Goal: Task Accomplishment & Management: Use online tool/utility

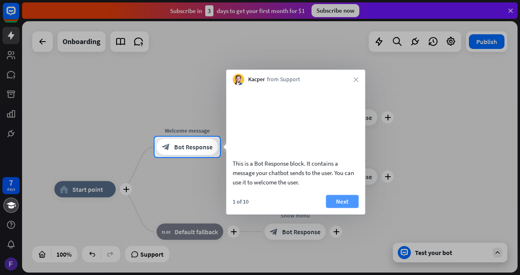
click at [352, 208] on button "Next" at bounding box center [342, 201] width 33 height 13
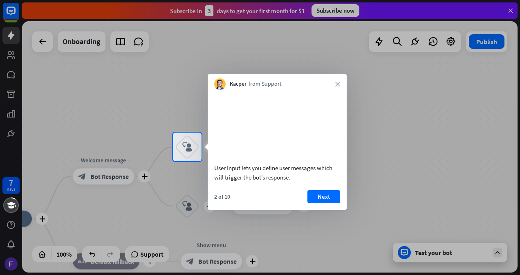
click at [279, 145] on video at bounding box center [277, 125] width 126 height 63
click at [320, 203] on button "Next" at bounding box center [323, 196] width 33 height 13
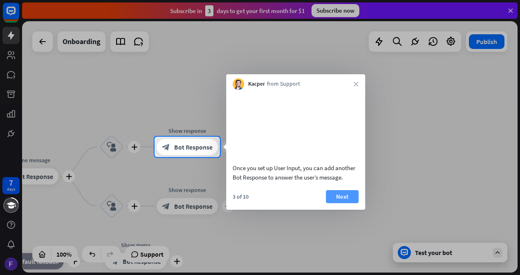
click at [341, 203] on button "Next" at bounding box center [342, 196] width 33 height 13
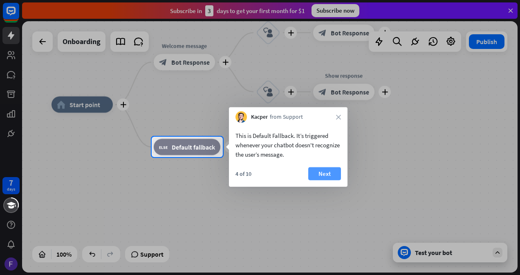
click at [328, 175] on button "Next" at bounding box center [324, 174] width 33 height 13
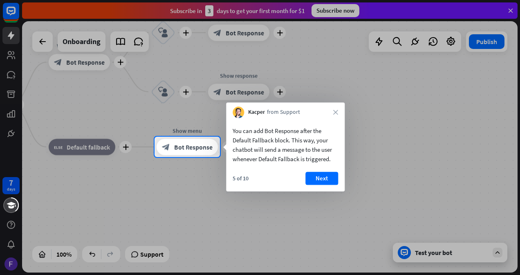
click at [328, 175] on button "Next" at bounding box center [321, 178] width 33 height 13
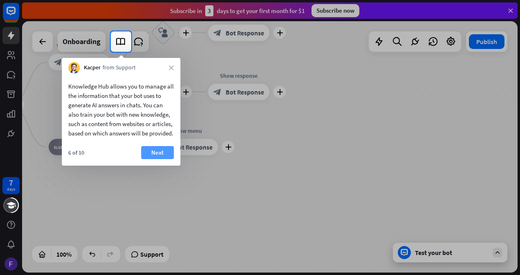
click at [154, 159] on button "Next" at bounding box center [157, 152] width 33 height 13
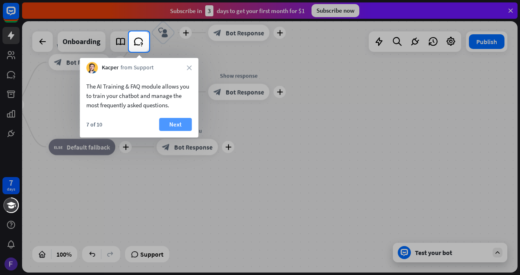
click at [177, 123] on button "Next" at bounding box center [175, 124] width 33 height 13
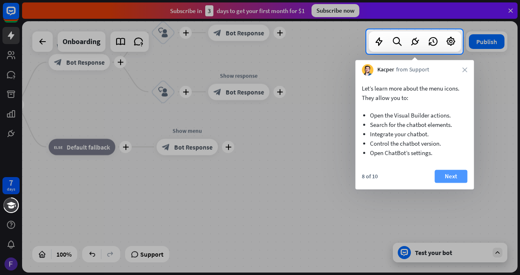
click at [456, 176] on button "Next" at bounding box center [450, 176] width 33 height 13
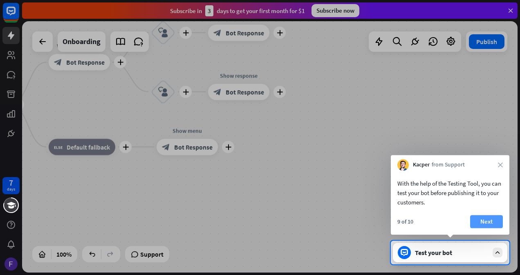
click at [498, 219] on button "Next" at bounding box center [486, 221] width 33 height 13
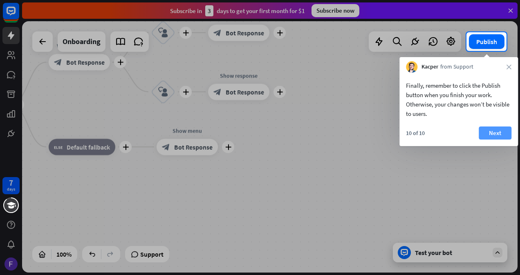
click at [504, 127] on button "Next" at bounding box center [494, 133] width 33 height 13
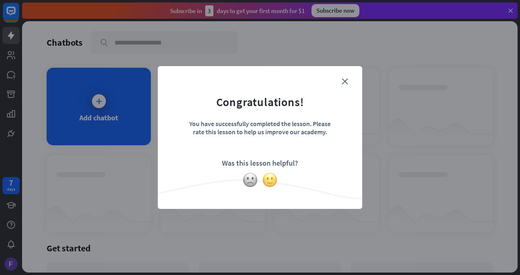
click at [271, 181] on img at bounding box center [270, 180] width 16 height 16
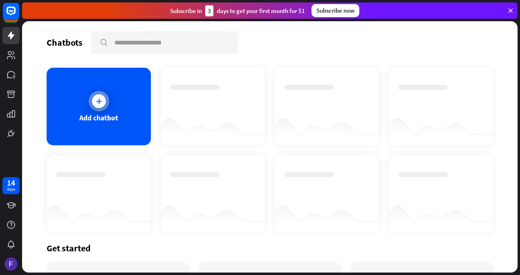
click at [98, 104] on icon at bounding box center [99, 101] width 8 height 8
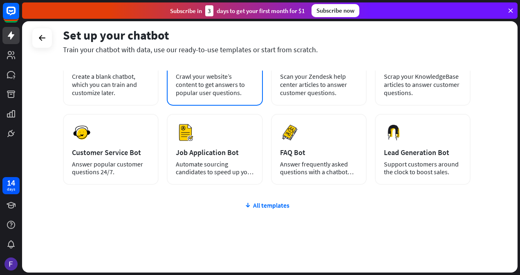
scroll to position [86, 0]
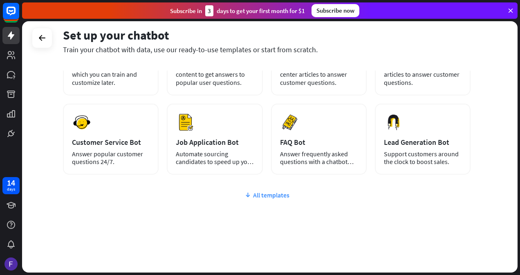
click at [267, 195] on div "All templates" at bounding box center [266, 195] width 407 height 8
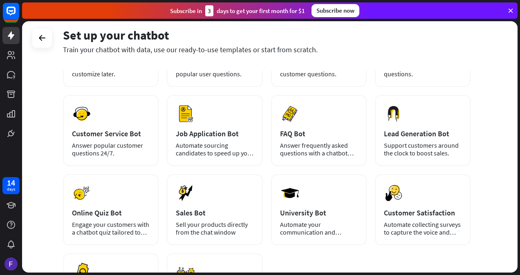
scroll to position [0, 0]
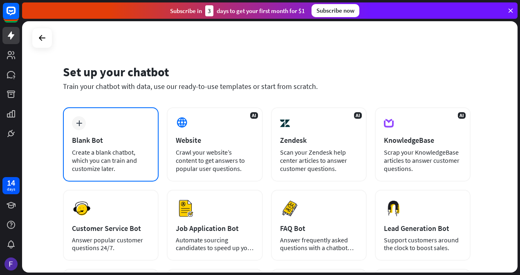
click at [106, 136] on div "Blank Bot" at bounding box center [111, 140] width 78 height 9
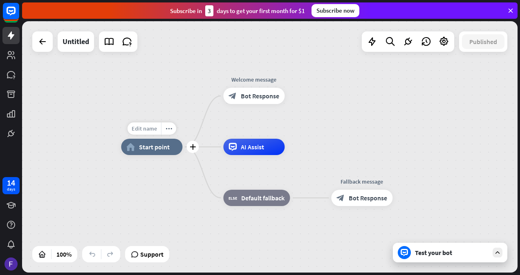
click at [150, 128] on span "Edit name" at bounding box center [144, 128] width 25 height 7
type input "**********"
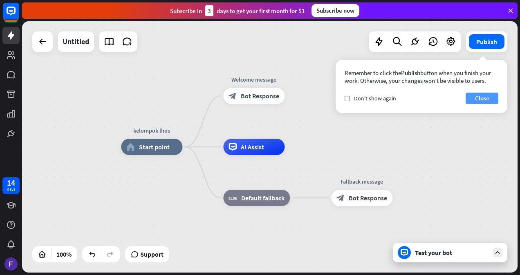
click at [481, 97] on button "Close" at bounding box center [481, 98] width 33 height 11
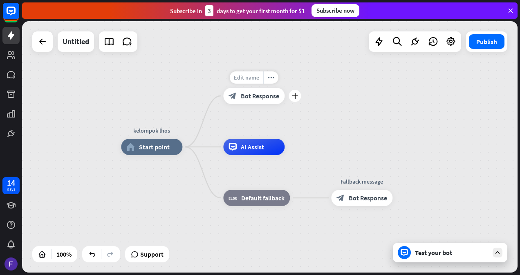
click at [248, 76] on span "Edit name" at bounding box center [246, 77] width 25 height 7
type input "*"
type input "**********"
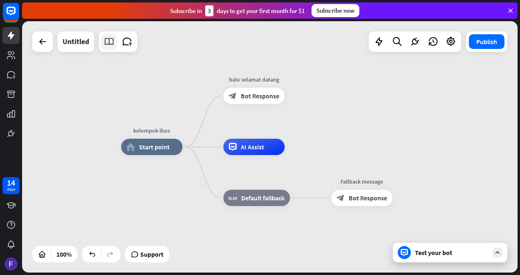
click at [110, 40] on icon at bounding box center [109, 41] width 11 height 11
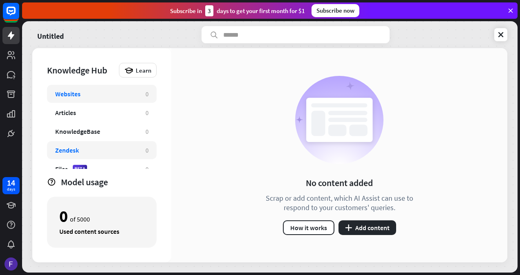
scroll to position [9, 0]
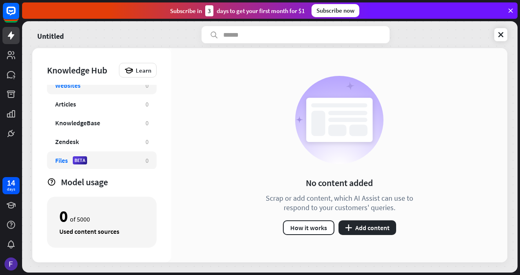
click at [126, 160] on div "Files BETA" at bounding box center [96, 160] width 82 height 8
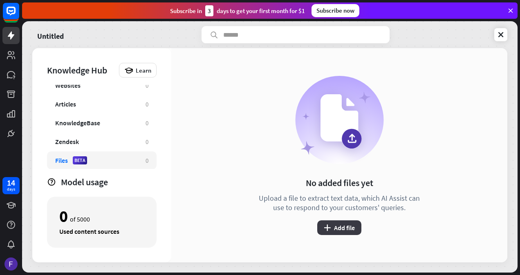
click at [339, 226] on button "plus Add file" at bounding box center [339, 228] width 44 height 15
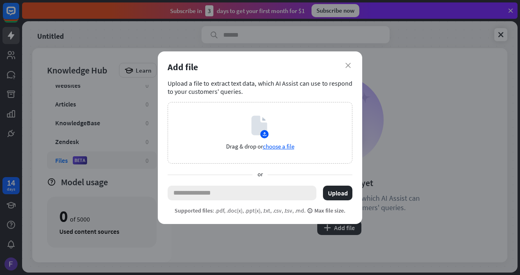
click at [216, 192] on input "text" at bounding box center [242, 193] width 149 height 15
click at [280, 148] on span "choose a file" at bounding box center [278, 147] width 31 height 8
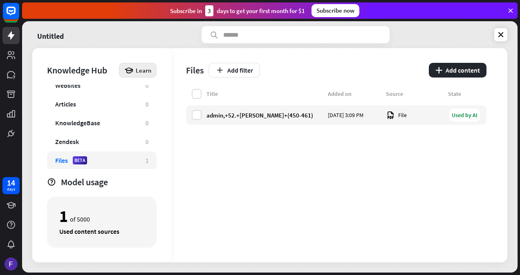
click at [127, 70] on icon at bounding box center [128, 70] width 9 height 9
click at [501, 34] on icon at bounding box center [500, 35] width 8 height 8
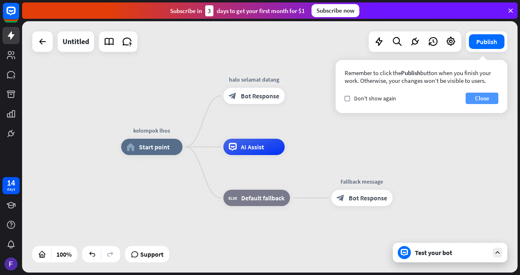
click at [479, 98] on button "Close" at bounding box center [481, 98] width 33 height 11
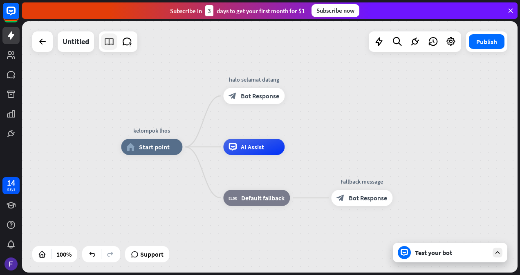
click at [112, 49] on link at bounding box center [109, 42] width 16 height 16
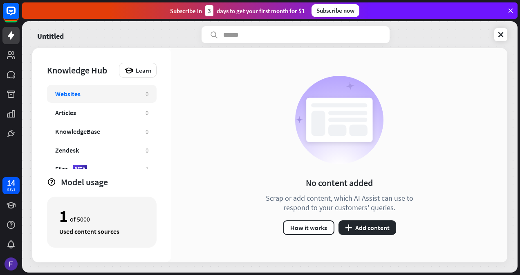
scroll to position [9, 0]
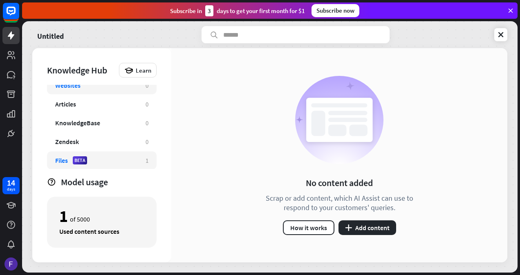
click at [116, 161] on div "Files BETA" at bounding box center [96, 160] width 82 height 8
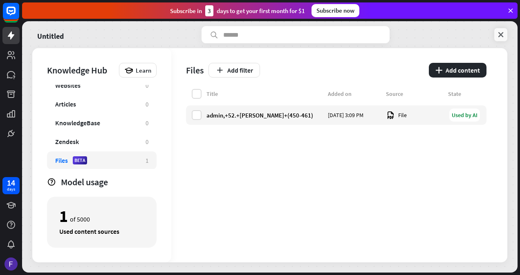
click at [497, 36] on icon at bounding box center [500, 35] width 8 height 8
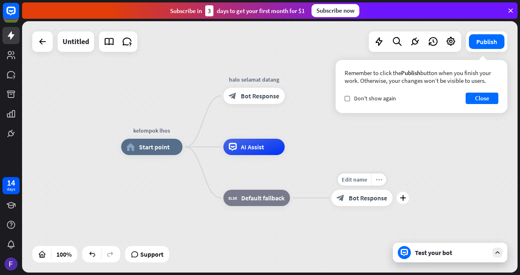
click at [375, 181] on div "more_horiz" at bounding box center [378, 180] width 15 height 12
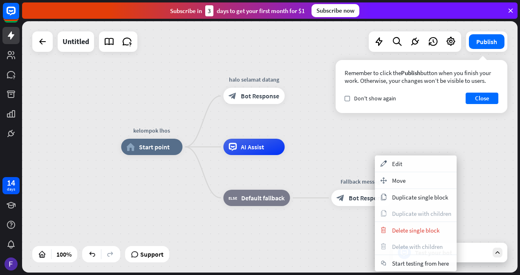
click at [348, 172] on div "kelompok lhos home_2 Start point halo selamat datang block_bot_response Bot Res…" at bounding box center [368, 273] width 495 height 252
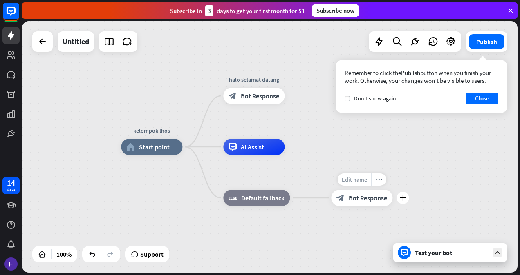
click at [355, 181] on span "Edit name" at bounding box center [354, 179] width 25 height 7
type input "*"
type input "**********"
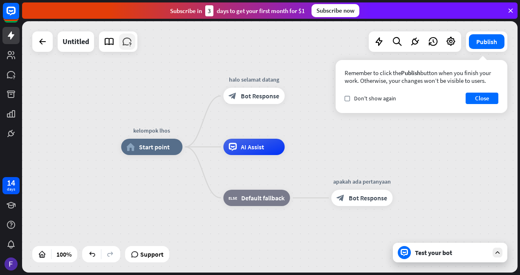
click at [128, 44] on icon at bounding box center [127, 41] width 11 height 11
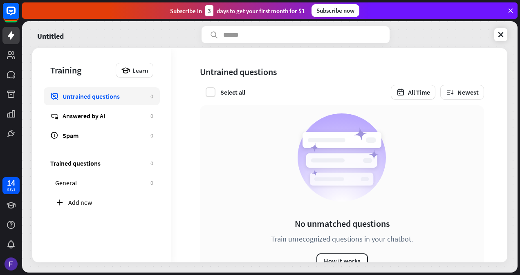
scroll to position [31, 0]
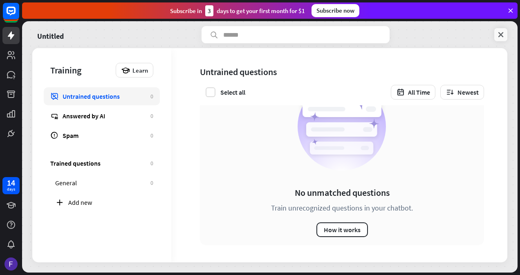
click at [500, 32] on icon at bounding box center [500, 35] width 8 height 8
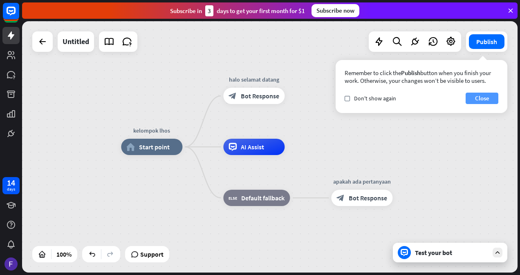
click at [485, 99] on button "Close" at bounding box center [481, 98] width 33 height 11
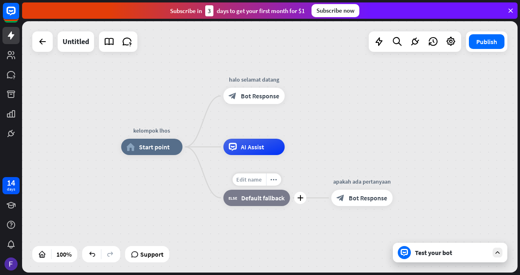
click at [257, 182] on span "Edit name" at bounding box center [248, 179] width 25 height 7
type input "*"
click at [269, 130] on icon "more_horiz" at bounding box center [271, 129] width 7 height 6
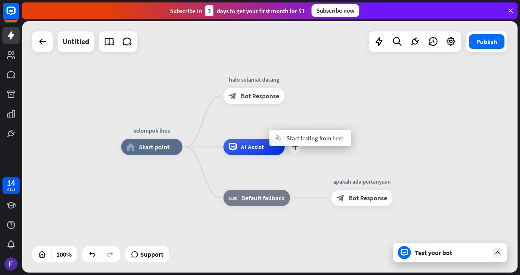
click at [254, 139] on div "plus AI Assist" at bounding box center [253, 147] width 61 height 16
click at [248, 127] on span "Edit name" at bounding box center [246, 128] width 25 height 7
click at [316, 113] on div "kelompok lhos home_2 Start point halo selamat datang block_bot_response Bot Res…" at bounding box center [269, 147] width 495 height 252
click at [451, 46] on icon at bounding box center [450, 41] width 11 height 11
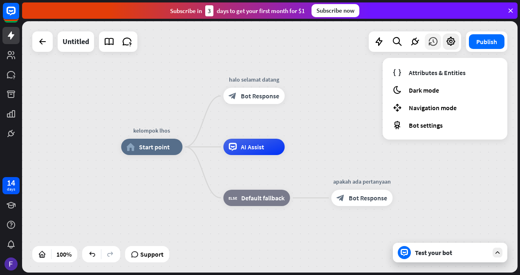
click at [431, 46] on icon at bounding box center [432, 41] width 11 height 11
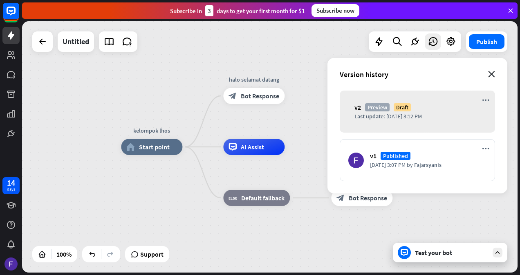
click at [488, 75] on icon "close" at bounding box center [491, 74] width 7 height 7
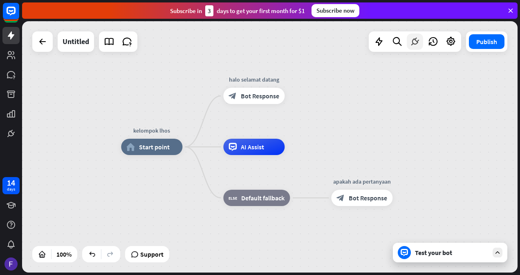
click at [414, 48] on div at bounding box center [415, 42] width 16 height 16
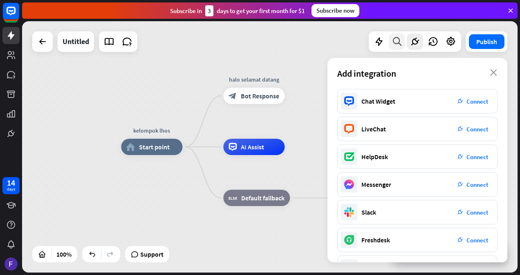
click at [393, 44] on icon at bounding box center [396, 41] width 11 height 11
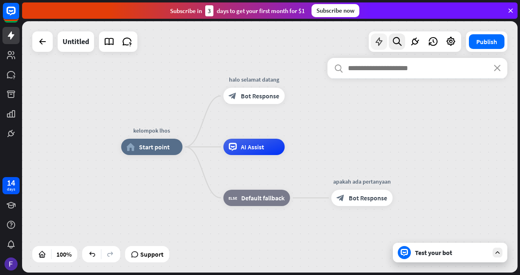
click at [383, 39] on icon at bounding box center [378, 41] width 11 height 11
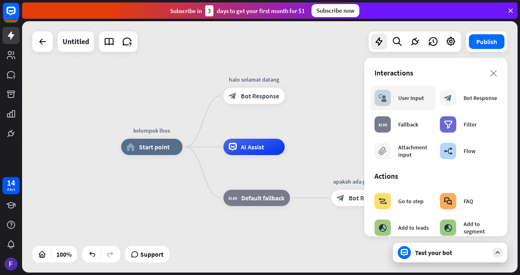
click at [397, 103] on div "block_user_input User Input" at bounding box center [398, 98] width 49 height 16
click at [383, 97] on icon "block_user_input" at bounding box center [382, 98] width 8 height 8
click at [391, 99] on div "block_user_input User Input" at bounding box center [398, 98] width 49 height 16
click at [391, 98] on div "block_user_input User Input" at bounding box center [398, 98] width 49 height 16
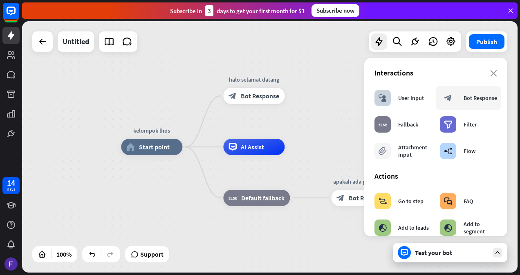
click at [454, 99] on div "block_bot_response Bot Response" at bounding box center [468, 98] width 57 height 16
click at [491, 71] on div "close Interactions block_user_input User Input block_bot_response Bot Response …" at bounding box center [435, 147] width 143 height 179
click at [490, 72] on icon "close" at bounding box center [493, 73] width 7 height 7
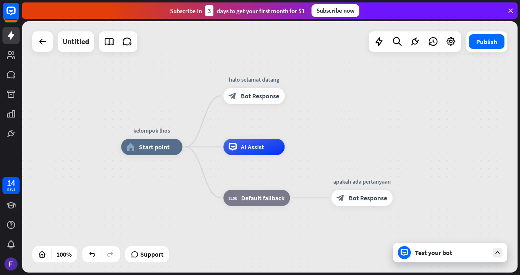
click at [499, 253] on icon at bounding box center [497, 252] width 7 height 7
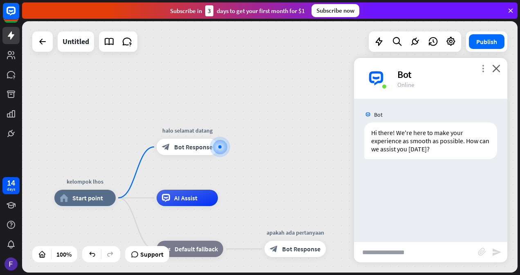
click at [482, 69] on icon "more_vert" at bounding box center [483, 69] width 8 height 8
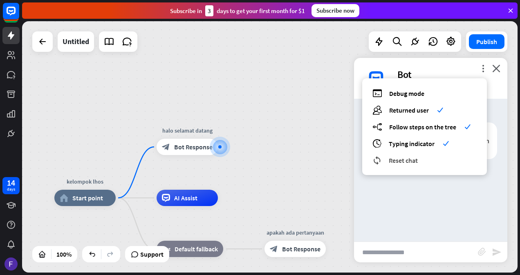
click at [415, 161] on span "Reset chat" at bounding box center [403, 160] width 29 height 8
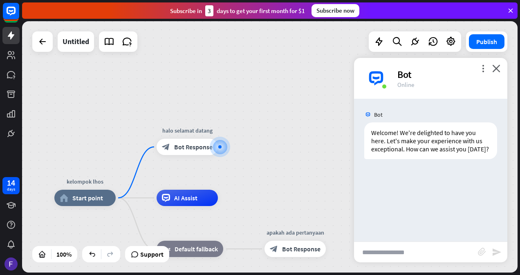
click at [324, 132] on div "kelompok lhos home_2 Start point halo selamat datang block_bot_response Bot Res…" at bounding box center [269, 147] width 495 height 252
click at [501, 66] on div "more_vert close Bot Online" at bounding box center [430, 78] width 153 height 41
click at [499, 67] on icon "close" at bounding box center [496, 69] width 8 height 8
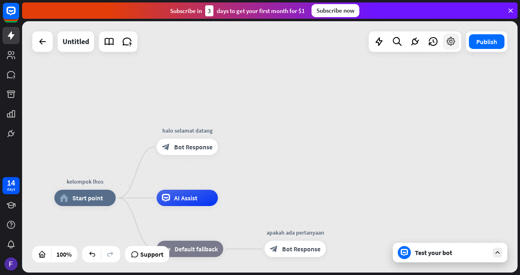
click at [451, 42] on icon at bounding box center [450, 41] width 11 height 11
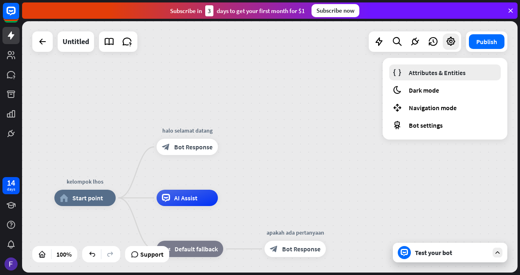
click at [445, 70] on span "Attributes & Entities" at bounding box center [437, 73] width 57 height 8
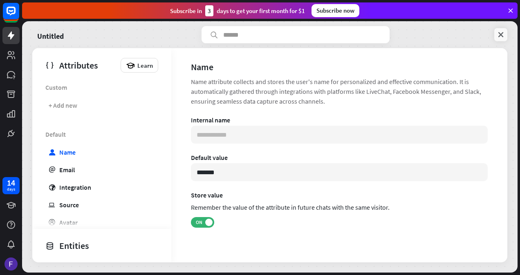
click at [499, 35] on icon at bounding box center [500, 35] width 8 height 8
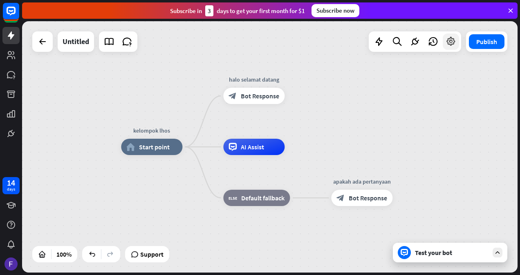
click at [449, 45] on icon at bounding box center [450, 41] width 11 height 11
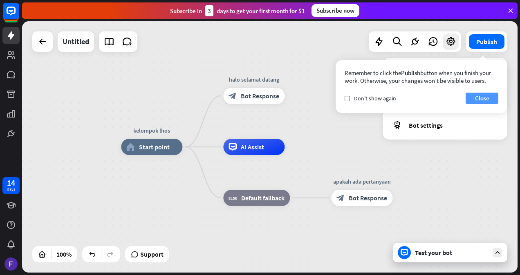
click at [476, 100] on button "Close" at bounding box center [481, 98] width 33 height 11
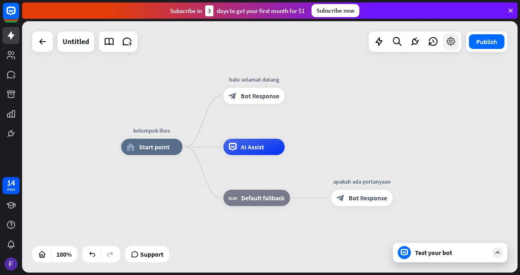
click at [449, 45] on icon at bounding box center [450, 41] width 11 height 11
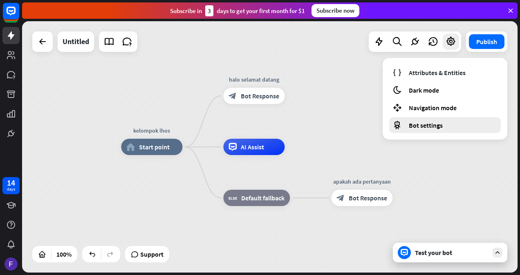
click at [429, 125] on span "Bot settings" at bounding box center [426, 125] width 34 height 8
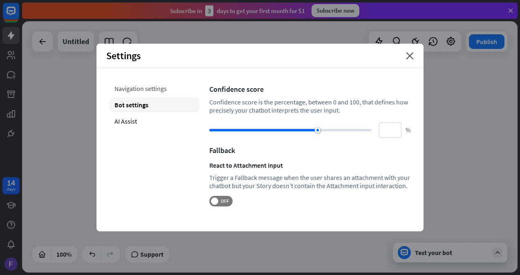
click at [147, 85] on div "Navigation settings" at bounding box center [155, 88] width 90 height 15
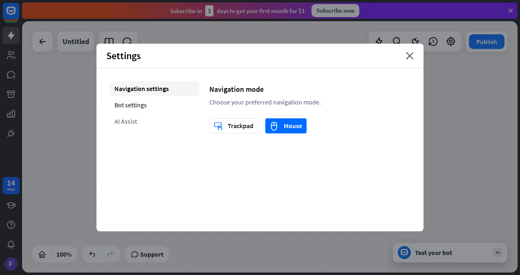
click at [130, 120] on div "AI Assist" at bounding box center [155, 121] width 90 height 15
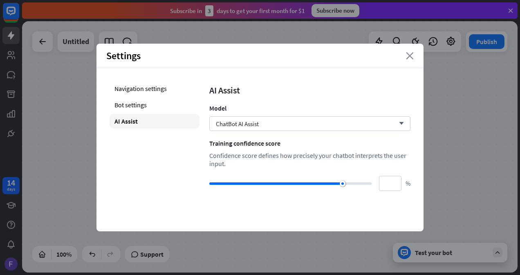
click at [408, 56] on icon "close" at bounding box center [410, 55] width 8 height 7
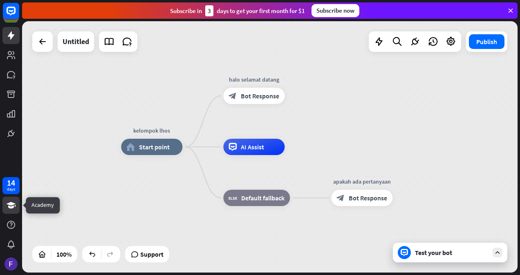
click at [13, 211] on link at bounding box center [10, 205] width 17 height 17
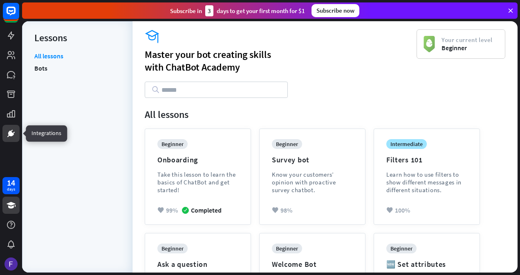
click at [6, 131] on icon at bounding box center [11, 134] width 10 height 10
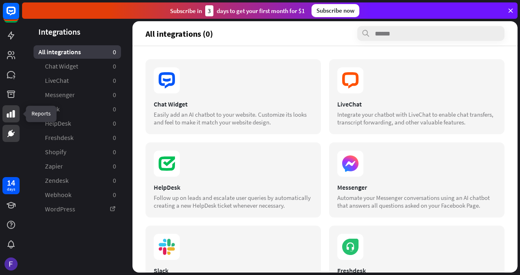
click at [12, 110] on icon at bounding box center [11, 114] width 10 height 10
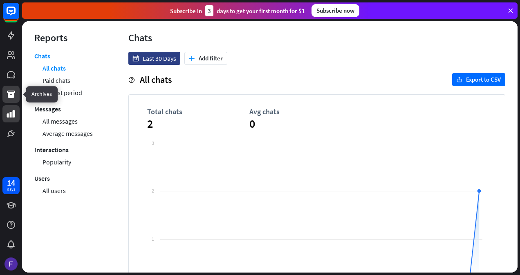
click at [15, 95] on icon at bounding box center [11, 94] width 10 height 10
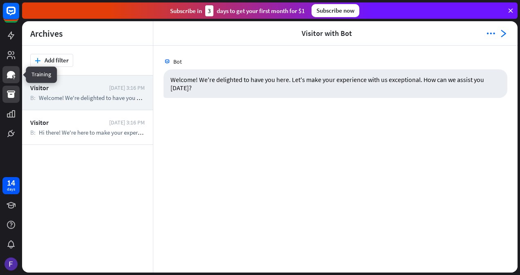
click at [13, 68] on link at bounding box center [10, 74] width 17 height 17
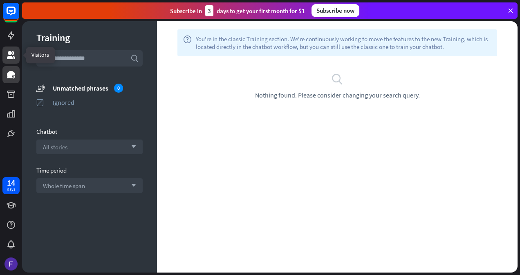
click at [11, 48] on link at bounding box center [10, 55] width 17 height 17
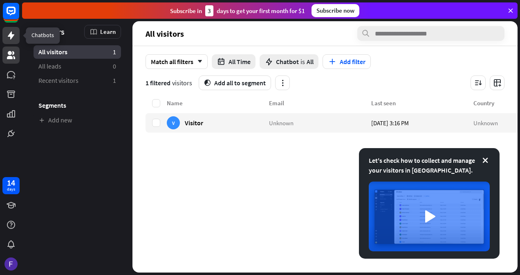
click at [13, 35] on icon at bounding box center [11, 35] width 7 height 8
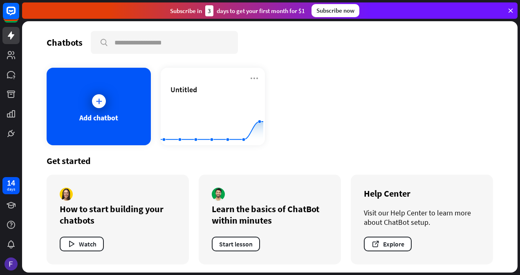
scroll to position [2, 0]
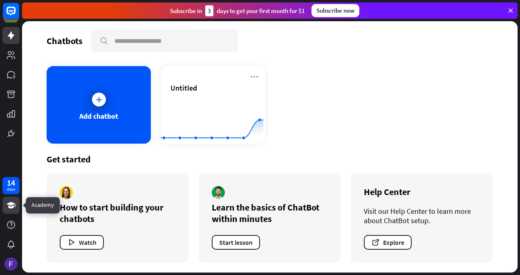
click at [9, 209] on icon at bounding box center [11, 206] width 10 height 10
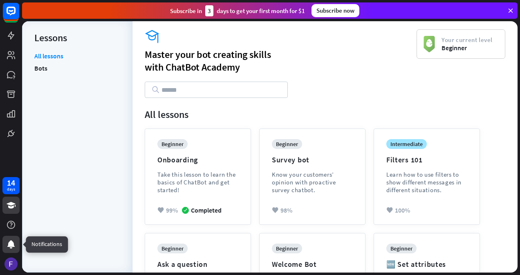
click at [11, 243] on icon at bounding box center [10, 245] width 7 height 8
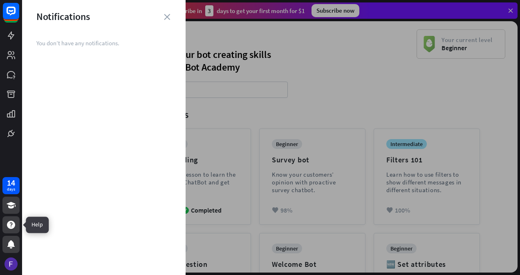
click at [11, 233] on div at bounding box center [10, 225] width 17 height 17
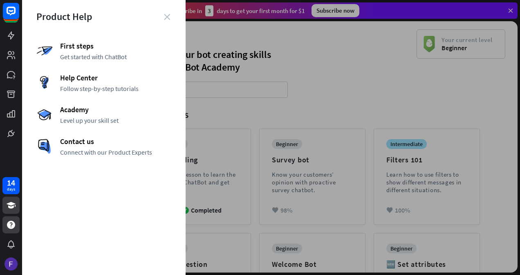
click at [169, 16] on icon "close" at bounding box center [167, 17] width 6 height 6
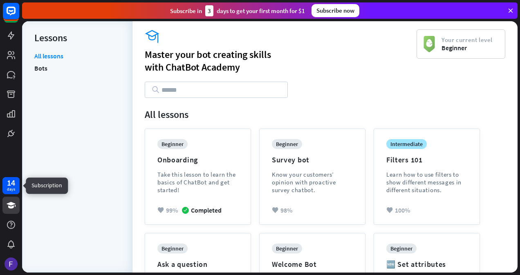
click at [8, 185] on div "14" at bounding box center [11, 182] width 8 height 7
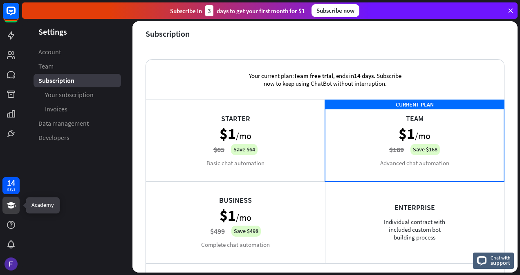
click at [4, 204] on link at bounding box center [10, 205] width 17 height 17
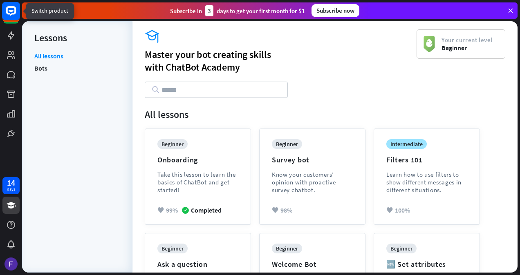
click at [12, 13] on icon at bounding box center [11, 11] width 10 height 10
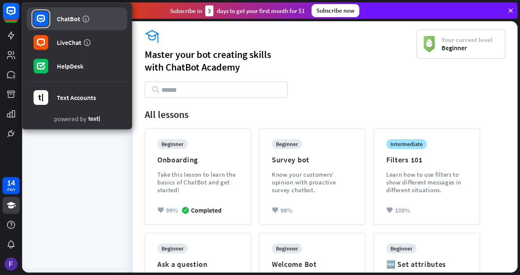
click at [64, 20] on div "ChatBot" at bounding box center [68, 19] width 23 height 8
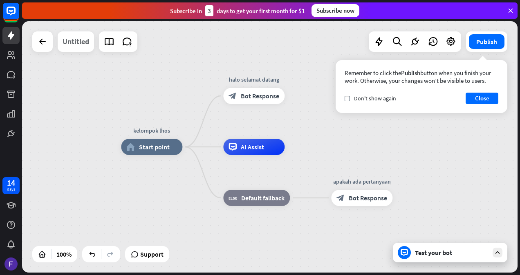
click at [79, 41] on div "Untitled" at bounding box center [76, 41] width 27 height 20
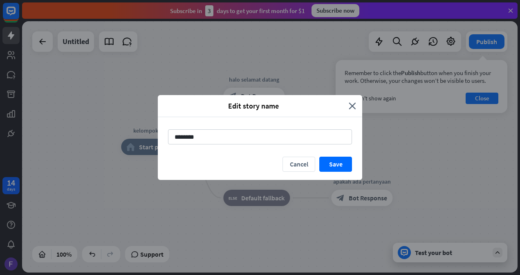
click at [137, 69] on div "Edit story name close ******** Cancel Save" at bounding box center [260, 137] width 520 height 275
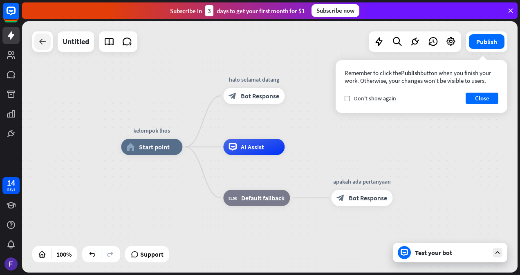
click at [43, 47] on div at bounding box center [42, 42] width 16 height 16
click at [489, 99] on button "Close" at bounding box center [481, 98] width 33 height 11
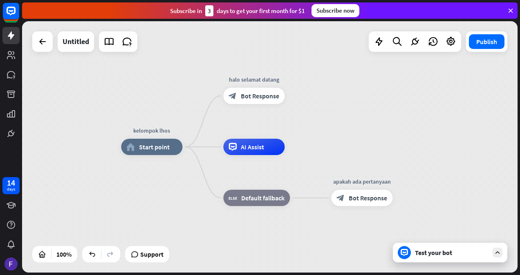
click at [499, 251] on icon at bounding box center [497, 252] width 7 height 7
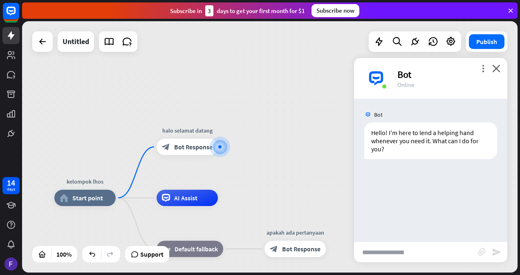
click at [405, 255] on input "text" at bounding box center [416, 252] width 124 height 20
type input "**********"
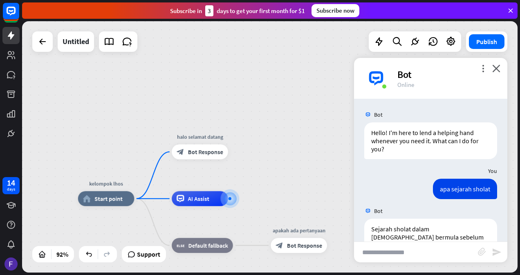
scroll to position [369, 0]
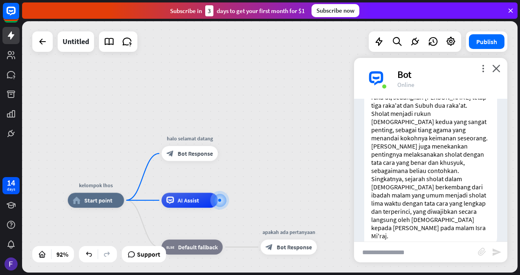
drag, startPoint x: 340, startPoint y: 207, endPoint x: 324, endPoint y: 209, distance: 16.5
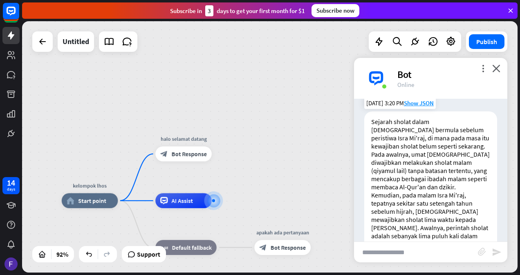
scroll to position [108, 0]
click at [481, 70] on icon "more_vert" at bounding box center [483, 69] width 8 height 8
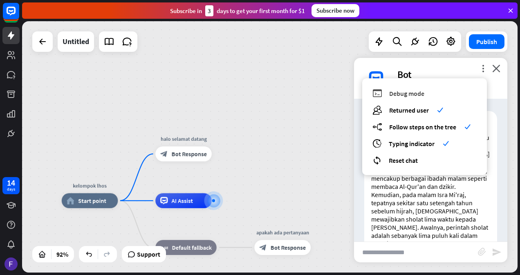
click at [424, 92] on span "Debug mode" at bounding box center [406, 93] width 35 height 8
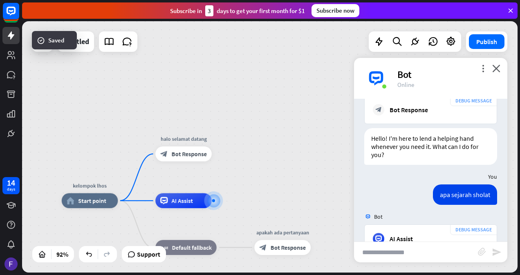
scroll to position [547, 0]
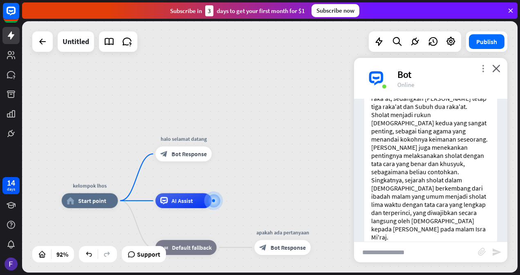
click at [485, 69] on icon "more_vert" at bounding box center [483, 69] width 8 height 8
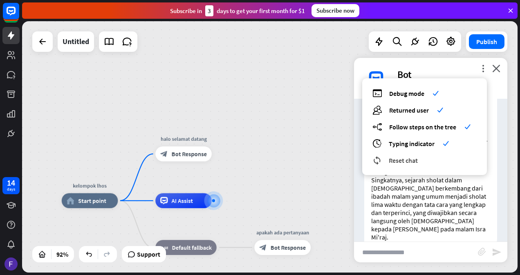
click at [418, 161] on span "Reset chat" at bounding box center [403, 160] width 29 height 8
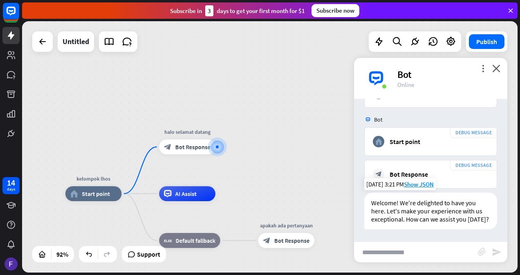
scroll to position [0, 0]
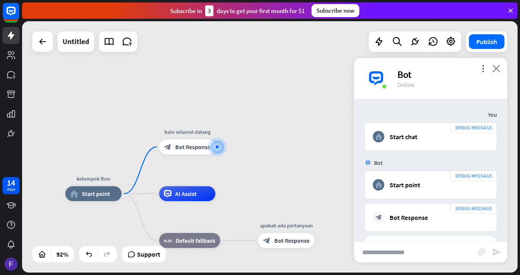
click at [494, 67] on icon "close" at bounding box center [496, 69] width 8 height 8
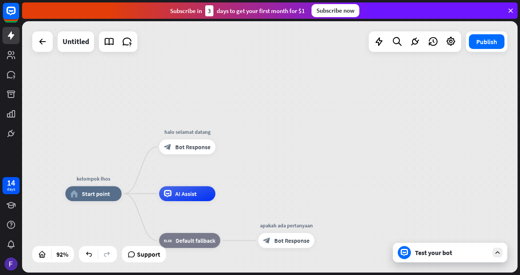
click at [498, 249] on icon at bounding box center [497, 252] width 7 height 7
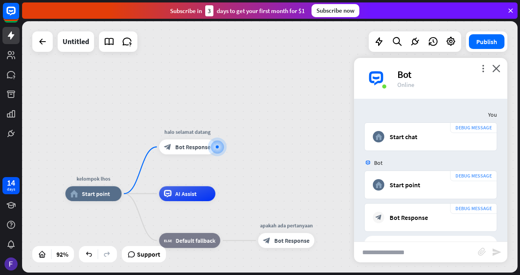
click at [407, 251] on input "text" at bounding box center [416, 252] width 124 height 20
click at [484, 69] on icon "more_vert" at bounding box center [483, 69] width 8 height 8
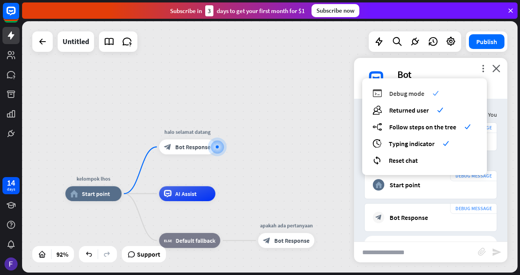
click at [430, 96] on div "debug Debug mode check" at bounding box center [424, 93] width 104 height 9
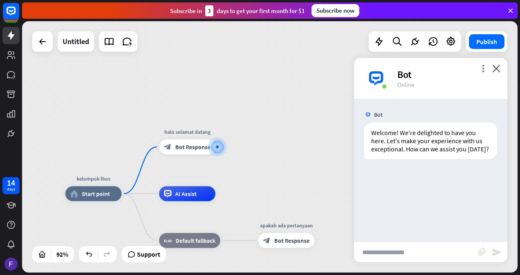
click at [403, 252] on input "text" at bounding box center [416, 252] width 124 height 20
type input "**********"
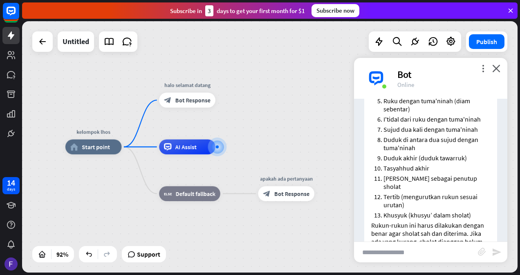
scroll to position [275, 0]
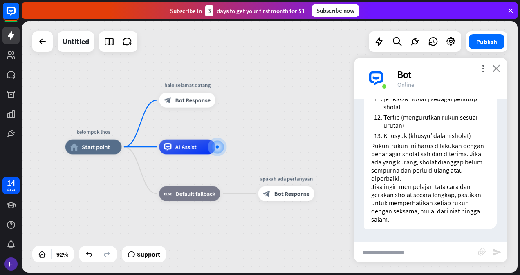
click at [497, 66] on icon "close" at bounding box center [496, 69] width 8 height 8
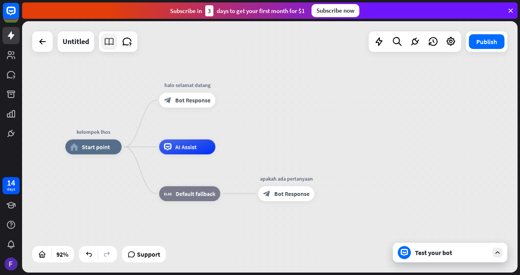
click at [112, 44] on icon at bounding box center [109, 41] width 11 height 11
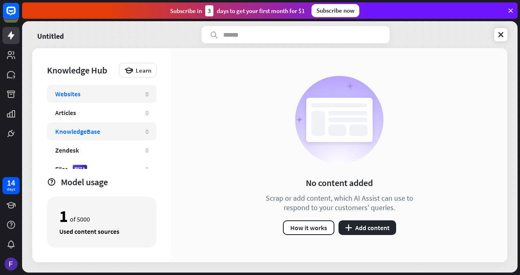
scroll to position [9, 0]
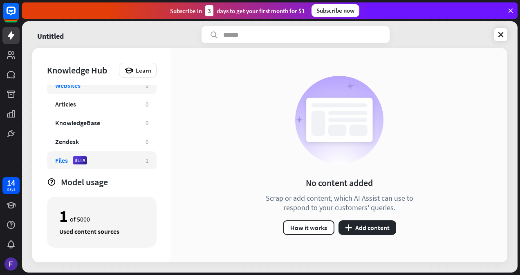
click at [112, 154] on div "Files BETA 1" at bounding box center [102, 161] width 110 height 18
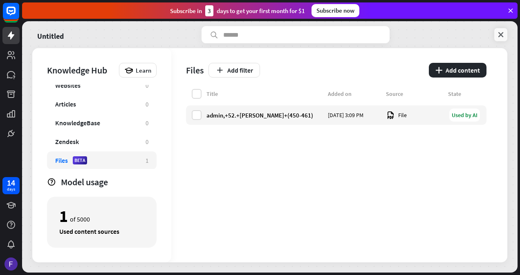
click at [503, 31] on icon at bounding box center [500, 35] width 8 height 8
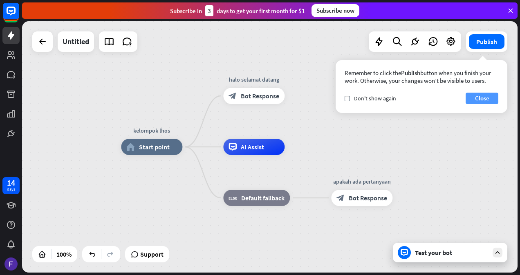
click at [489, 96] on button "Close" at bounding box center [481, 98] width 33 height 11
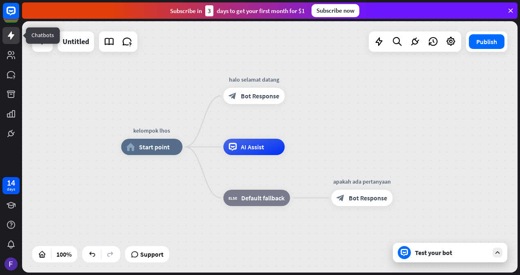
click at [12, 38] on icon at bounding box center [11, 35] width 7 height 8
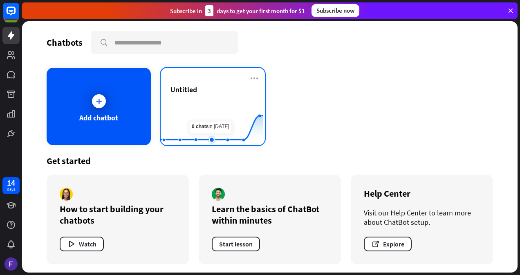
click at [217, 114] on rect at bounding box center [212, 125] width 103 height 51
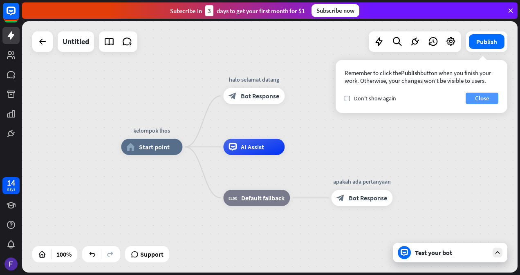
click at [487, 101] on button "Close" at bounding box center [481, 98] width 33 height 11
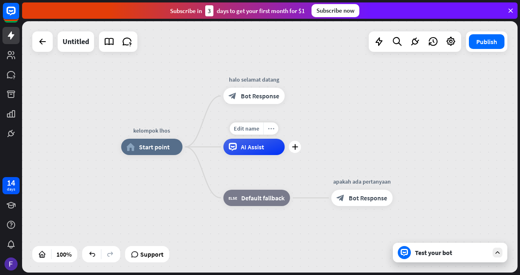
click at [271, 128] on icon "more_horiz" at bounding box center [271, 129] width 7 height 6
click at [78, 45] on div "Untitled" at bounding box center [76, 41] width 27 height 20
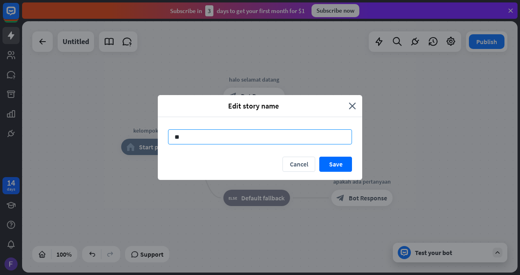
type input "*"
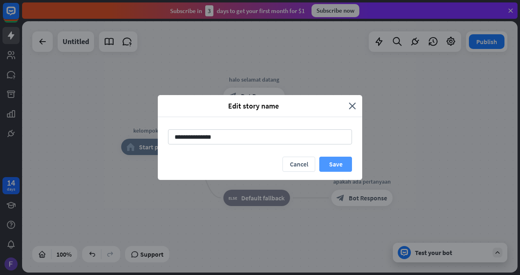
type input "**********"
click at [340, 164] on button "Save" at bounding box center [335, 164] width 33 height 15
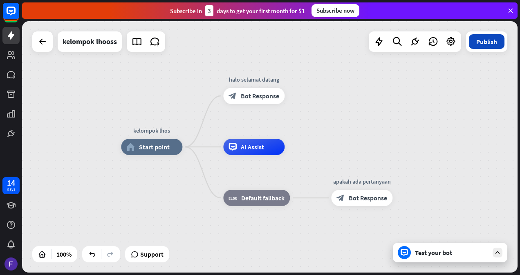
click at [491, 47] on button "Publish" at bounding box center [487, 41] width 36 height 15
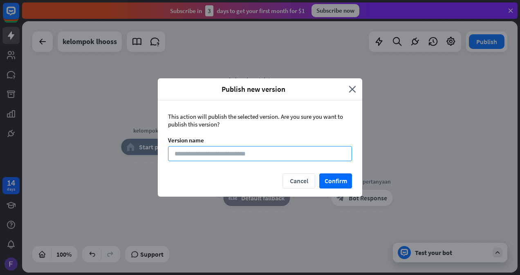
click at [264, 154] on input at bounding box center [260, 153] width 184 height 15
type input "*****"
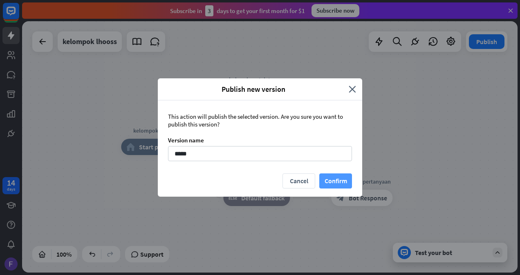
click at [335, 182] on button "Confirm" at bounding box center [335, 181] width 33 height 15
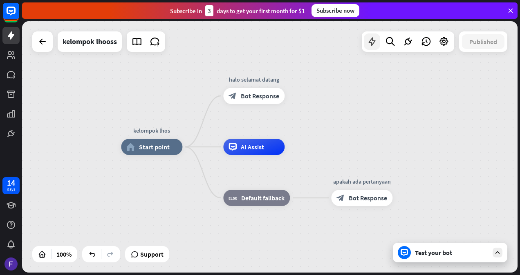
click at [370, 42] on icon at bounding box center [372, 41] width 11 height 11
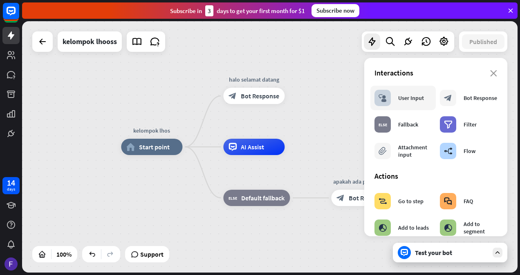
click at [418, 101] on div "User Input" at bounding box center [411, 97] width 26 height 7
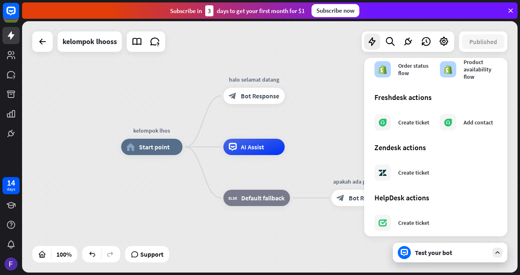
scroll to position [481, 0]
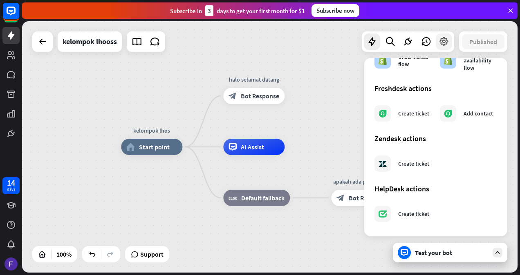
click at [442, 44] on icon at bounding box center [443, 41] width 11 height 11
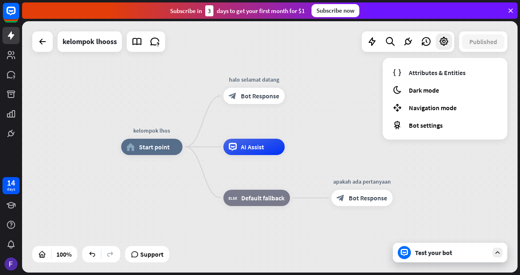
click at [293, 66] on div "kelompok lhos home_2 Start point halo selamat datang block_bot_response Bot Res…" at bounding box center [269, 147] width 495 height 252
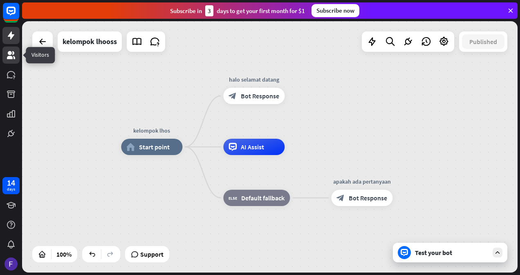
click at [13, 49] on link at bounding box center [10, 55] width 17 height 17
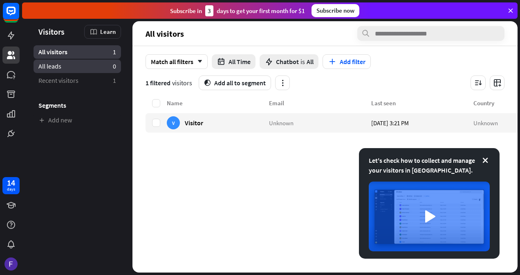
click at [81, 66] on link "All leads 0" at bounding box center [77, 66] width 87 height 13
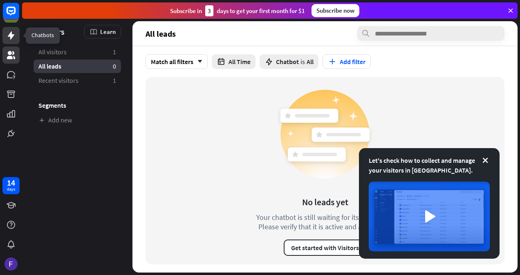
click at [10, 36] on icon at bounding box center [11, 35] width 7 height 8
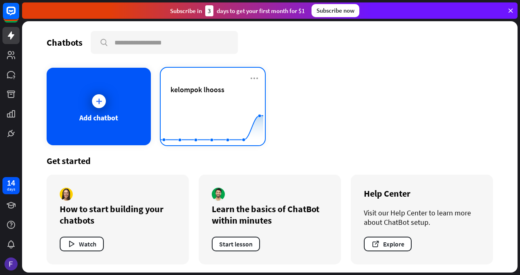
click at [195, 94] on span "kelompok lhooss" at bounding box center [197, 89] width 54 height 9
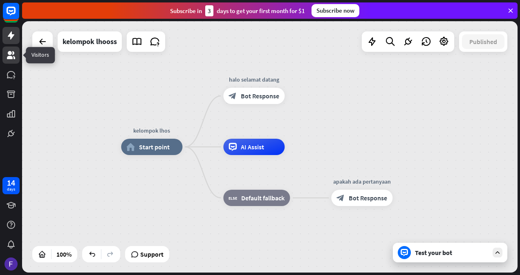
click at [5, 56] on link at bounding box center [10, 55] width 17 height 17
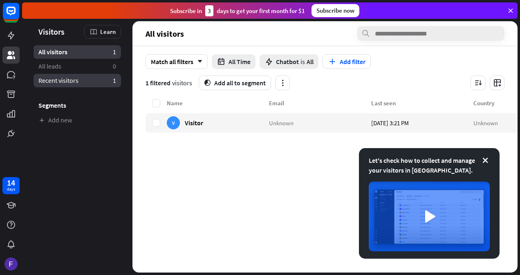
click at [94, 81] on link "Recent visitors 1" at bounding box center [77, 80] width 87 height 13
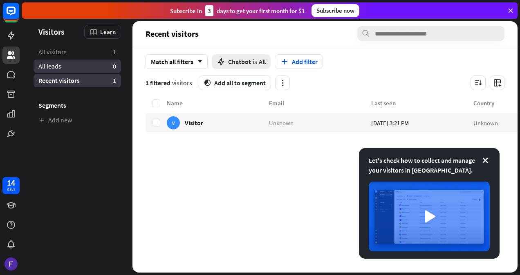
click at [112, 65] on link "All leads 0" at bounding box center [77, 66] width 87 height 13
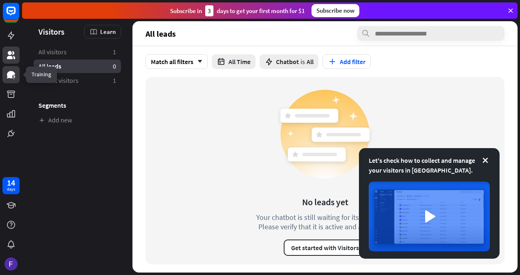
click at [12, 71] on icon at bounding box center [11, 74] width 8 height 7
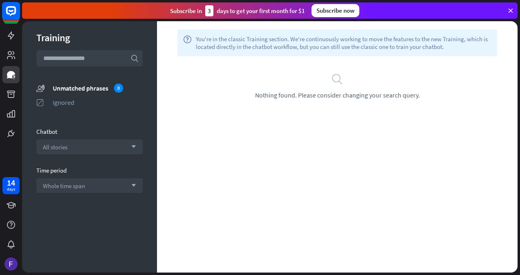
click at [14, 14] on rect at bounding box center [11, 11] width 18 height 18
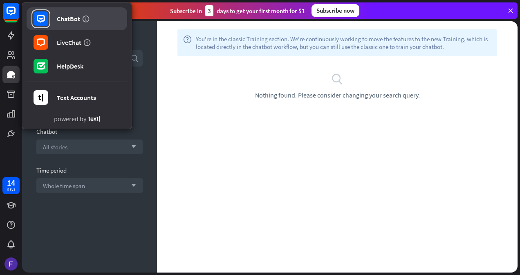
click at [70, 19] on div "ChatBot" at bounding box center [68, 19] width 23 height 8
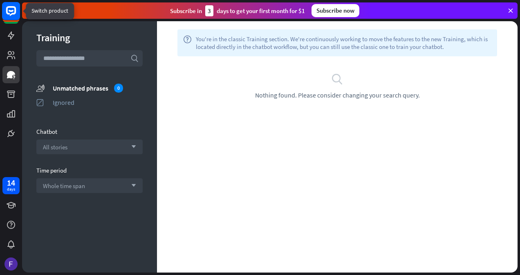
click at [9, 12] on rect at bounding box center [11, 11] width 18 height 18
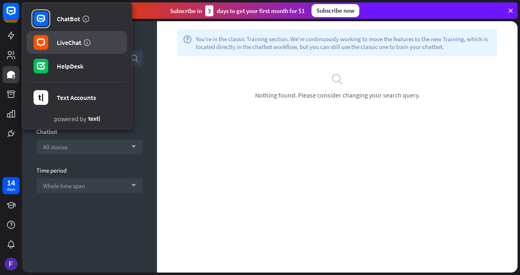
click at [69, 41] on div "LiveChat" at bounding box center [69, 42] width 25 height 8
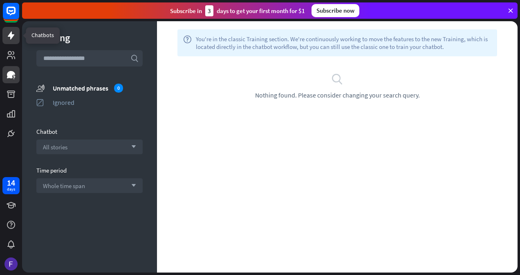
click at [11, 34] on icon at bounding box center [11, 35] width 7 height 8
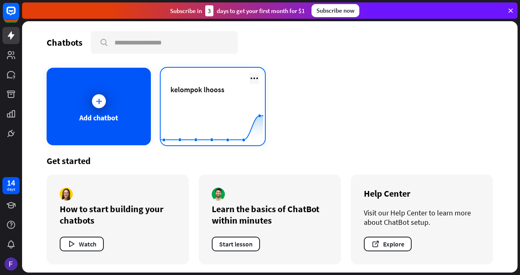
click at [253, 80] on icon at bounding box center [254, 79] width 10 height 10
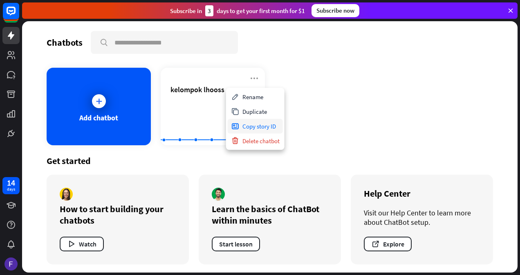
click at [266, 128] on div "Copy story ID" at bounding box center [255, 126] width 55 height 15
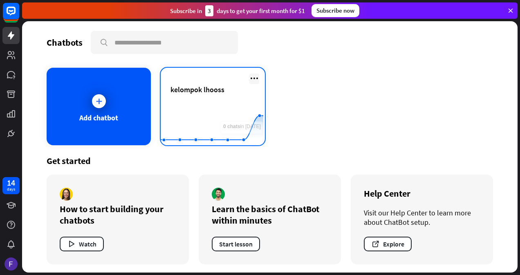
click at [250, 77] on icon at bounding box center [254, 79] width 10 height 10
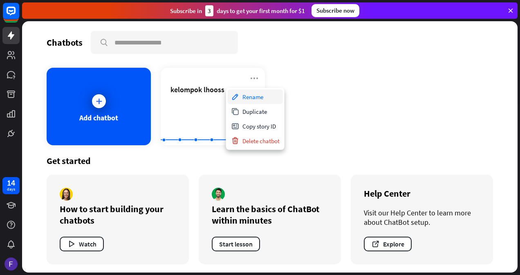
click at [254, 96] on div "Rename" at bounding box center [255, 96] width 55 height 15
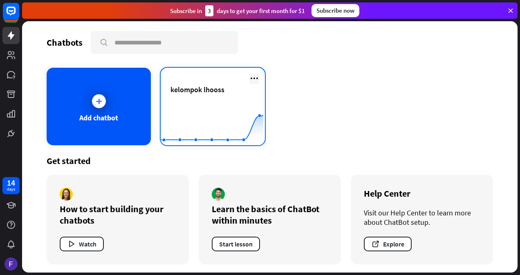
click at [251, 74] on icon at bounding box center [254, 79] width 10 height 10
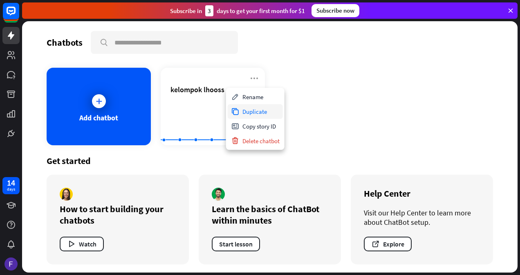
click at [253, 109] on div "Duplicate" at bounding box center [255, 111] width 55 height 15
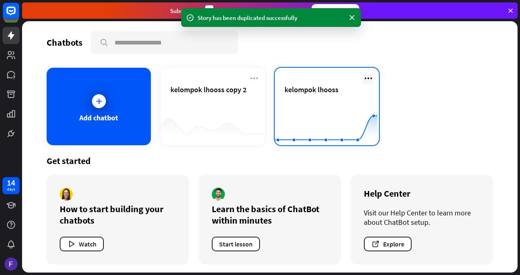
click at [363, 79] on icon at bounding box center [368, 79] width 10 height 10
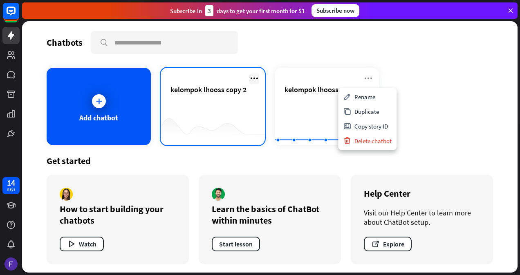
click at [249, 79] on icon at bounding box center [254, 79] width 10 height 10
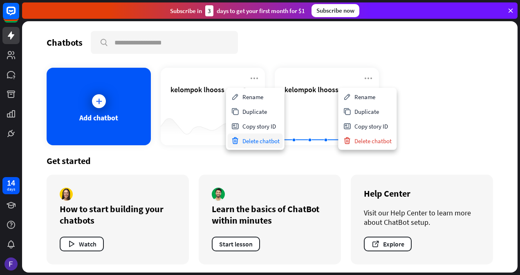
click at [245, 137] on div "Delete chatbot" at bounding box center [255, 141] width 55 height 15
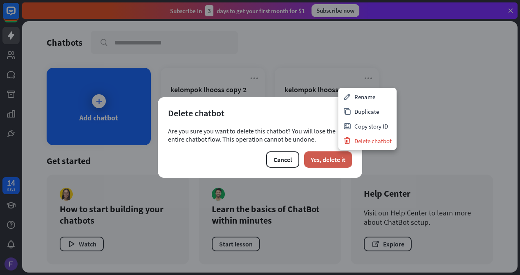
click at [323, 156] on button "Yes, delete it" at bounding box center [328, 160] width 48 height 16
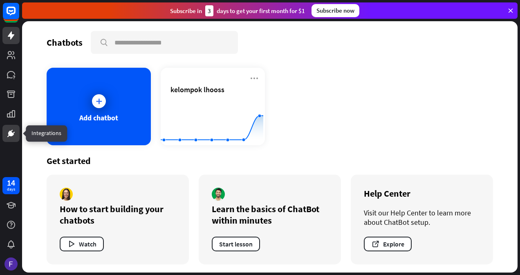
click at [9, 134] on icon at bounding box center [11, 134] width 6 height 6
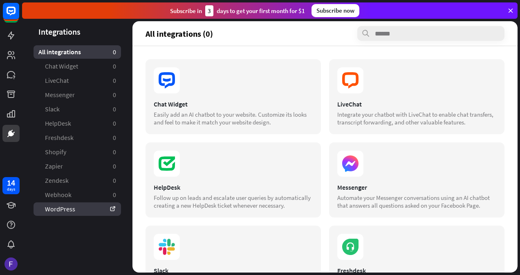
click at [94, 209] on link "WordPress" at bounding box center [77, 209] width 87 height 13
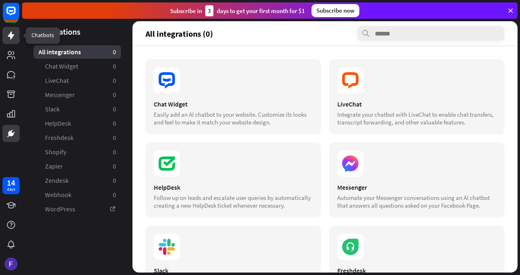
click at [13, 29] on link at bounding box center [10, 35] width 17 height 17
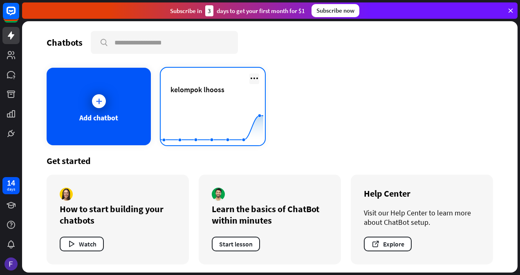
click at [249, 77] on icon at bounding box center [254, 79] width 10 height 10
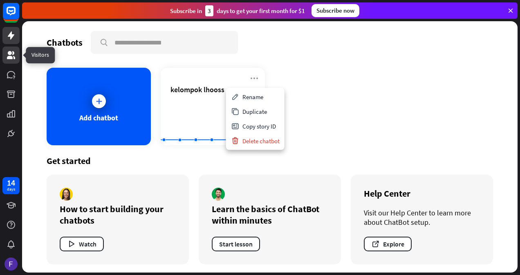
click at [9, 56] on icon at bounding box center [11, 55] width 8 height 8
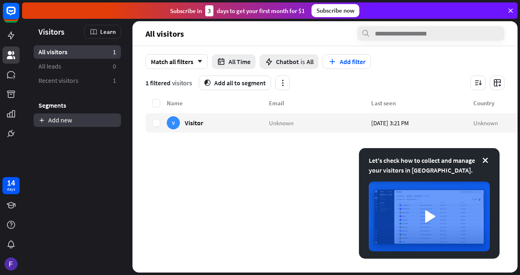
click at [84, 119] on link "Add new" at bounding box center [77, 120] width 87 height 13
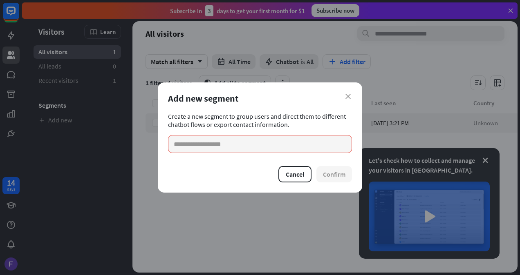
click at [350, 101] on div "Add new segment" at bounding box center [260, 98] width 184 height 11
click at [347, 95] on icon "close" at bounding box center [347, 96] width 5 height 5
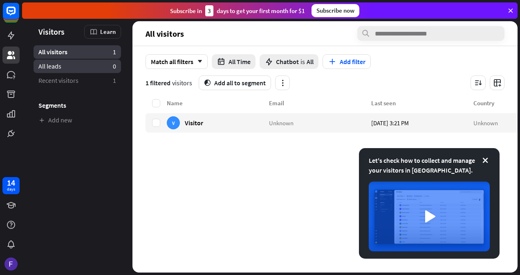
click at [77, 64] on link "All leads 0" at bounding box center [77, 66] width 87 height 13
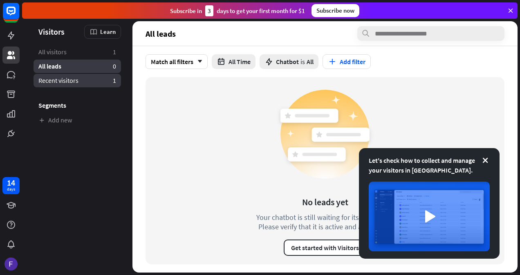
click at [81, 82] on link "Recent visitors 1" at bounding box center [77, 80] width 87 height 13
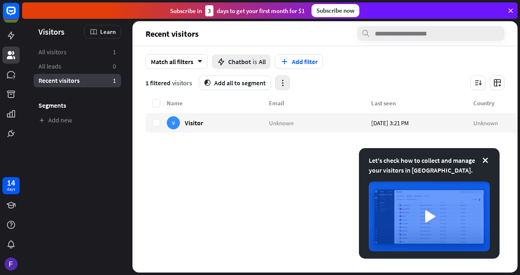
click at [278, 84] on icon "button" at bounding box center [282, 83] width 9 height 9
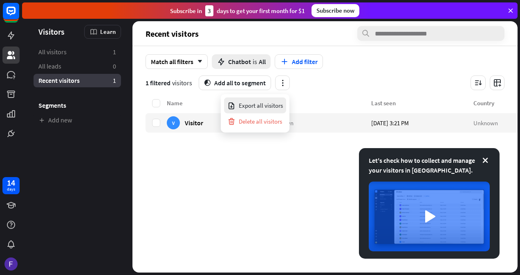
click at [275, 106] on div "Export all visitors" at bounding box center [255, 106] width 56 height 16
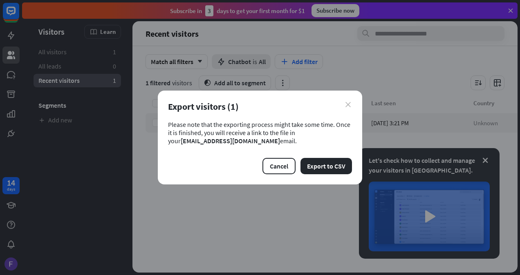
click at [347, 105] on icon "close" at bounding box center [347, 104] width 5 height 5
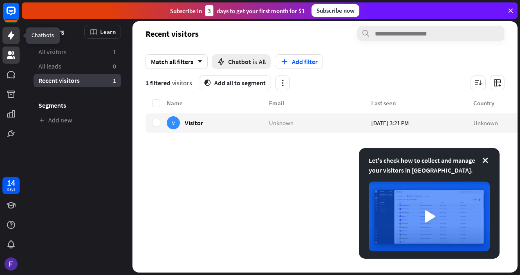
click at [7, 29] on link at bounding box center [10, 35] width 17 height 17
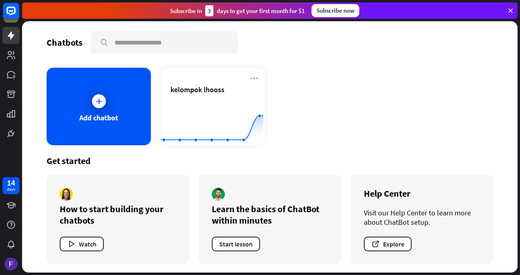
scroll to position [2, 0]
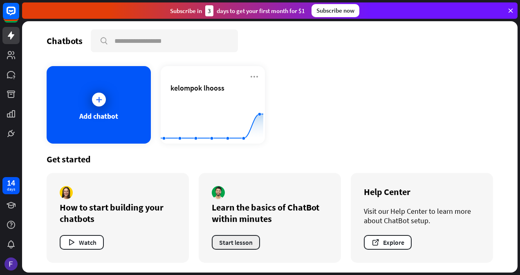
click at [227, 241] on button "Start lesson" at bounding box center [236, 242] width 48 height 15
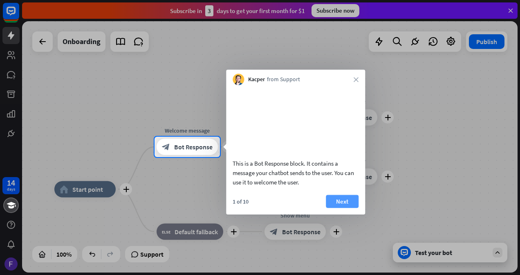
click at [350, 208] on button "Next" at bounding box center [342, 201] width 33 height 13
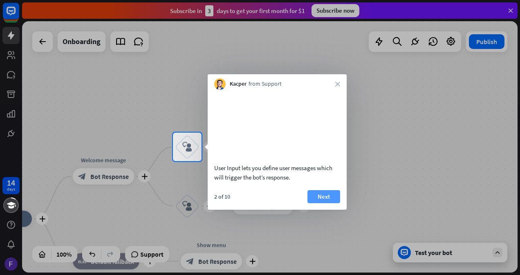
click at [325, 203] on button "Next" at bounding box center [323, 196] width 33 height 13
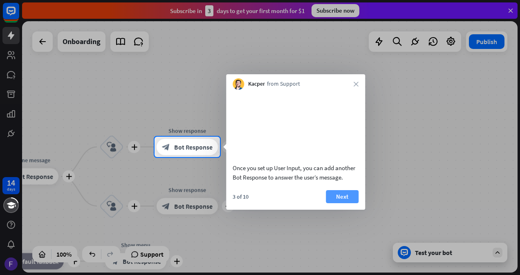
click at [341, 203] on button "Next" at bounding box center [342, 196] width 33 height 13
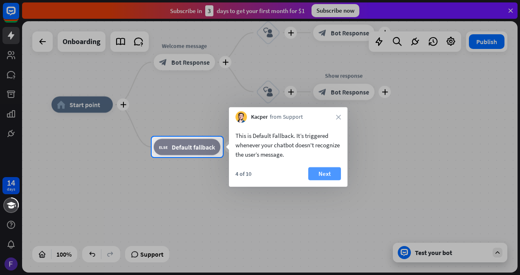
click at [332, 172] on button "Next" at bounding box center [324, 174] width 33 height 13
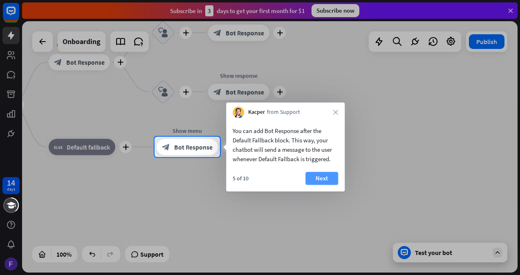
click at [322, 177] on button "Next" at bounding box center [321, 178] width 33 height 13
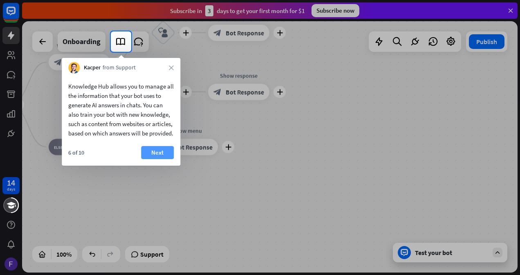
click at [153, 159] on button "Next" at bounding box center [157, 152] width 33 height 13
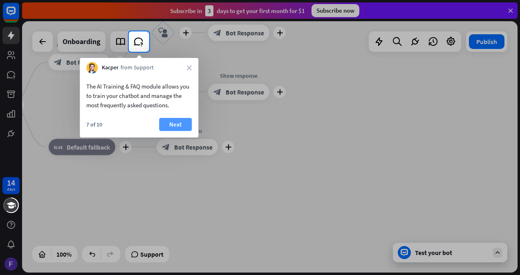
click at [181, 123] on button "Next" at bounding box center [175, 124] width 33 height 13
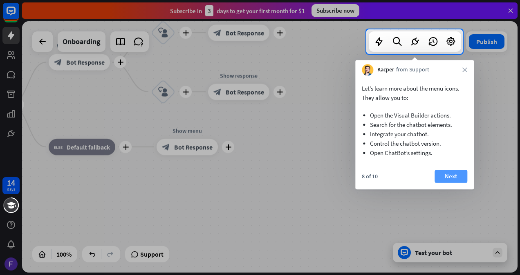
click at [462, 175] on button "Next" at bounding box center [450, 176] width 33 height 13
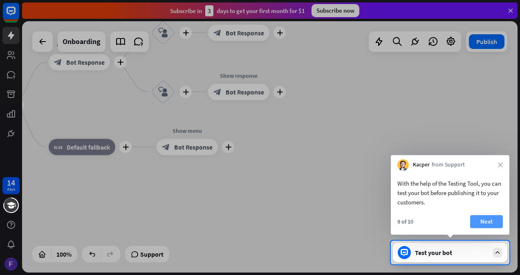
click at [483, 219] on button "Next" at bounding box center [486, 221] width 33 height 13
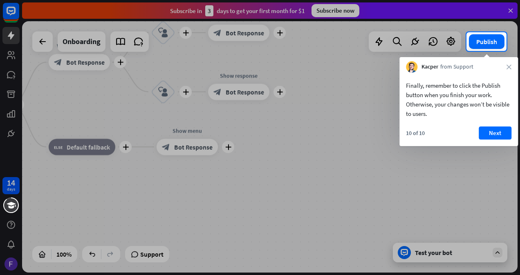
click at [509, 69] on div "Kacper from Support close" at bounding box center [458, 65] width 118 height 16
click at [498, 133] on button "Next" at bounding box center [494, 133] width 33 height 13
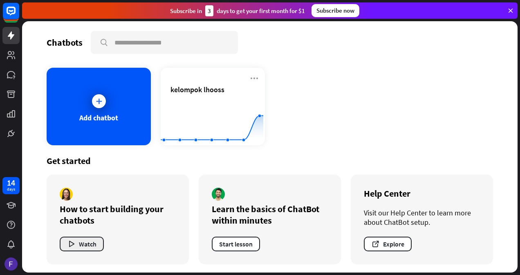
click at [78, 240] on button "Watch" at bounding box center [82, 244] width 44 height 15
click at [464, 152] on div "close" at bounding box center [260, 137] width 520 height 275
click at [74, 246] on icon "button" at bounding box center [71, 244] width 9 height 9
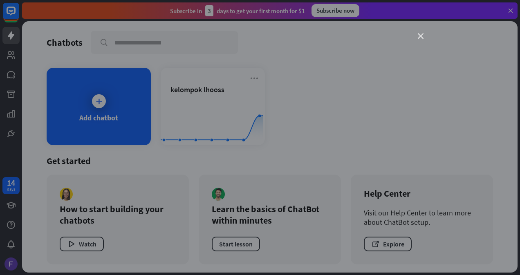
click at [419, 34] on icon "close" at bounding box center [421, 37] width 6 height 6
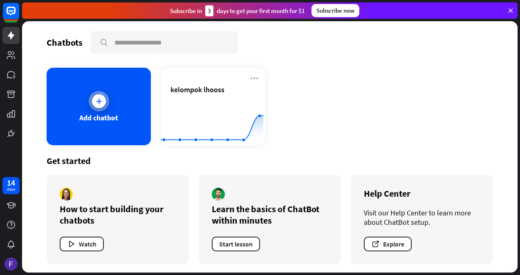
click at [94, 118] on div "Add chatbot" at bounding box center [98, 117] width 39 height 9
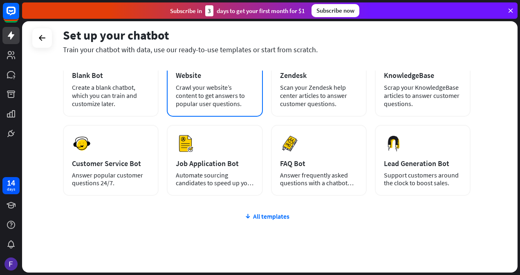
scroll to position [86, 0]
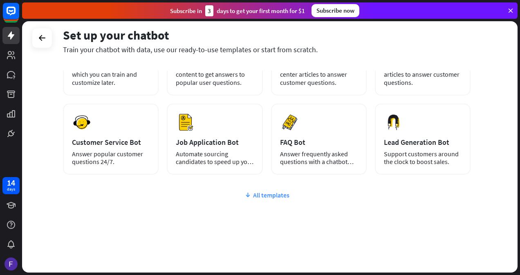
click at [262, 195] on div "All templates" at bounding box center [266, 195] width 407 height 8
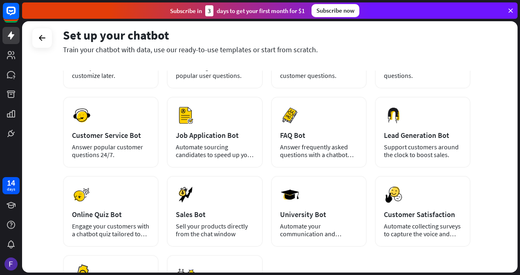
scroll to position [0, 0]
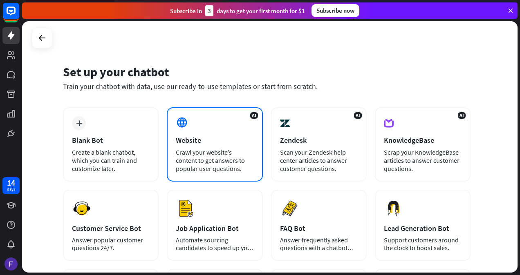
click at [193, 139] on div "Website" at bounding box center [215, 140] width 78 height 9
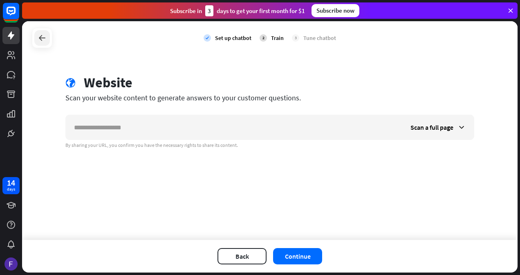
click at [41, 39] on icon at bounding box center [42, 38] width 10 height 10
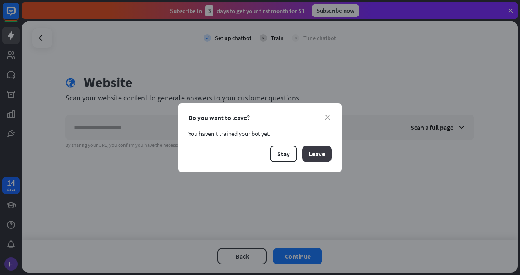
click at [314, 157] on button "Leave" at bounding box center [316, 154] width 29 height 16
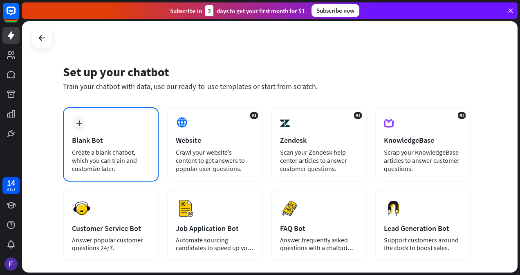
click at [122, 137] on div "Blank Bot" at bounding box center [111, 140] width 78 height 9
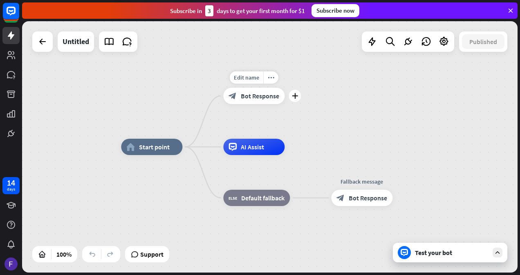
click at [284, 103] on div "Edit name more_horiz plus block_bot_response Bot Response" at bounding box center [253, 96] width 61 height 16
click at [298, 96] on div "plus" at bounding box center [294, 96] width 12 height 12
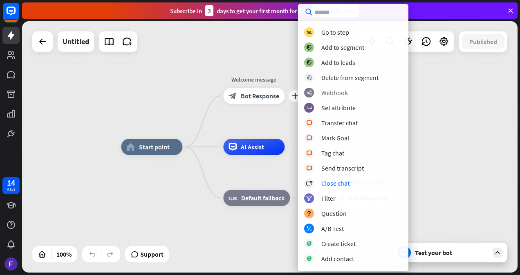
scroll to position [106, 0]
click at [467, 98] on div "home_2 Start point plus Welcome message block_bot_response Bot Response AI Assi…" at bounding box center [269, 147] width 495 height 252
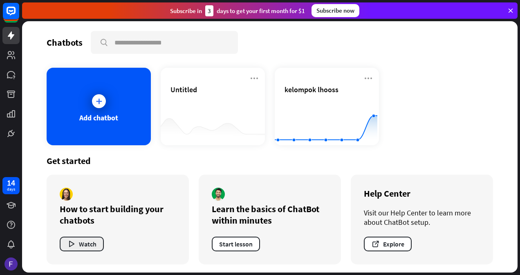
click at [84, 245] on button "Watch" at bounding box center [82, 244] width 44 height 15
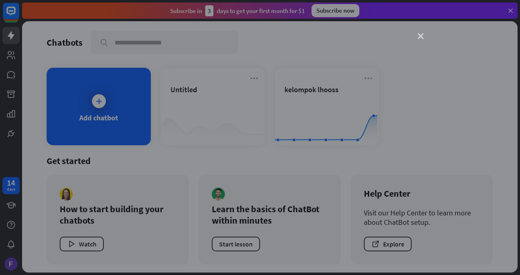
click at [422, 34] on icon "close" at bounding box center [421, 37] width 6 height 6
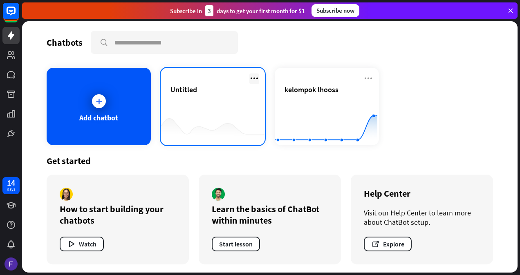
click at [251, 80] on icon at bounding box center [254, 79] width 10 height 10
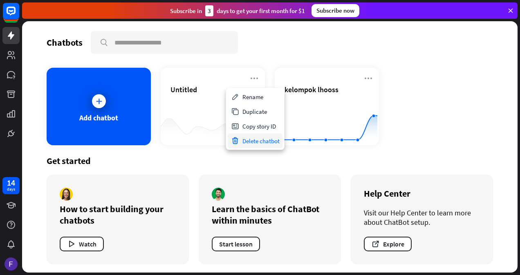
click at [261, 143] on div "Delete chatbot" at bounding box center [255, 141] width 55 height 15
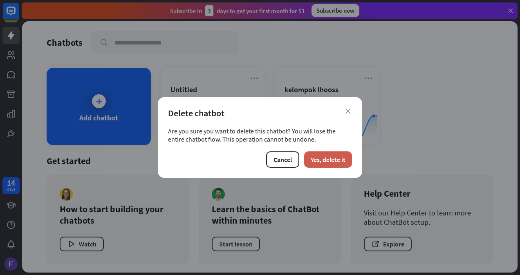
click at [324, 160] on button "Yes, delete it" at bounding box center [328, 160] width 48 height 16
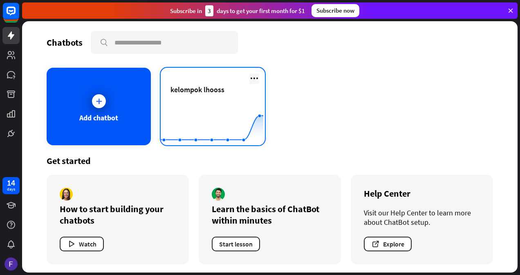
click at [249, 79] on icon at bounding box center [254, 79] width 10 height 10
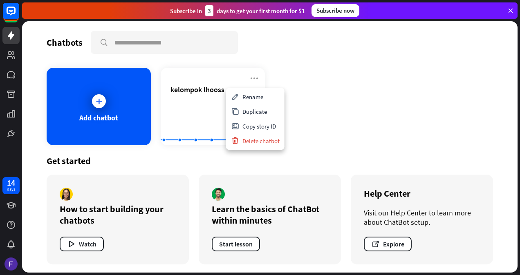
drag, startPoint x: 503, startPoint y: 2, endPoint x: 342, endPoint y: 110, distance: 193.8
click at [342, 110] on div "Add chatbot kelompok lhooss Created with Highcharts 10.1.0 0 2 4 6" at bounding box center [270, 107] width 446 height 78
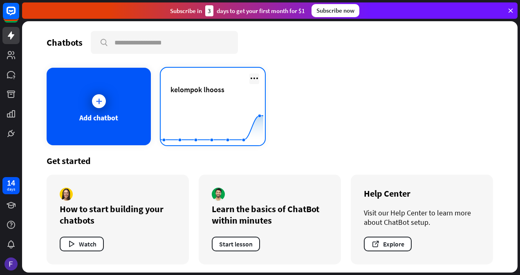
click at [255, 76] on icon at bounding box center [254, 79] width 10 height 10
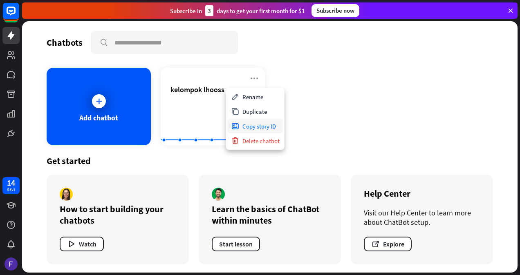
click at [261, 123] on div "Copy story ID" at bounding box center [255, 126] width 55 height 15
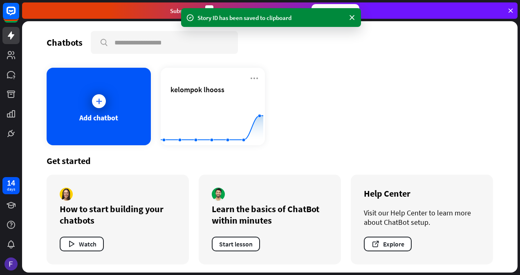
click at [282, 16] on div "Story ID has been saved to clipboard" at bounding box center [270, 17] width 147 height 9
click at [188, 18] on icon at bounding box center [190, 17] width 8 height 9
click at [353, 19] on icon at bounding box center [352, 17] width 8 height 9
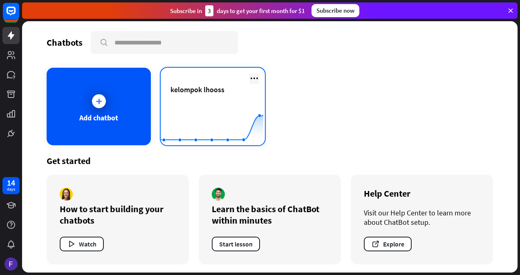
click at [253, 75] on icon at bounding box center [254, 79] width 10 height 10
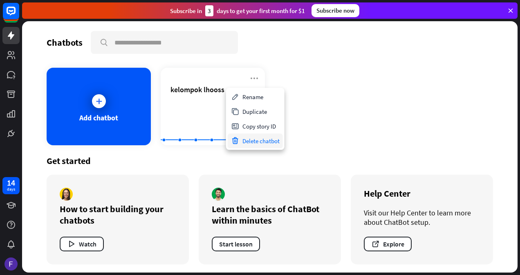
click at [269, 143] on div "Delete chatbot" at bounding box center [255, 141] width 55 height 15
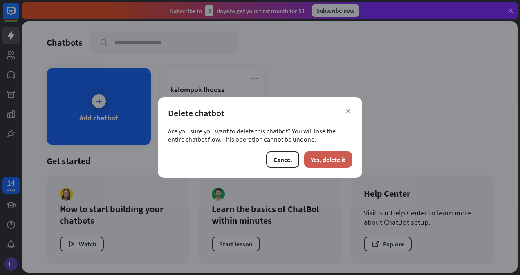
click at [332, 156] on button "Yes, delete it" at bounding box center [328, 160] width 48 height 16
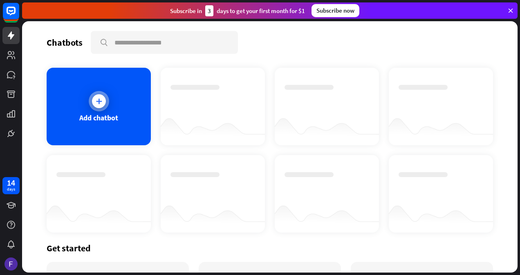
click at [104, 103] on div at bounding box center [99, 101] width 14 height 14
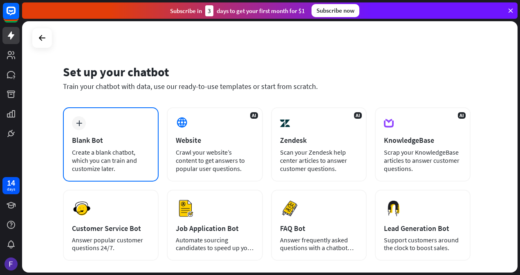
click at [102, 135] on div "plus Blank Bot Create a blank chatbot, which you can train and customize later." at bounding box center [111, 144] width 96 height 74
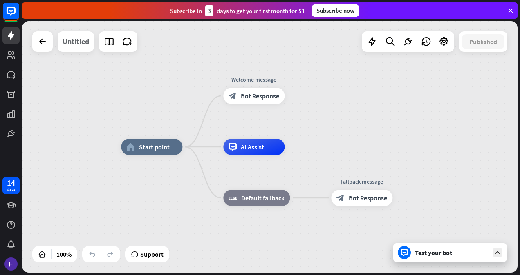
click at [80, 47] on div "Untitled" at bounding box center [76, 41] width 27 height 20
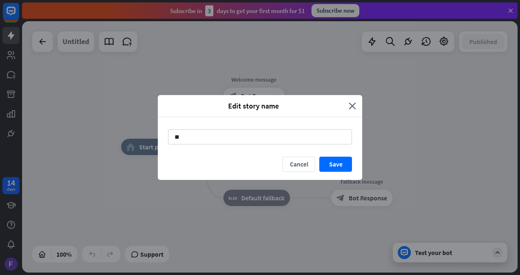
type input "*"
type input "*******"
click at [334, 162] on button "Save" at bounding box center [335, 164] width 33 height 15
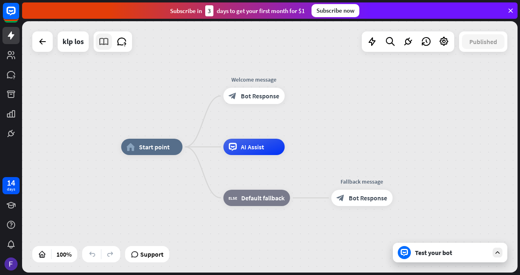
click at [106, 40] on icon at bounding box center [103, 41] width 11 height 11
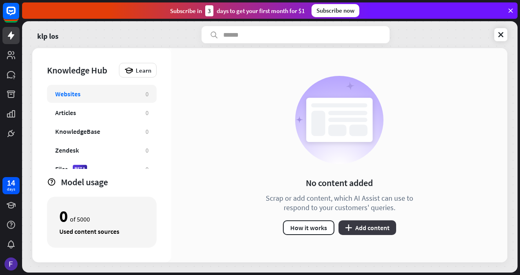
click at [358, 229] on button "plus Add content" at bounding box center [367, 228] width 58 height 15
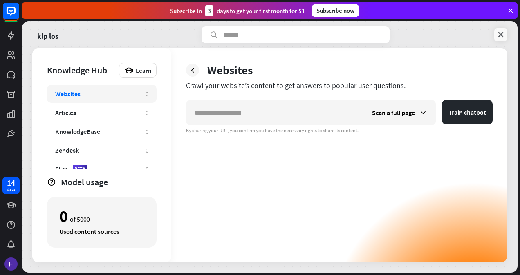
click at [504, 37] on icon at bounding box center [500, 35] width 8 height 8
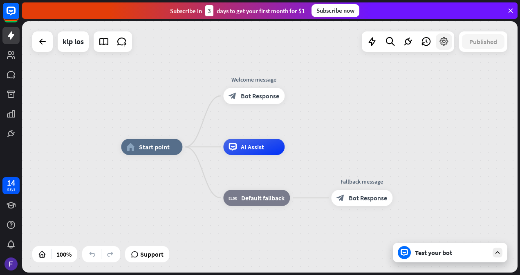
click at [448, 45] on icon at bounding box center [443, 41] width 11 height 11
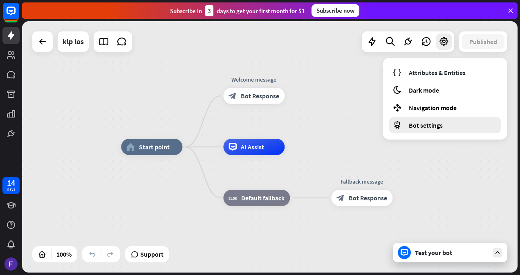
click at [429, 122] on span "Bot settings" at bounding box center [426, 125] width 34 height 8
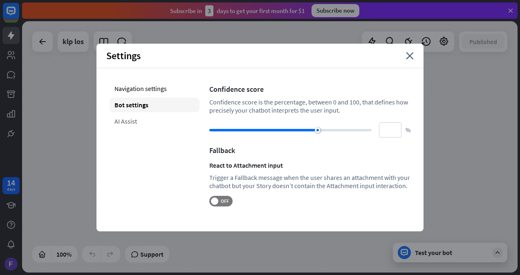
click at [131, 120] on div "AI Assist" at bounding box center [155, 121] width 90 height 15
type input "**"
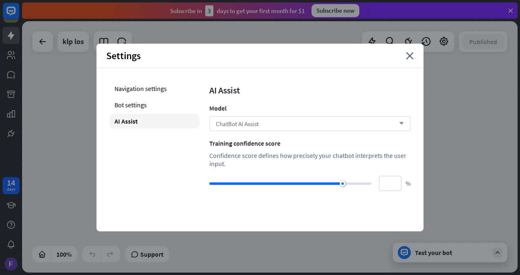
click at [402, 124] on icon "arrow_down" at bounding box center [399, 123] width 9 height 5
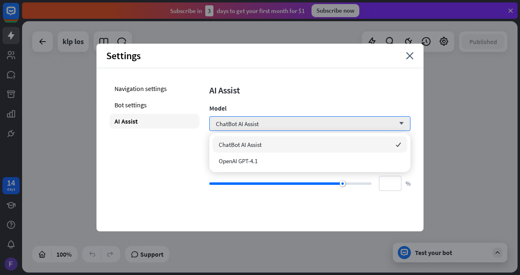
click at [472, 109] on div "home_2 Start point Welcome message block_bot_response Bot Response AI Assist bl…" at bounding box center [269, 147] width 495 height 252
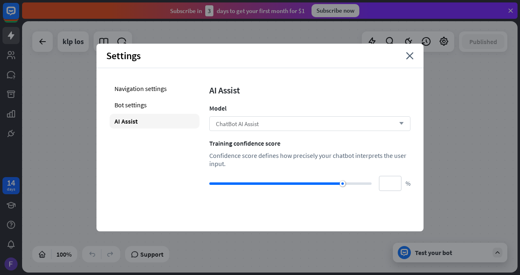
click at [400, 119] on div "ChatBot AI Assist arrow_down" at bounding box center [309, 123] width 201 height 15
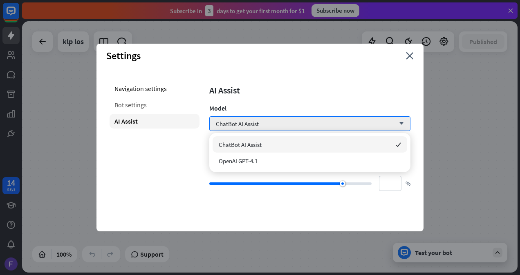
click at [150, 101] on div "Bot settings" at bounding box center [155, 105] width 90 height 15
type input "**"
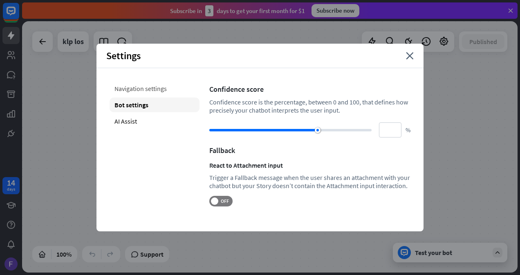
click at [172, 90] on div "Navigation settings" at bounding box center [155, 88] width 90 height 15
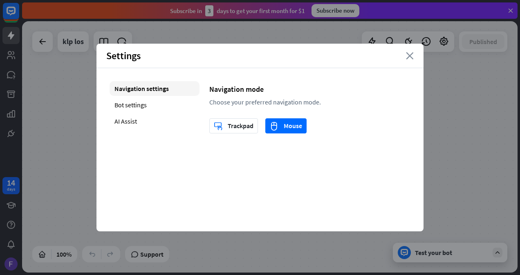
click at [409, 55] on icon "close" at bounding box center [410, 55] width 8 height 7
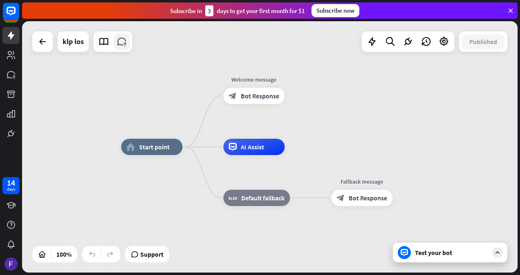
click at [127, 43] on icon at bounding box center [121, 41] width 11 height 11
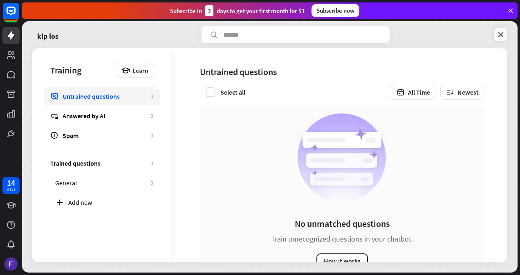
click at [499, 35] on icon at bounding box center [500, 35] width 8 height 8
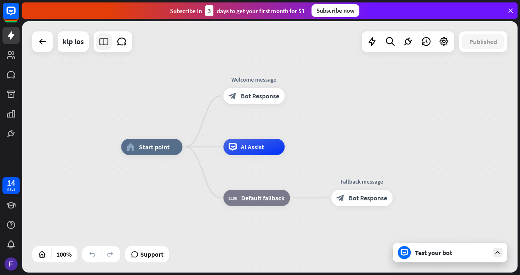
click at [108, 47] on icon at bounding box center [103, 41] width 11 height 11
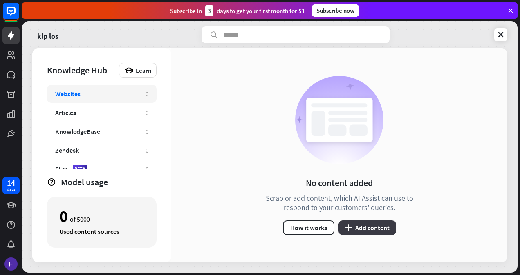
click at [352, 224] on button "plus Add content" at bounding box center [367, 228] width 58 height 15
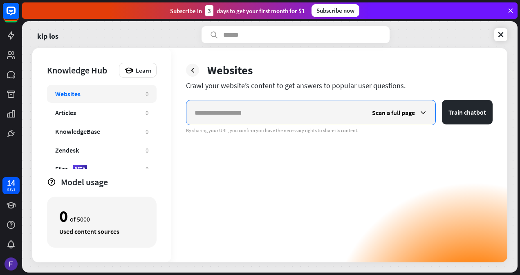
paste input "**********"
type input "**********"
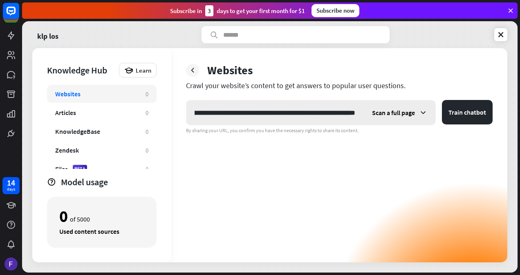
scroll to position [0, 0]
click at [418, 112] on div "Scan a full page" at bounding box center [400, 113] width 72 height 25
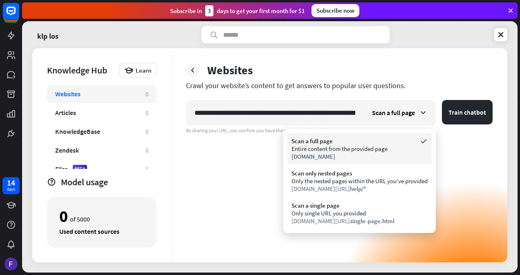
click at [355, 150] on div "Entire content from the provided page" at bounding box center [359, 149] width 136 height 8
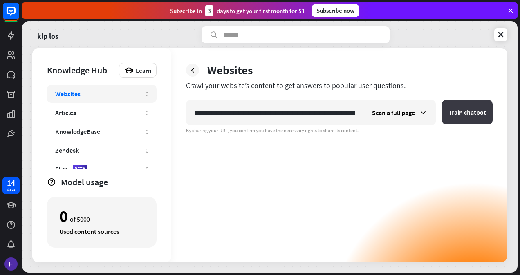
click at [476, 114] on button "Train chatbot" at bounding box center [467, 112] width 51 height 25
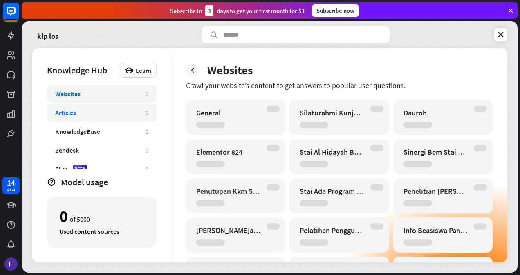
click at [103, 114] on div "Articles" at bounding box center [96, 113] width 82 height 8
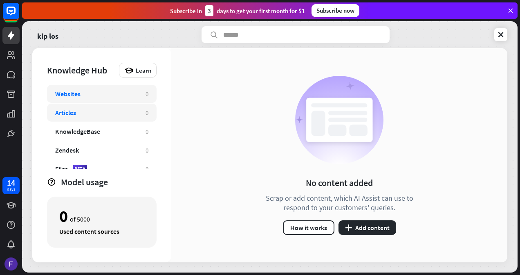
click at [100, 91] on div "Websites" at bounding box center [96, 94] width 82 height 8
click at [115, 113] on div "Articles" at bounding box center [96, 113] width 82 height 8
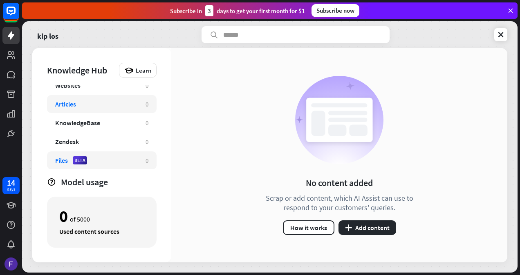
click at [125, 163] on div "Files BETA" at bounding box center [96, 160] width 82 height 8
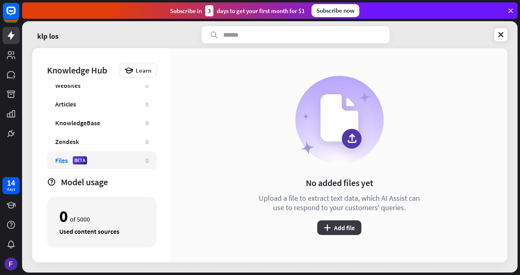
click at [333, 224] on button "plus Add file" at bounding box center [339, 228] width 44 height 15
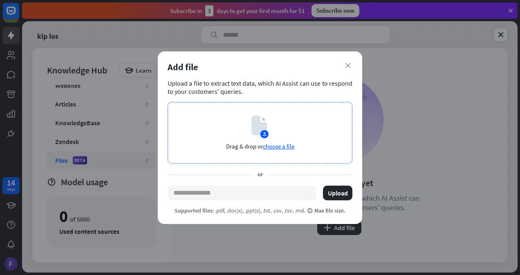
click at [284, 146] on span "choose a file" at bounding box center [278, 147] width 31 height 8
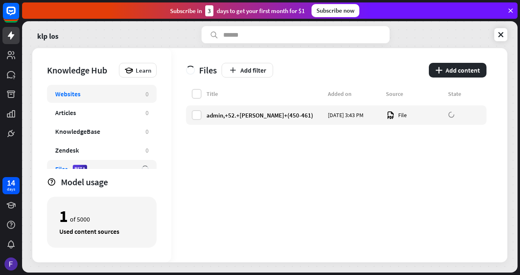
click at [119, 85] on div "Websites 0" at bounding box center [102, 94] width 110 height 18
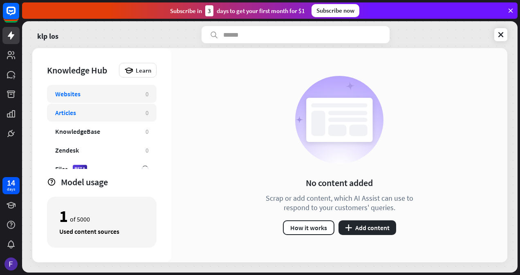
click at [130, 113] on div "Articles" at bounding box center [96, 113] width 82 height 8
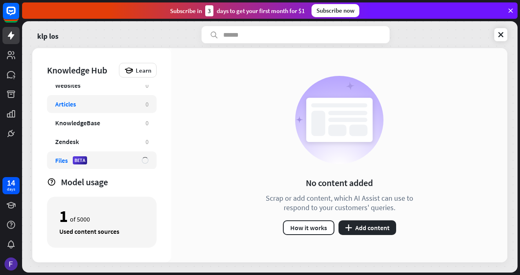
click at [107, 168] on div "Files BETA" at bounding box center [102, 161] width 110 height 18
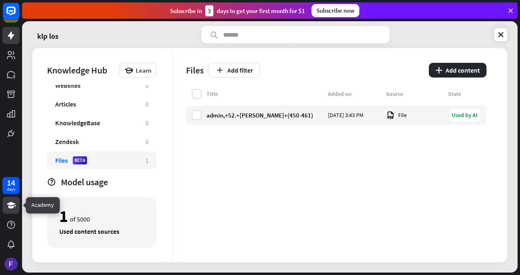
click at [13, 207] on icon at bounding box center [11, 205] width 9 height 7
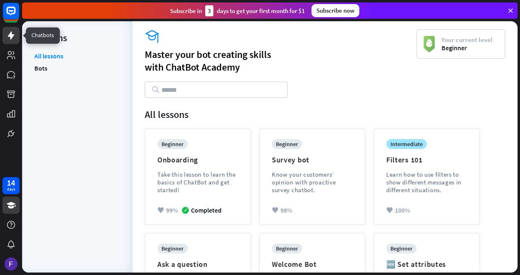
click at [13, 34] on icon at bounding box center [11, 36] width 10 height 10
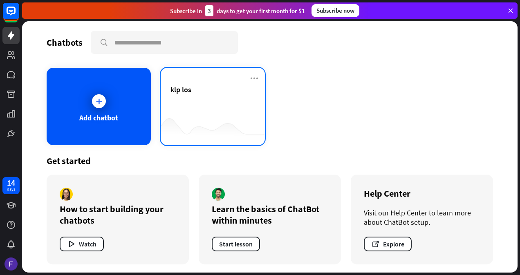
click at [209, 87] on div "klp los" at bounding box center [212, 89] width 85 height 9
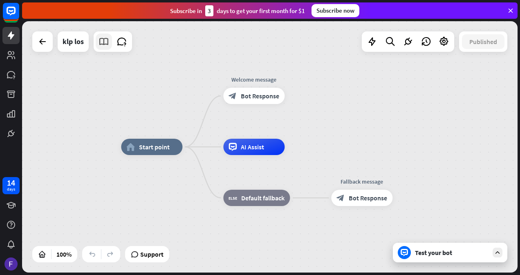
click at [110, 48] on link at bounding box center [104, 42] width 16 height 16
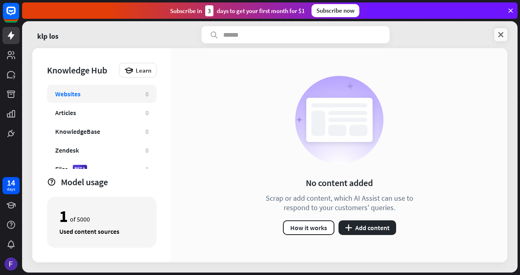
click at [498, 37] on icon at bounding box center [500, 35] width 8 height 8
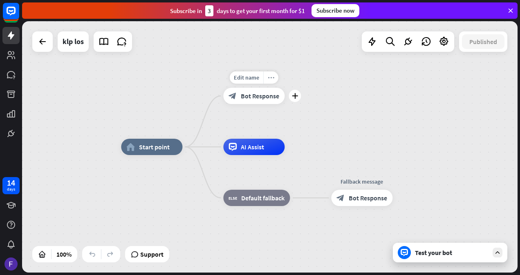
click at [272, 77] on icon "more_horiz" at bounding box center [271, 78] width 7 height 6
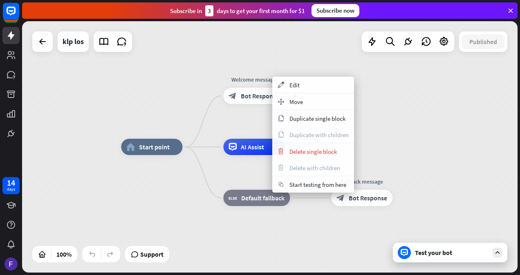
click at [254, 80] on div "Welcome message" at bounding box center [254, 80] width 74 height 8
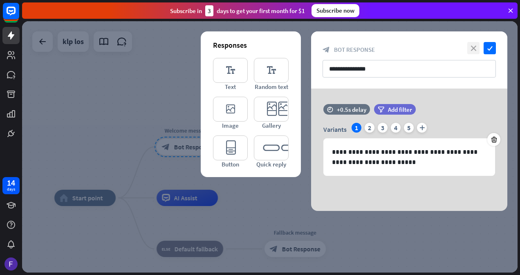
click at [474, 47] on icon "close" at bounding box center [473, 48] width 12 height 12
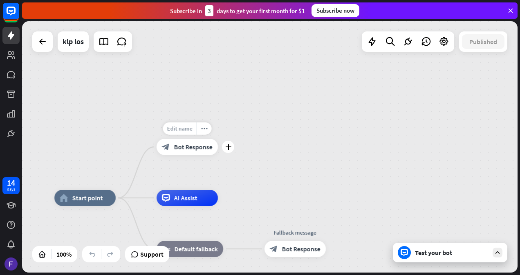
click at [183, 132] on span "Edit name" at bounding box center [179, 128] width 25 height 7
type input "*"
type input "**********"
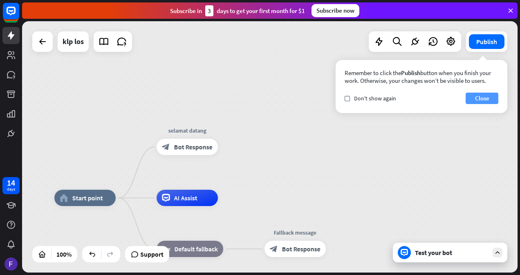
click at [485, 95] on button "Close" at bounding box center [481, 98] width 33 height 11
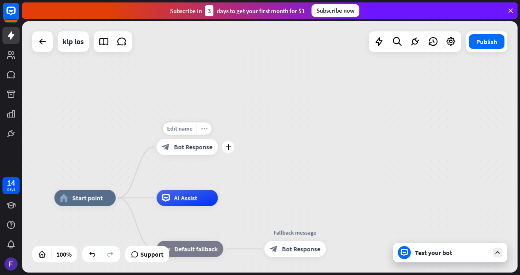
click at [203, 132] on div "more_horiz" at bounding box center [204, 129] width 15 height 12
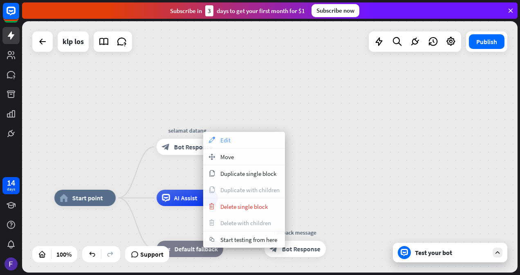
click at [222, 142] on span "Edit" at bounding box center [225, 140] width 10 height 8
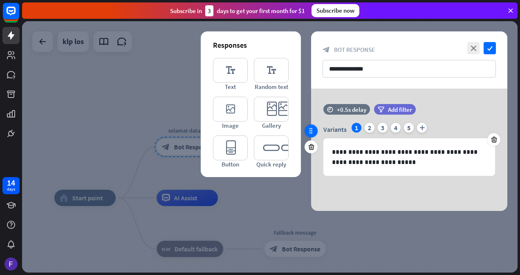
click at [311, 134] on icon at bounding box center [310, 130] width 7 height 7
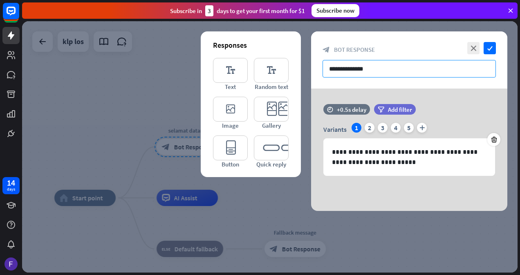
click at [441, 66] on input "**********" at bounding box center [408, 69] width 173 height 18
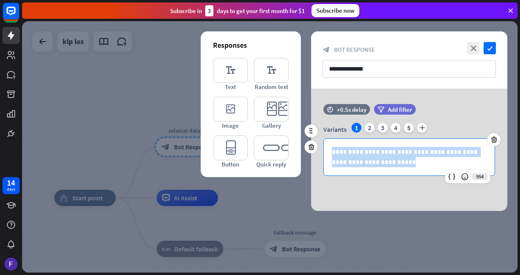
drag, startPoint x: 333, startPoint y: 152, endPoint x: 410, endPoint y: 161, distance: 76.8
click at [410, 161] on p "**********" at bounding box center [409, 157] width 155 height 20
click at [448, 177] on icon at bounding box center [451, 177] width 8 height 8
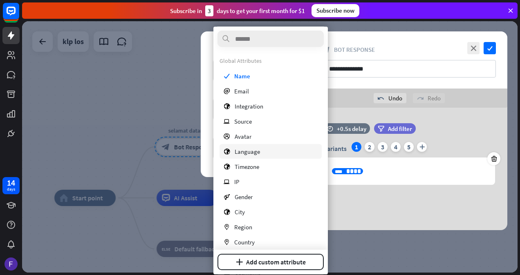
click at [253, 150] on span "Language" at bounding box center [247, 152] width 25 height 8
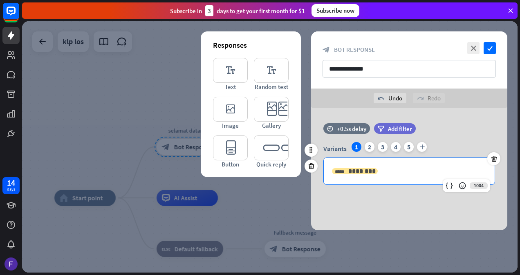
click at [364, 171] on span "********" at bounding box center [361, 171] width 27 height 6
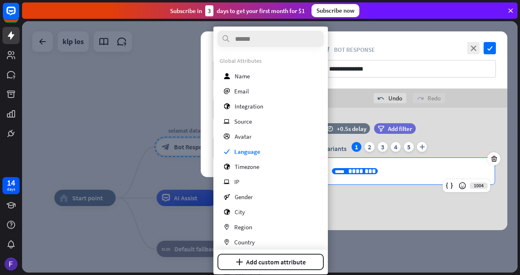
click at [364, 171] on span "********" at bounding box center [361, 171] width 27 height 6
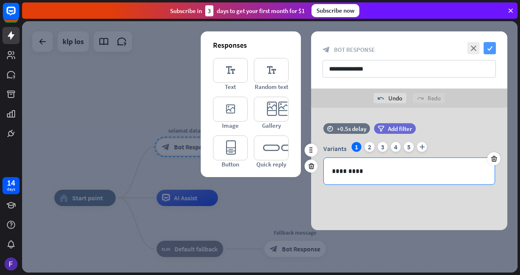
click at [492, 46] on icon "check" at bounding box center [489, 48] width 12 height 12
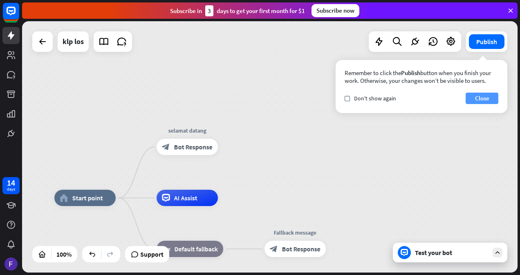
click at [484, 101] on button "Close" at bounding box center [481, 98] width 33 height 11
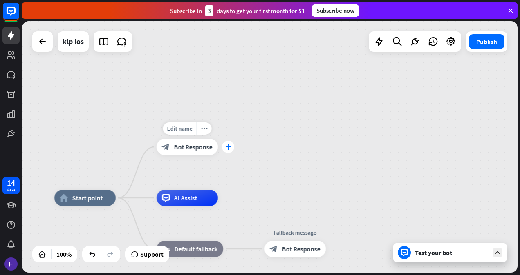
click at [227, 150] on div "plus" at bounding box center [228, 147] width 12 height 12
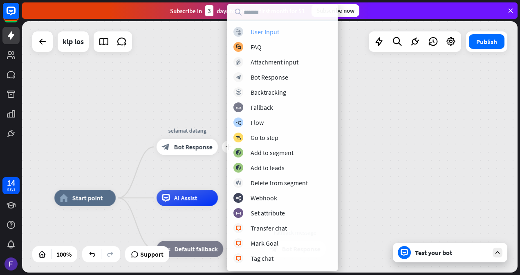
click at [272, 30] on div "User Input" at bounding box center [264, 32] width 29 height 8
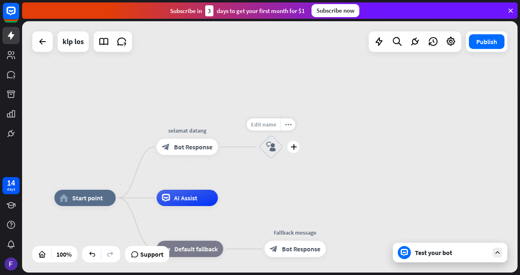
click at [271, 123] on span "Edit name" at bounding box center [263, 124] width 25 height 7
click at [316, 127] on div "home_2 Start point selamat datang block_bot_response Bot Response block_user_in…" at bounding box center [269, 147] width 495 height 252
click at [297, 146] on div "plus" at bounding box center [293, 147] width 12 height 12
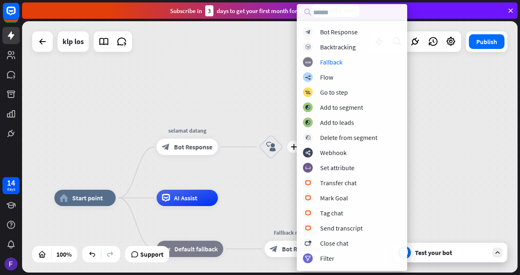
click at [231, 105] on div "home_2 Start point selamat datang block_bot_response Bot Response plus block_us…" at bounding box center [269, 147] width 495 height 252
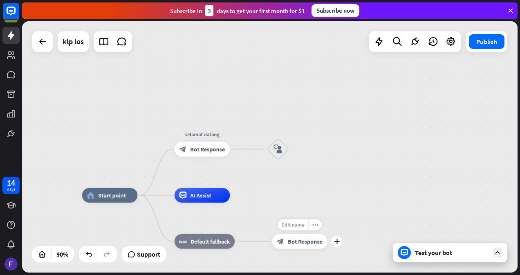
click at [302, 224] on span "Edit name" at bounding box center [292, 225] width 23 height 7
type input "*"
type input "**********"
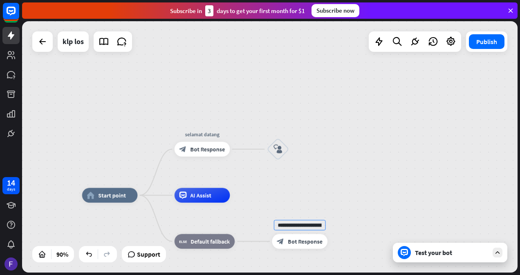
click at [333, 246] on div "**********" at bounding box center [269, 147] width 495 height 252
click at [315, 228] on icon "more_horiz" at bounding box center [315, 225] width 6 height 6
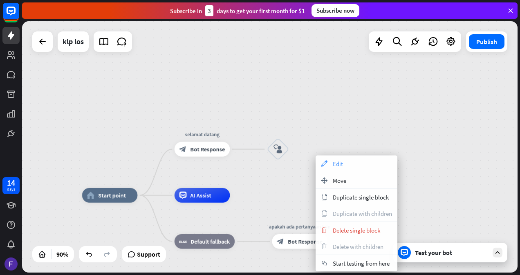
click at [350, 167] on div "appearance Edit" at bounding box center [356, 164] width 82 height 16
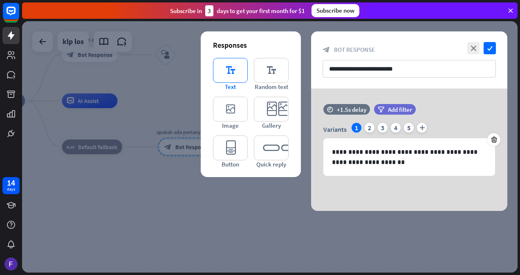
click at [233, 81] on icon "editor_text" at bounding box center [230, 70] width 35 height 25
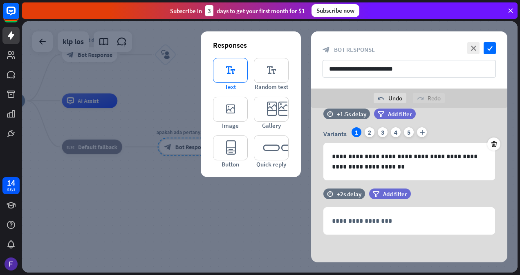
scroll to position [15, 0]
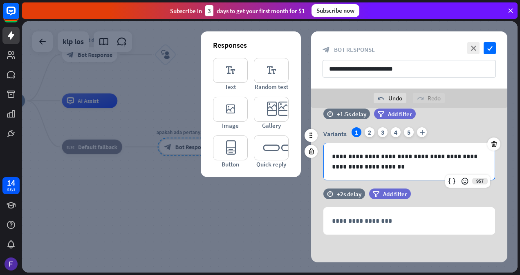
click at [375, 157] on p "**********" at bounding box center [409, 162] width 155 height 20
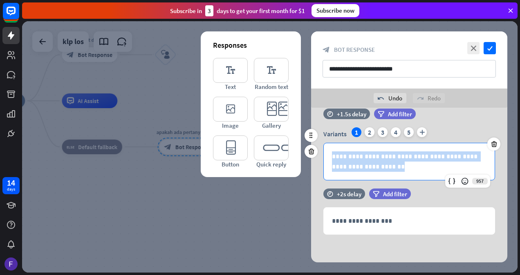
drag, startPoint x: 373, startPoint y: 170, endPoint x: 333, endPoint y: 158, distance: 41.5
click at [333, 158] on p "**********" at bounding box center [409, 162] width 155 height 20
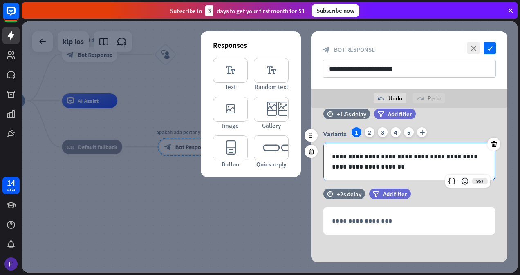
scroll to position [0, 0]
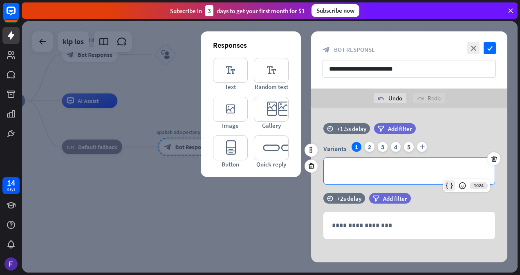
click at [447, 186] on icon at bounding box center [449, 186] width 8 height 8
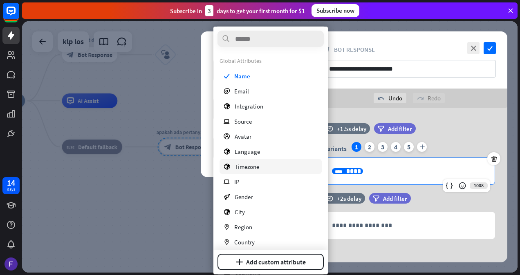
scroll to position [51, 0]
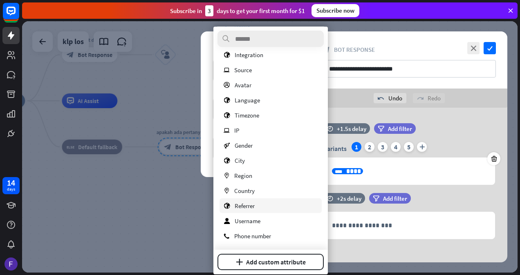
click at [254, 207] on span "Referrer" at bounding box center [245, 206] width 20 height 8
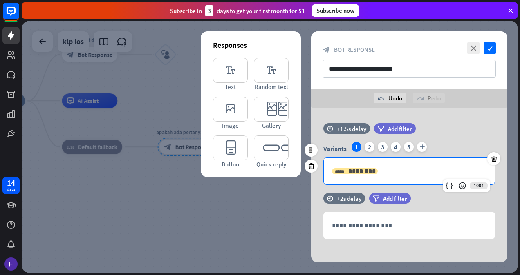
click at [357, 174] on span "********" at bounding box center [361, 171] width 27 height 6
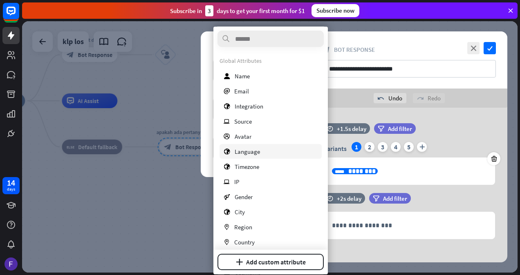
click at [250, 147] on div "globe Language" at bounding box center [270, 151] width 102 height 15
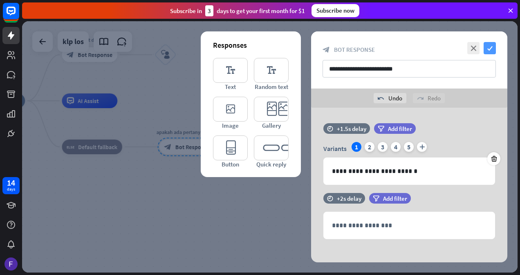
click at [493, 52] on icon "check" at bounding box center [489, 48] width 12 height 12
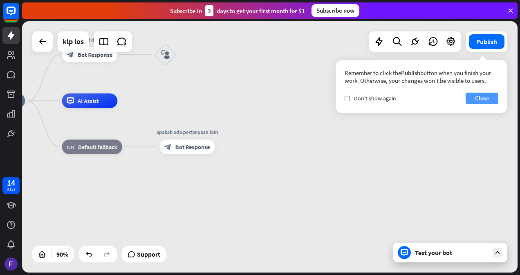
click at [485, 96] on button "Close" at bounding box center [481, 98] width 33 height 11
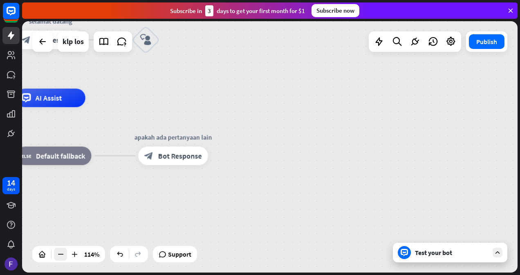
click at [61, 255] on icon at bounding box center [60, 254] width 8 height 8
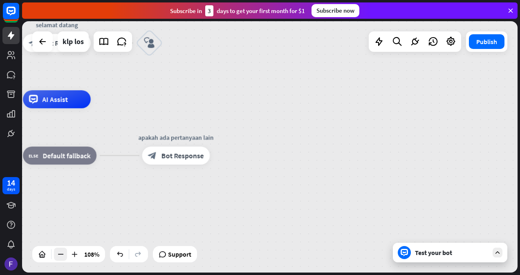
click at [61, 255] on icon at bounding box center [60, 254] width 8 height 8
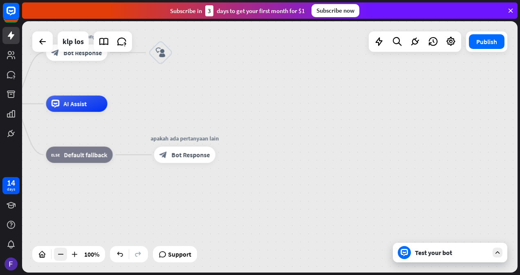
click at [61, 255] on icon at bounding box center [60, 254] width 8 height 8
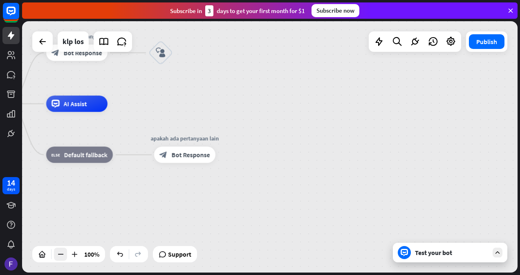
click at [61, 255] on icon at bounding box center [60, 254] width 8 height 8
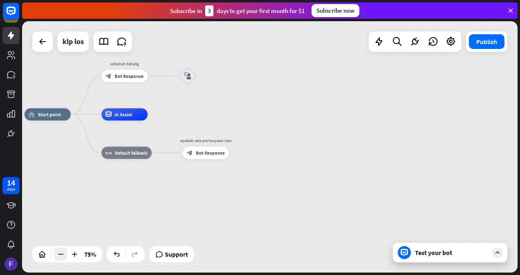
click at [61, 255] on icon at bounding box center [60, 254] width 8 height 8
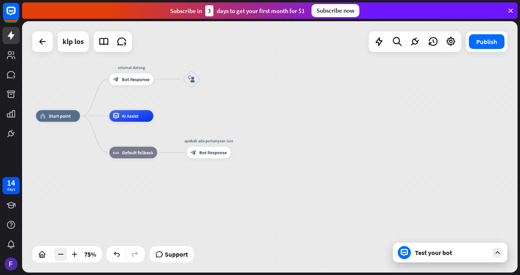
click at [61, 255] on icon at bounding box center [60, 254] width 8 height 8
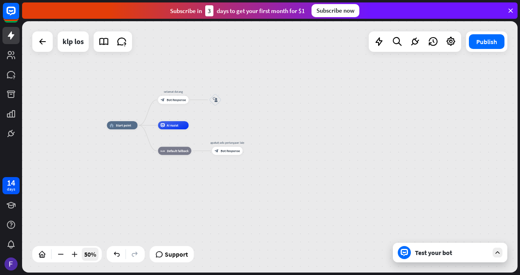
click at [86, 256] on div "50%" at bounding box center [90, 254] width 17 height 13
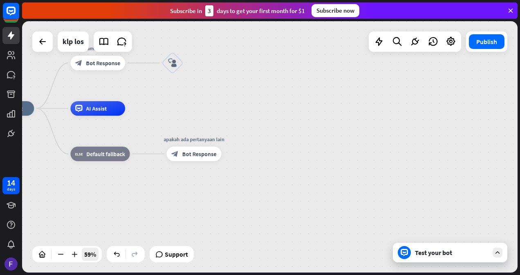
click at [86, 256] on div "59%" at bounding box center [90, 254] width 17 height 13
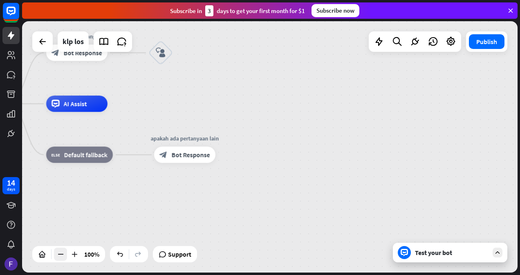
click at [63, 253] on icon at bounding box center [60, 254] width 8 height 8
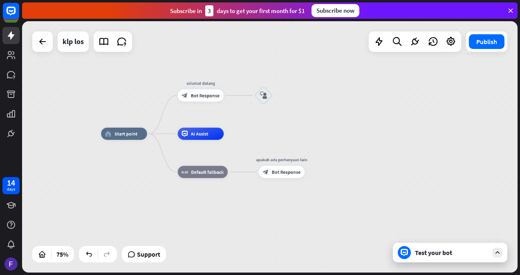
drag, startPoint x: 166, startPoint y: 119, endPoint x: 242, endPoint y: 137, distance: 78.0
click at [242, 137] on div "home_2 Start point selamat datang block_bot_response Bot Response block_user_in…" at bounding box center [286, 228] width 371 height 189
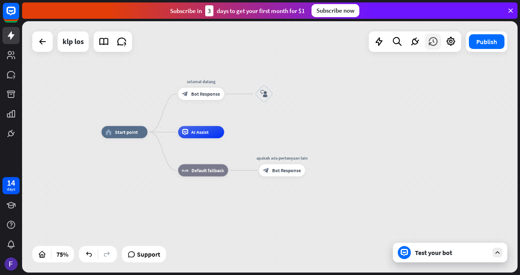
click at [437, 44] on icon at bounding box center [432, 41] width 11 height 11
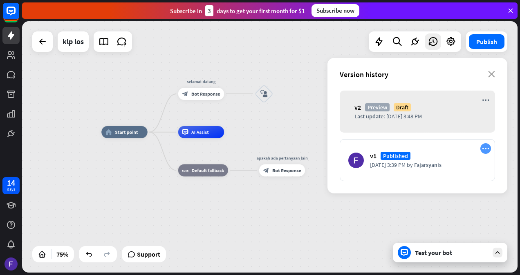
click at [485, 148] on icon "more_horiz" at bounding box center [485, 148] width 7 height 7
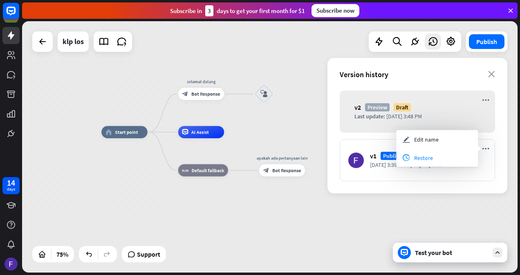
click at [431, 157] on span "Restore" at bounding box center [423, 157] width 19 height 7
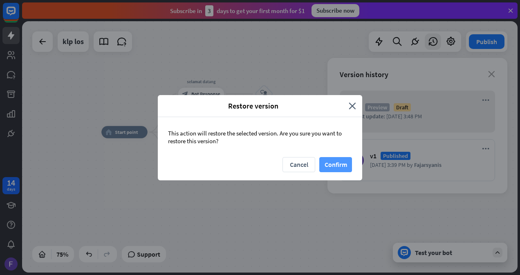
click at [329, 162] on button "Confirm" at bounding box center [335, 164] width 33 height 15
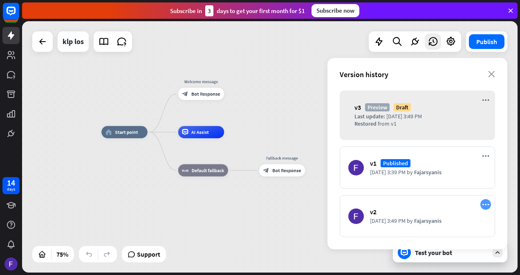
click at [483, 202] on icon "more_horiz" at bounding box center [485, 204] width 7 height 7
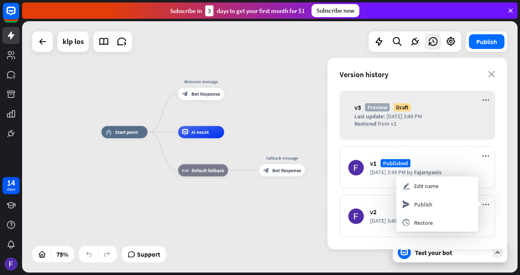
click at [318, 221] on div "home_2 Start point Welcome message block_bot_response Bot Response AI Assist bl…" at bounding box center [286, 226] width 371 height 189
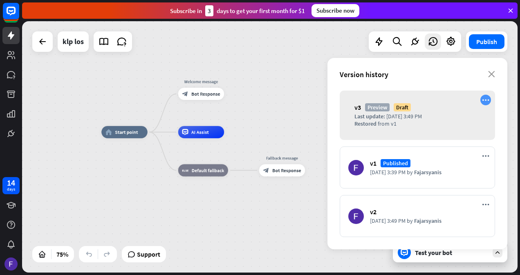
click at [481, 101] on div "more_horiz" at bounding box center [485, 100] width 11 height 11
click at [489, 74] on icon "close" at bounding box center [491, 74] width 7 height 7
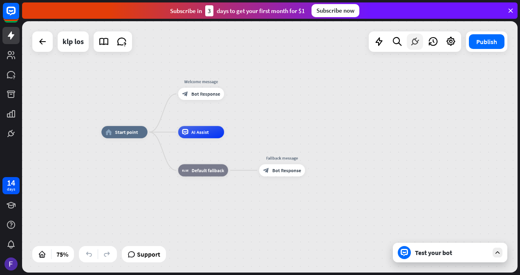
click at [415, 47] on div at bounding box center [415, 42] width 16 height 16
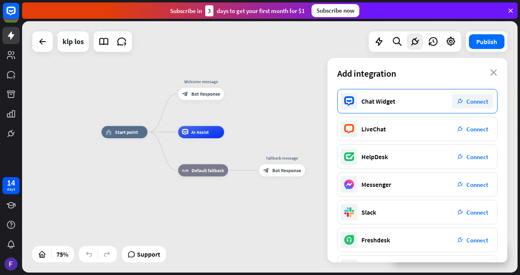
click at [476, 105] on span "Connect" at bounding box center [477, 102] width 22 height 8
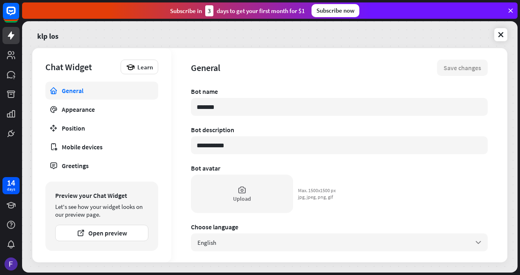
type textarea "*"
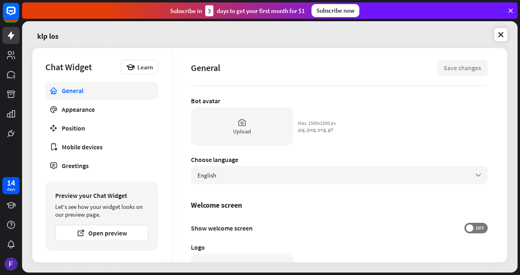
scroll to position [91, 0]
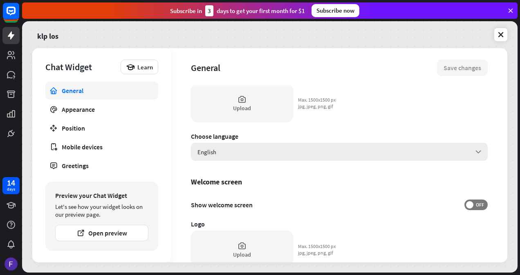
click at [474, 152] on icon "arrow_down" at bounding box center [478, 152] width 9 height 9
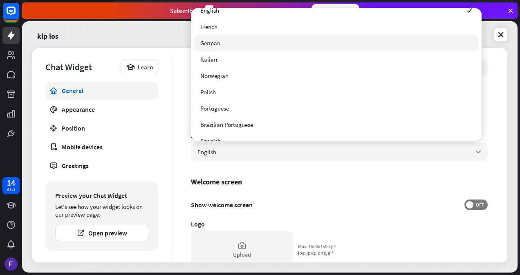
scroll to position [0, 0]
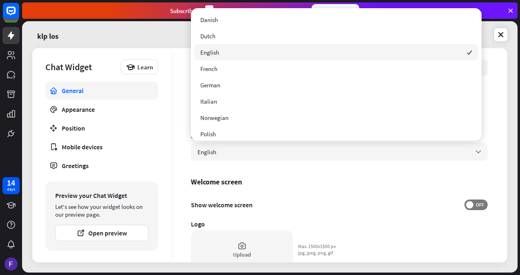
click at [231, 50] on div "English checked" at bounding box center [336, 52] width 284 height 16
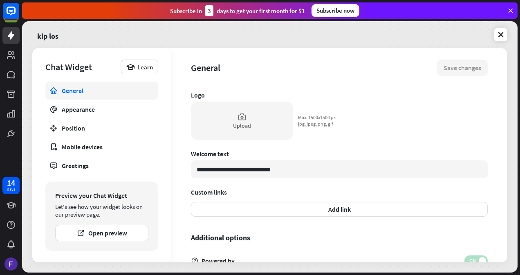
scroll to position [262, 0]
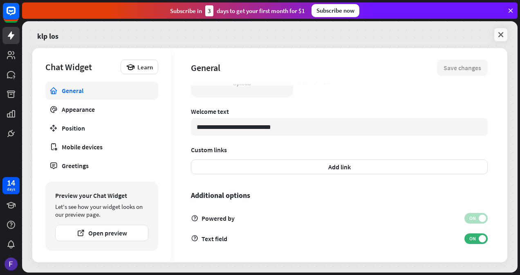
click at [499, 33] on icon at bounding box center [500, 35] width 8 height 8
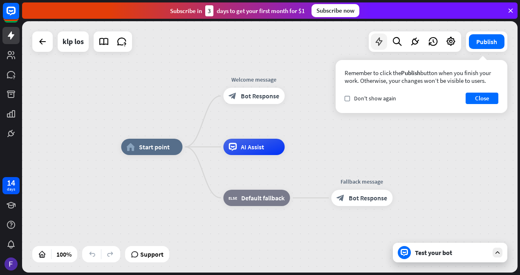
click at [378, 48] on div at bounding box center [379, 42] width 16 height 16
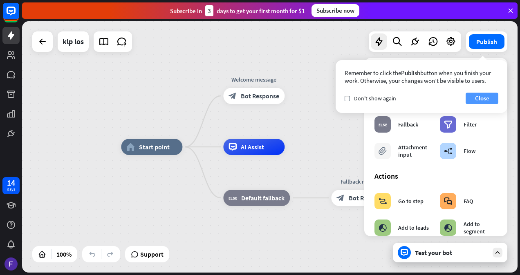
click at [487, 99] on button "Close" at bounding box center [481, 98] width 33 height 11
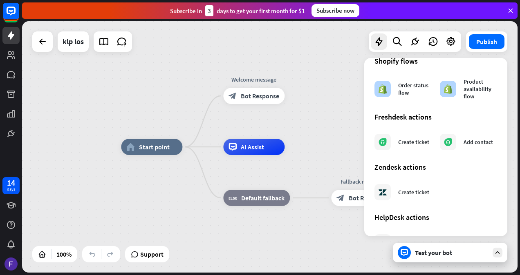
scroll to position [481, 0]
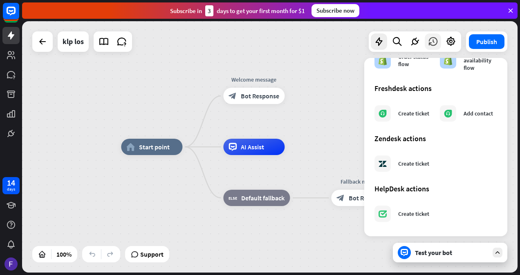
click at [433, 46] on icon at bounding box center [432, 41] width 11 height 11
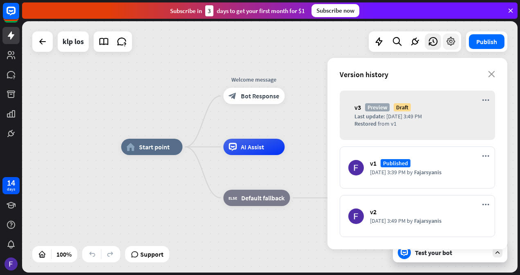
click at [453, 43] on icon at bounding box center [450, 41] width 11 height 11
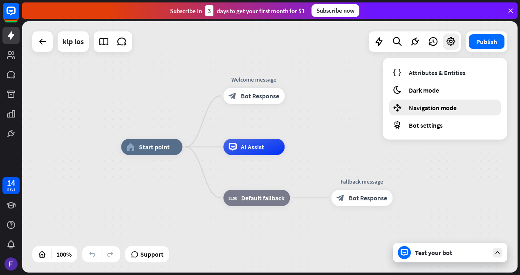
click at [436, 109] on span "Navigation mode" at bounding box center [433, 108] width 48 height 8
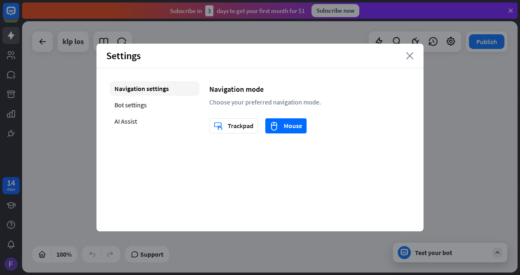
click at [411, 55] on icon "close" at bounding box center [410, 55] width 8 height 7
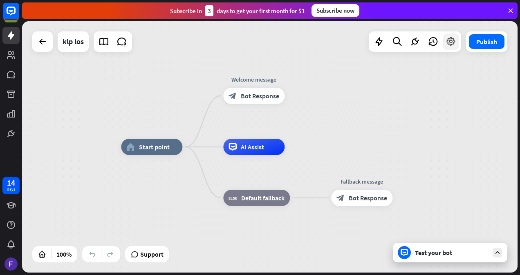
click at [451, 44] on icon at bounding box center [450, 41] width 11 height 11
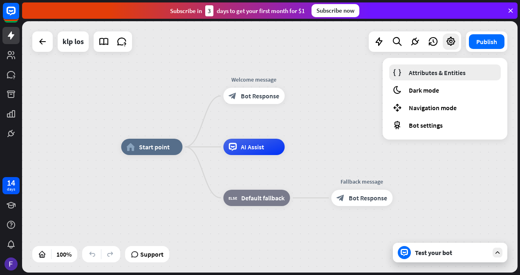
click at [444, 72] on span "Attributes & Entities" at bounding box center [437, 73] width 57 height 8
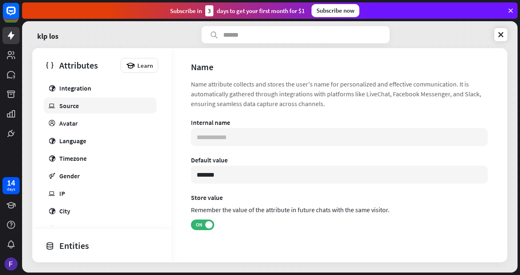
scroll to position [100, 0]
click at [103, 146] on link "globe Language" at bounding box center [100, 140] width 113 height 16
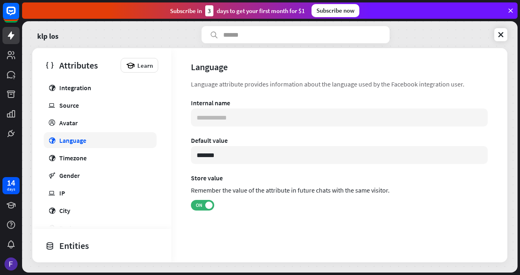
type input "**********"
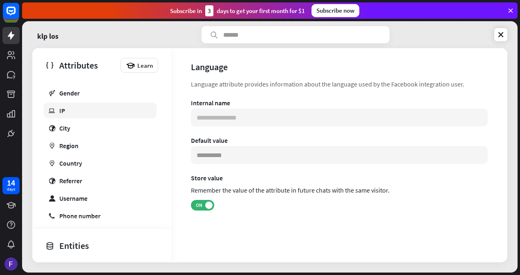
scroll to position [190, 0]
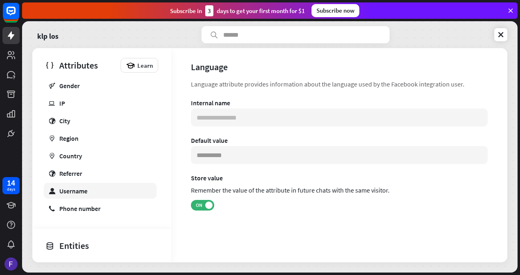
click at [78, 192] on div "Username" at bounding box center [73, 191] width 28 height 8
type input "**********"
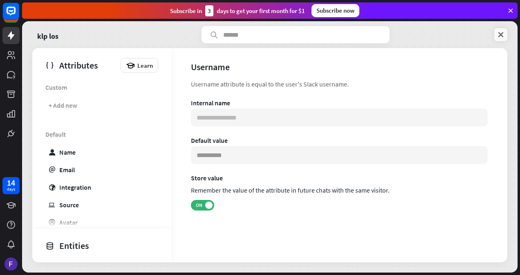
click at [499, 36] on icon at bounding box center [500, 35] width 8 height 8
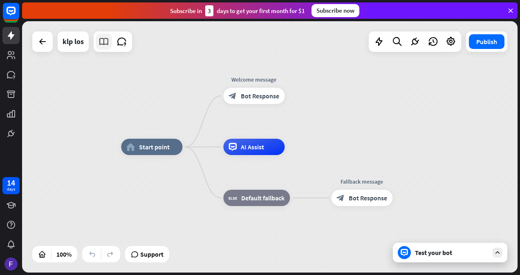
click at [104, 48] on link at bounding box center [104, 42] width 16 height 16
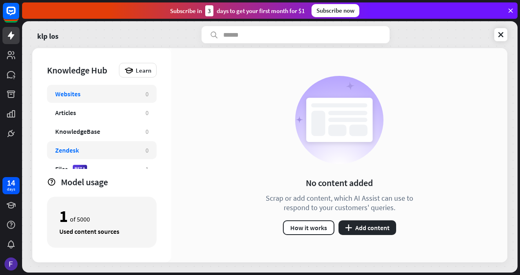
scroll to position [9, 0]
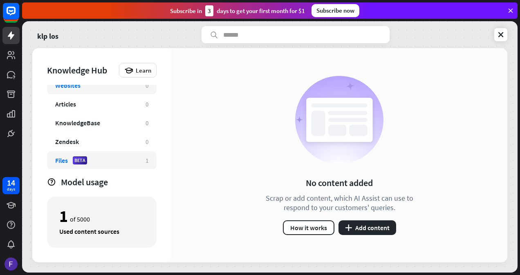
click at [110, 160] on div "Files BETA" at bounding box center [96, 160] width 82 height 8
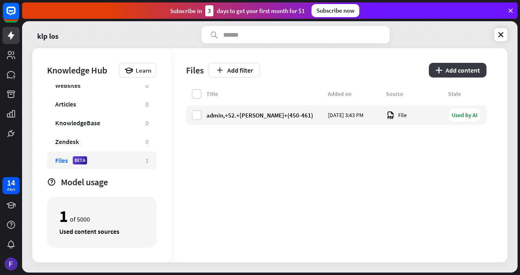
click at [446, 66] on button "plus Add content" at bounding box center [458, 70] width 58 height 15
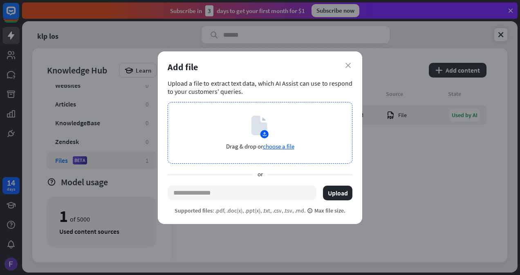
click at [286, 145] on span "choose a file" at bounding box center [278, 147] width 31 height 8
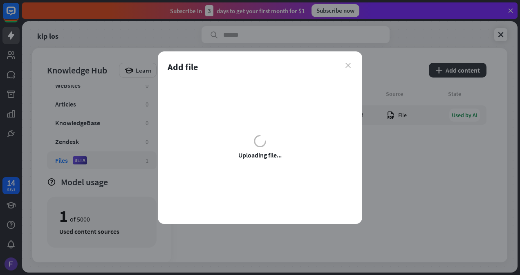
click at [349, 64] on icon "close" at bounding box center [347, 65] width 5 height 5
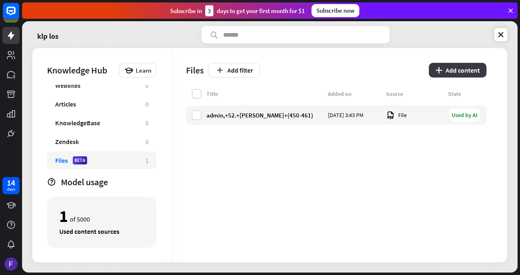
click at [451, 69] on button "plus Add content" at bounding box center [458, 70] width 58 height 15
click at [400, 152] on div "close Add file Upload a file to extract text data, which AI Assist can use to r…" at bounding box center [260, 137] width 520 height 275
click at [504, 34] on icon at bounding box center [500, 35] width 8 height 8
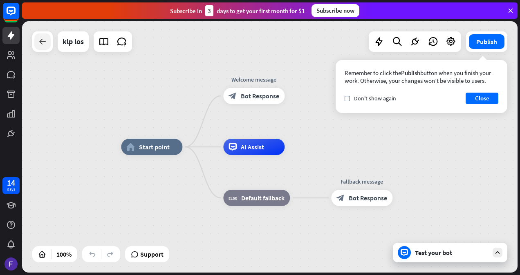
click at [41, 43] on icon at bounding box center [43, 42] width 10 height 10
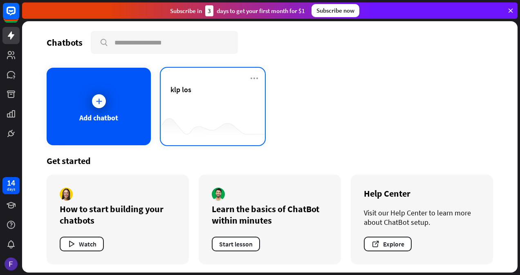
click at [216, 104] on div "klp los" at bounding box center [212, 99] width 85 height 29
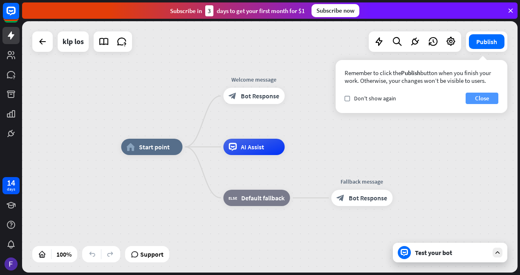
click at [476, 96] on button "Close" at bounding box center [481, 98] width 33 height 11
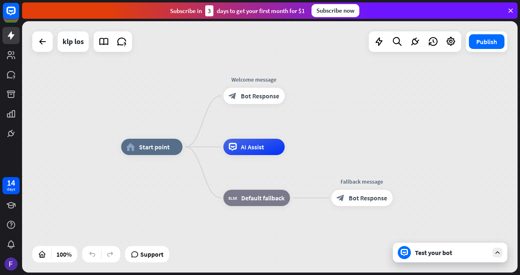
click at [497, 253] on icon at bounding box center [497, 252] width 7 height 7
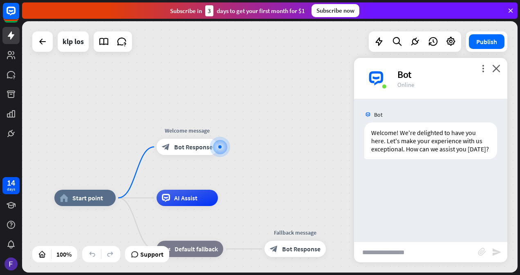
click at [399, 255] on input "text" at bounding box center [416, 252] width 124 height 20
type input "*"
type input "**********"
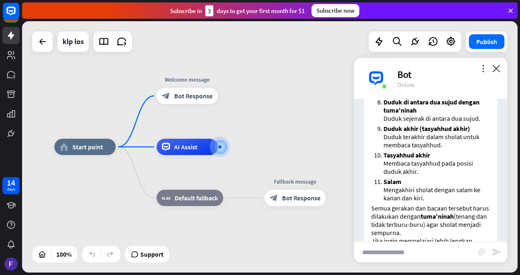
scroll to position [459, 0]
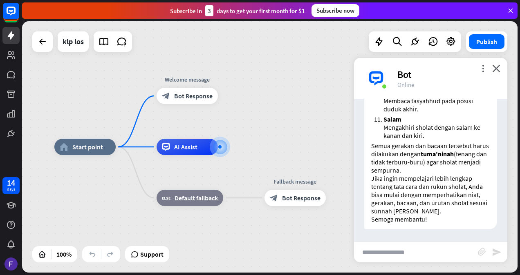
click at [425, 253] on input "text" at bounding box center [416, 252] width 124 height 20
type input "*"
type input "**********"
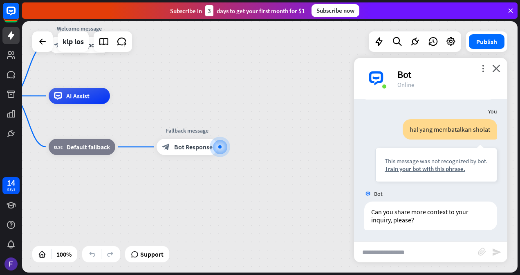
scroll to position [589, 0]
click at [496, 66] on icon "close" at bounding box center [496, 69] width 8 height 8
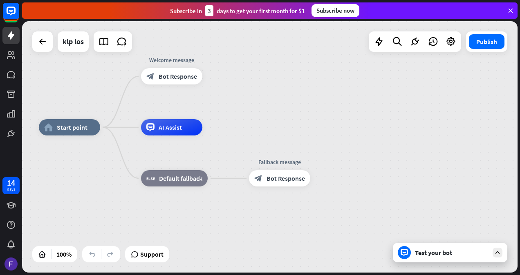
drag, startPoint x: 154, startPoint y: 97, endPoint x: 246, endPoint y: 127, distance: 97.2
click at [246, 127] on div "home_2 Start point Welcome message block_bot_response Bot Response AI Assist bl…" at bounding box center [286, 253] width 495 height 252
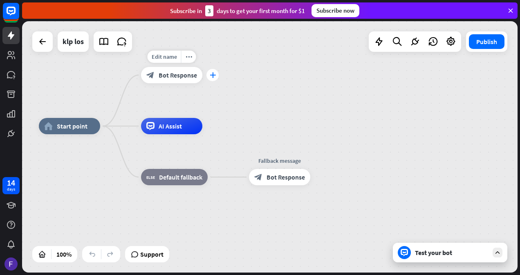
click at [213, 76] on icon "plus" at bounding box center [213, 75] width 6 height 6
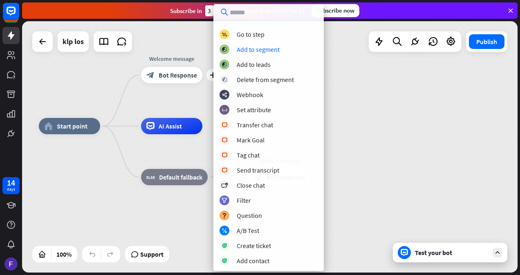
scroll to position [104, 0]
click at [266, 126] on div "Transfer chat" at bounding box center [255, 125] width 36 height 8
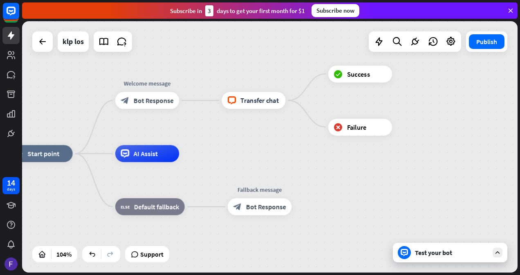
drag, startPoint x: 291, startPoint y: 111, endPoint x: 256, endPoint y: 154, distance: 55.5
click at [256, 154] on div "home_2 Start point Welcome message block_bot_response Bot Response block_livech…" at bounding box center [269, 147] width 495 height 252
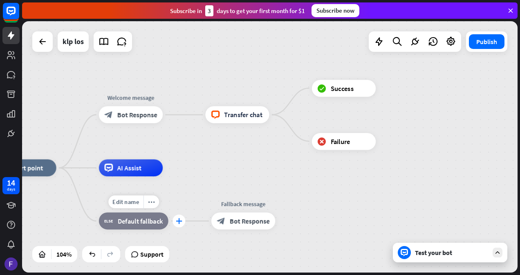
click at [176, 221] on icon "plus" at bounding box center [179, 221] width 7 height 6
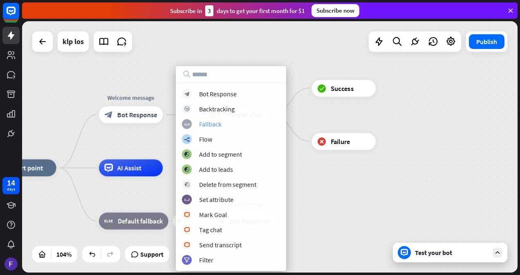
click at [218, 126] on div "Fallback" at bounding box center [210, 124] width 22 height 8
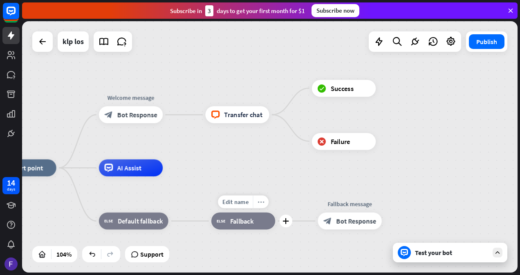
click at [263, 202] on icon "more_horiz" at bounding box center [260, 202] width 7 height 7
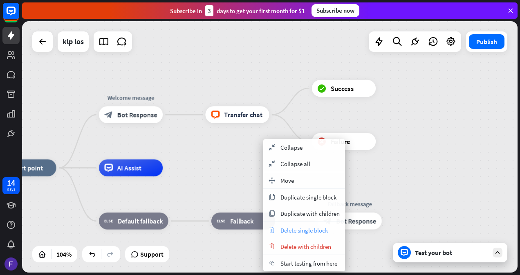
click at [303, 235] on div "trash Delete single block" at bounding box center [304, 230] width 82 height 16
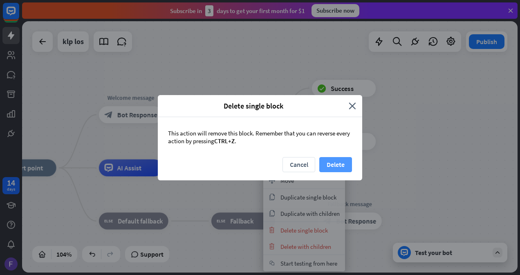
click at [335, 158] on button "Delete" at bounding box center [335, 164] width 33 height 15
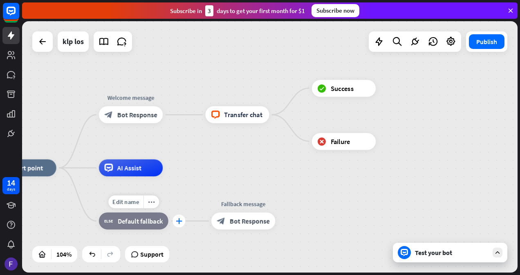
click at [175, 225] on div "plus" at bounding box center [178, 221] width 13 height 13
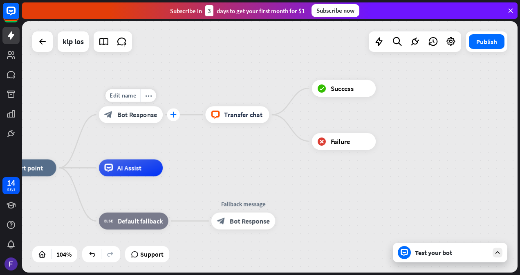
click at [170, 115] on div "plus" at bounding box center [173, 114] width 13 height 13
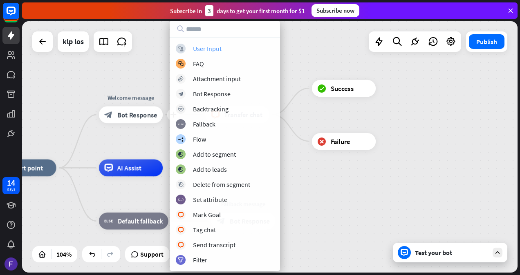
click at [226, 50] on div "block_user_input User Input" at bounding box center [225, 49] width 98 height 10
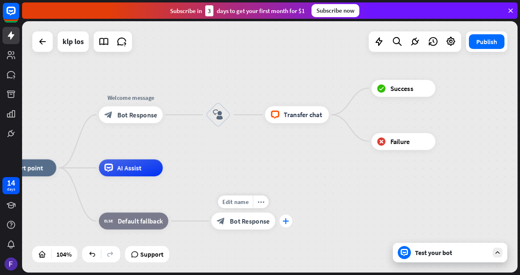
click at [288, 223] on icon "plus" at bounding box center [285, 221] width 7 height 6
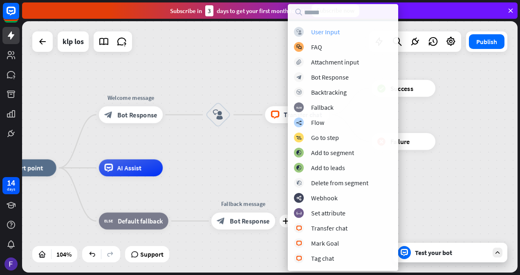
click at [332, 31] on div "User Input" at bounding box center [325, 32] width 29 height 8
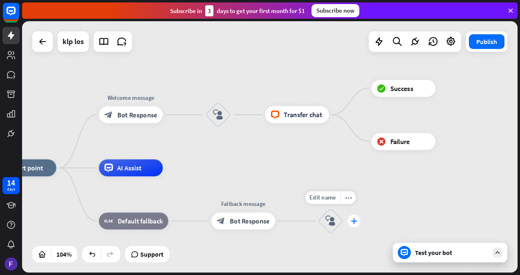
click at [355, 224] on icon "plus" at bounding box center [354, 221] width 7 height 6
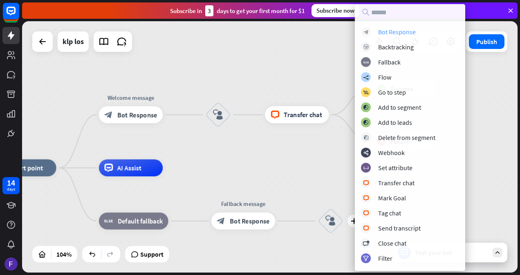
click at [409, 32] on div "Bot Response" at bounding box center [397, 32] width 38 height 8
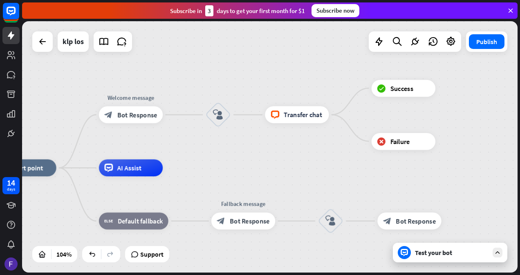
click at [479, 253] on div "Test your bot" at bounding box center [452, 253] width 74 height 8
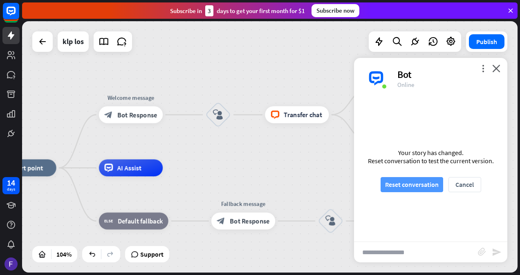
click at [418, 183] on button "Reset conversation" at bounding box center [411, 184] width 63 height 15
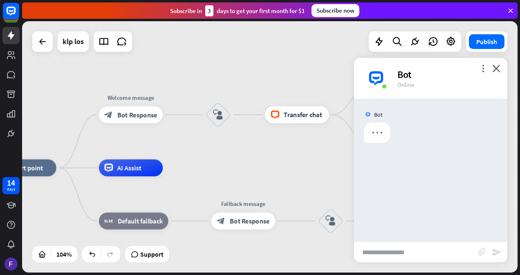
scroll to position [0, 0]
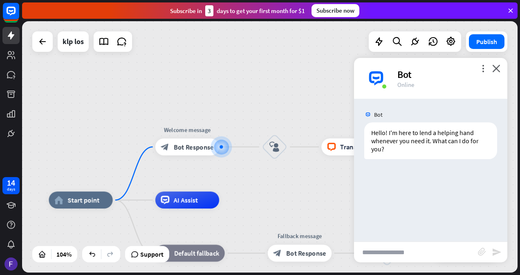
click at [381, 248] on input "text" at bounding box center [416, 252] width 124 height 20
type input "*"
type input "**********"
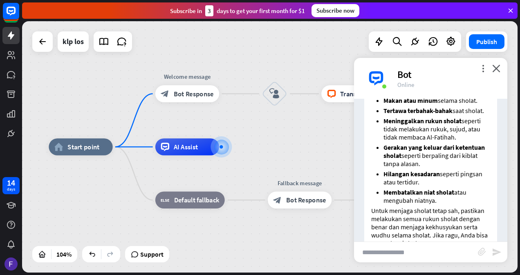
scroll to position [232, 0]
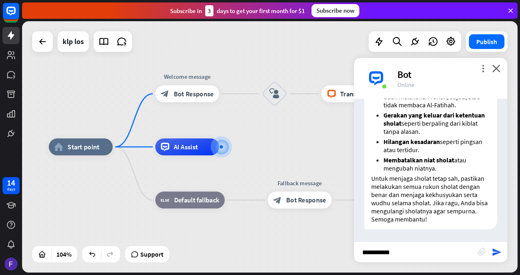
type input "**********"
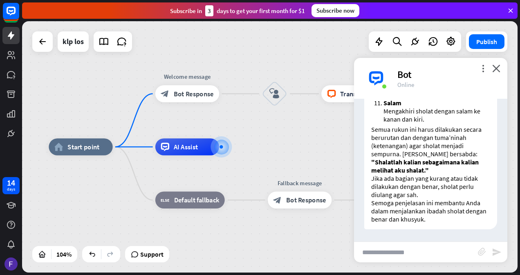
scroll to position [753, 0]
click at [393, 252] on input "text" at bounding box center [416, 252] width 124 height 20
type input "**********"
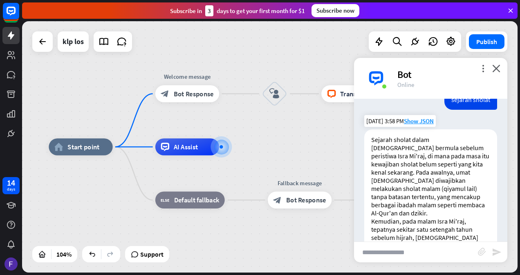
scroll to position [925, 0]
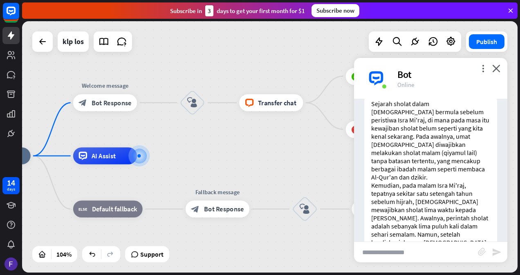
drag, startPoint x: 326, startPoint y: 123, endPoint x: 244, endPoint y: 132, distance: 82.6
click at [244, 132] on div "home_2 Start point Welcome message block_bot_response Bot Response block_user_i…" at bounding box center [269, 147] width 495 height 252
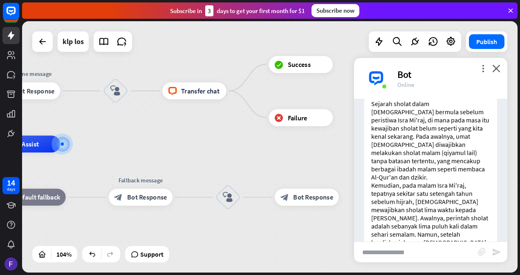
drag, startPoint x: 228, startPoint y: 143, endPoint x: 151, endPoint y: 132, distance: 77.7
click at [151, 132] on div "home_2 Start point Welcome message block_bot_response Bot Response block_user_i…" at bounding box center [269, 147] width 495 height 252
click at [481, 67] on icon "more_vert" at bounding box center [483, 69] width 8 height 8
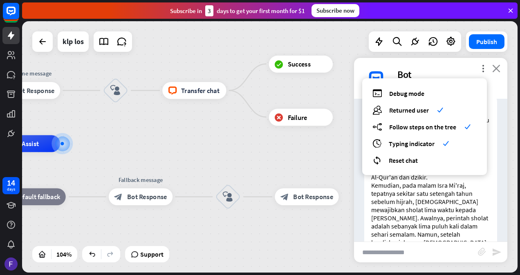
click at [500, 69] on icon "close" at bounding box center [496, 69] width 8 height 8
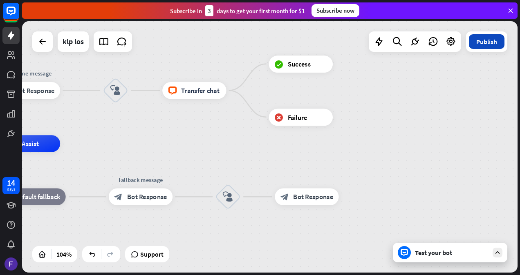
click at [485, 43] on button "Publish" at bounding box center [487, 41] width 36 height 15
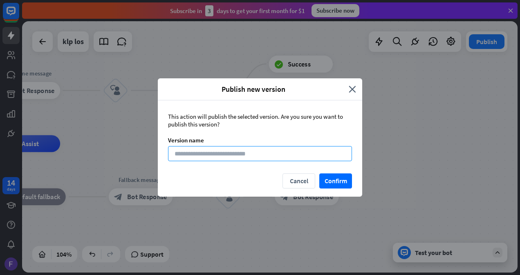
click at [250, 157] on input at bounding box center [260, 153] width 184 height 15
type input "***"
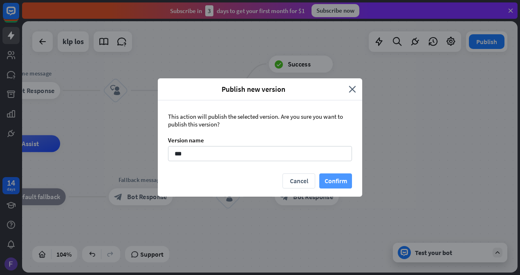
click at [336, 181] on button "Confirm" at bounding box center [335, 181] width 33 height 15
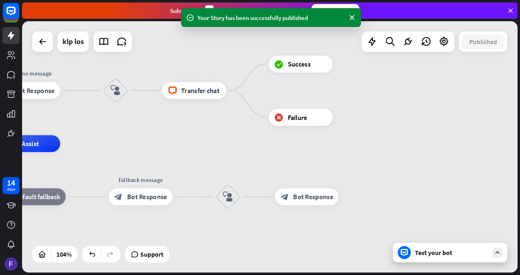
click at [190, 14] on icon at bounding box center [190, 17] width 8 height 9
click at [224, 38] on div "home_2 Start point Welcome message block_bot_response Bot Response block_user_i…" at bounding box center [269, 147] width 495 height 252
click at [43, 37] on icon at bounding box center [43, 42] width 10 height 10
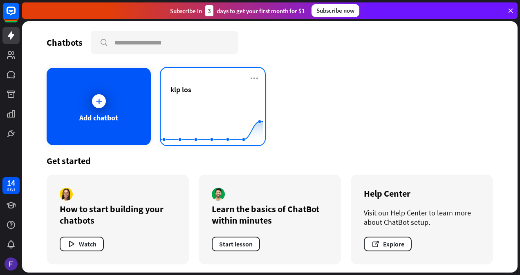
click at [217, 97] on div "klp los" at bounding box center [212, 99] width 85 height 29
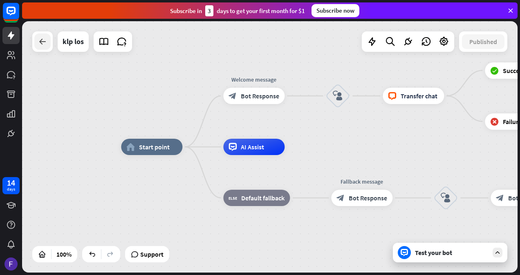
click at [43, 42] on icon at bounding box center [43, 42] width 10 height 10
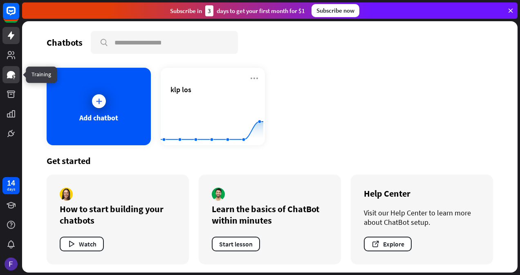
click at [10, 70] on icon at bounding box center [11, 75] width 10 height 10
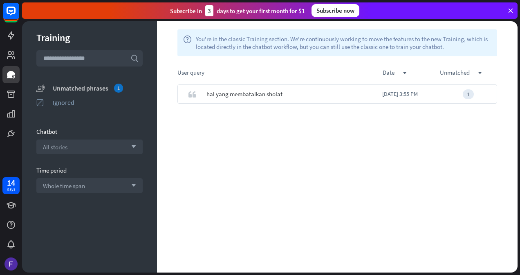
click at [101, 83] on div "unmatched_phrases Unmatched phrases 1" at bounding box center [89, 88] width 106 height 10
click at [133, 146] on icon "arrow_down" at bounding box center [131, 147] width 9 height 5
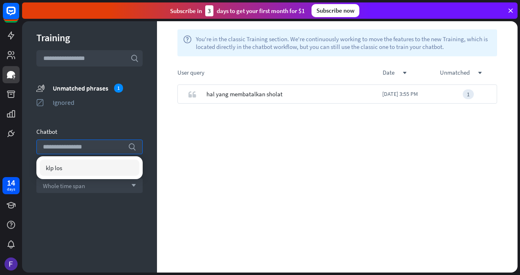
click at [82, 168] on div "klp los" at bounding box center [90, 168] width 100 height 16
click at [11, 105] on link at bounding box center [10, 113] width 17 height 17
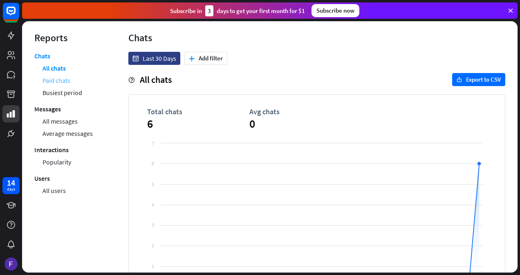
click at [69, 80] on link "Paid chats" at bounding box center [56, 80] width 28 height 12
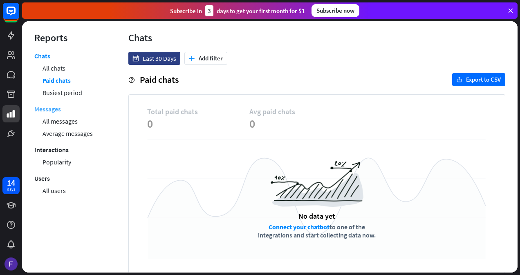
click at [58, 109] on link "Messages" at bounding box center [47, 109] width 27 height 12
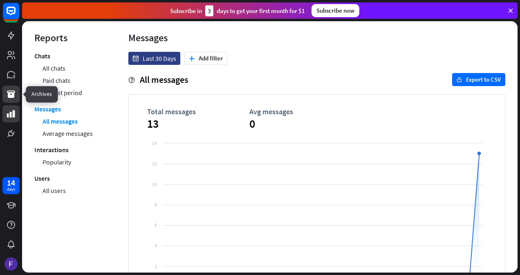
click at [13, 92] on icon at bounding box center [11, 94] width 8 height 7
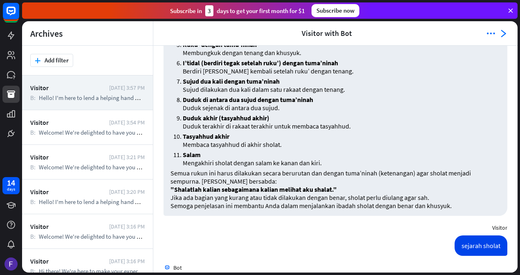
scroll to position [422, 0]
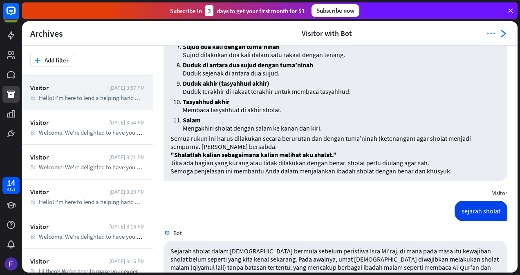
click at [492, 34] on icon "more_horiz" at bounding box center [490, 33] width 9 height 8
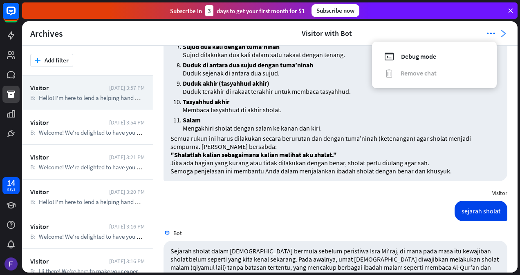
click at [503, 34] on icon "arrowhead_right" at bounding box center [503, 33] width 8 height 8
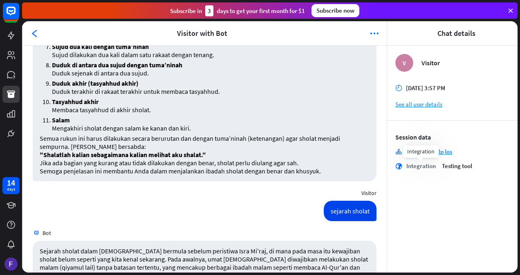
click at [408, 152] on div "Integration" at bounding box center [420, 152] width 35 height 12
click at [449, 166] on span "Testing tool" at bounding box center [457, 166] width 30 height 8
click at [9, 56] on icon at bounding box center [11, 55] width 10 height 10
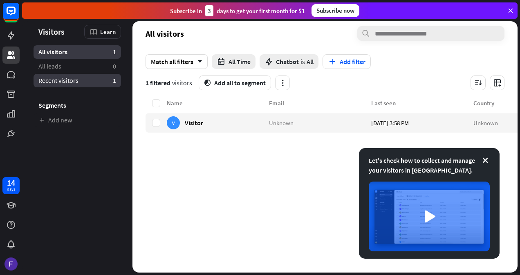
click at [94, 86] on link "Recent visitors 1" at bounding box center [77, 80] width 87 height 13
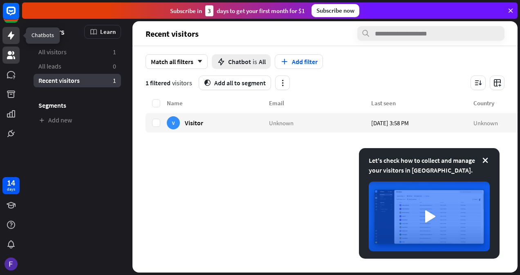
click at [11, 39] on icon at bounding box center [11, 35] width 7 height 8
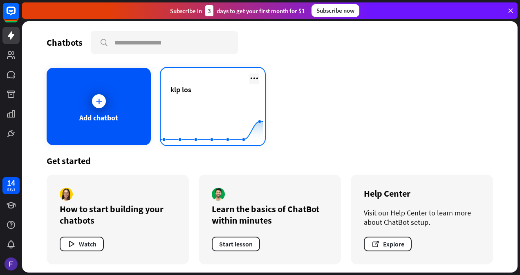
click at [250, 78] on icon at bounding box center [254, 79] width 10 height 10
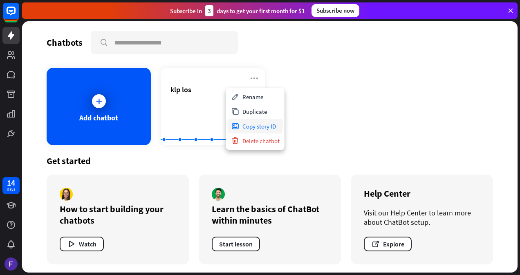
click at [254, 119] on div "Copy story ID" at bounding box center [255, 126] width 55 height 15
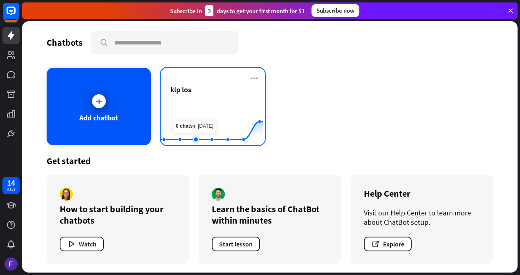
scroll to position [2, 0]
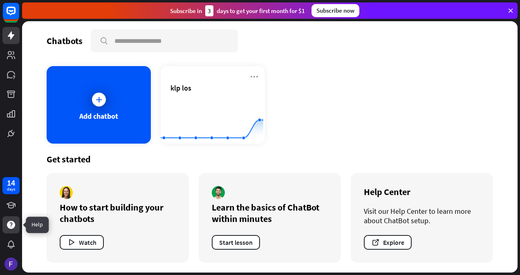
click at [10, 226] on icon at bounding box center [11, 225] width 8 height 8
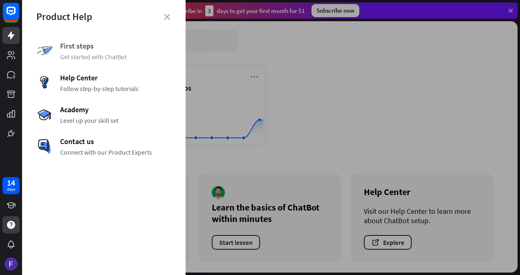
click at [102, 47] on span "First steps" at bounding box center [115, 45] width 111 height 9
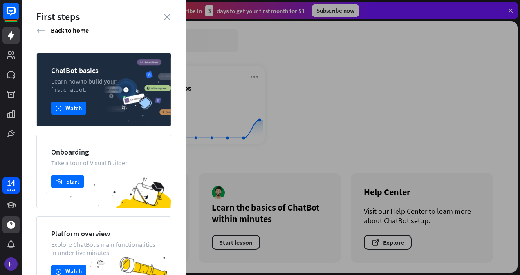
scroll to position [68, 0]
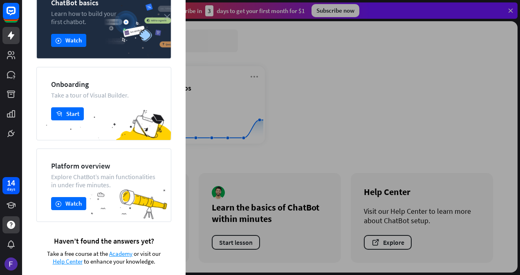
click at [168, 16] on icon "close" at bounding box center [167, 17] width 6 height 6
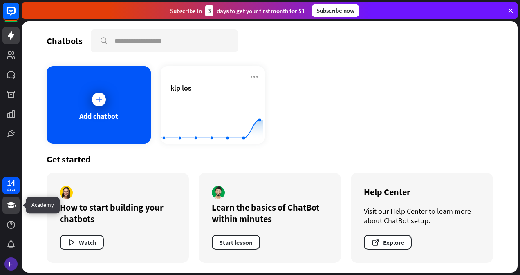
click at [13, 198] on link at bounding box center [10, 205] width 17 height 17
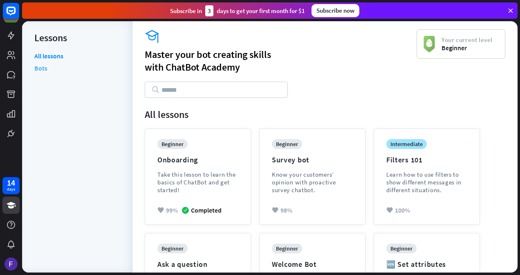
click at [45, 65] on link "Bots" at bounding box center [40, 68] width 13 height 12
click at [13, 225] on icon at bounding box center [11, 225] width 8 height 8
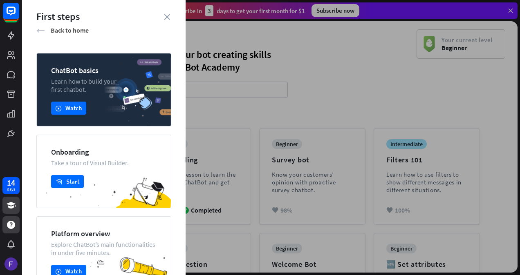
click at [36, 33] on div "First steps arrow_left Back to home ChatBot basics Learn how to build your firs…" at bounding box center [103, 137] width 163 height 275
click at [39, 27] on icon "arrow_left" at bounding box center [40, 31] width 9 height 8
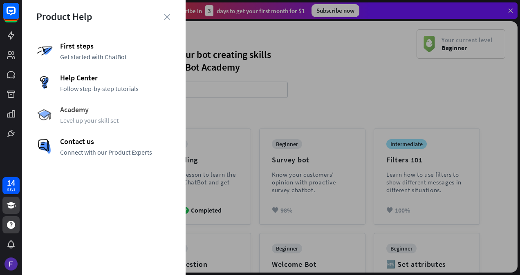
click at [82, 118] on span "Level up your skill set" at bounding box center [115, 120] width 111 height 8
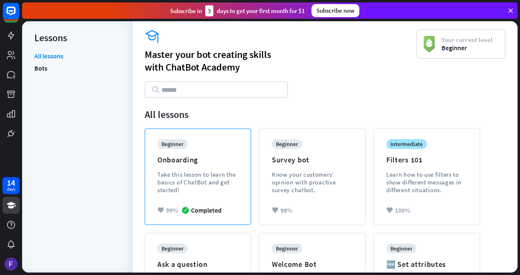
click at [187, 171] on div "Take this lesson to learn the basics of ChatBot and get started!" at bounding box center [197, 182] width 81 height 23
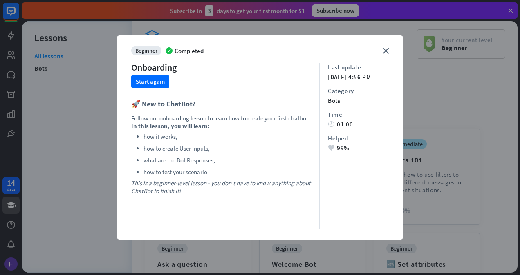
click at [244, 128] on p "In this lesson, you will learn:" at bounding box center [221, 126] width 180 height 8
click at [387, 52] on icon "close" at bounding box center [385, 51] width 6 height 6
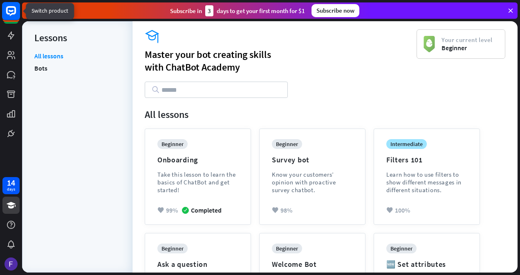
click at [9, 15] on rect at bounding box center [11, 11] width 18 height 18
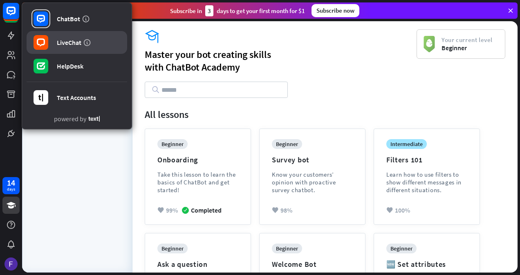
click at [75, 41] on div "LiveChat" at bounding box center [69, 42] width 25 height 8
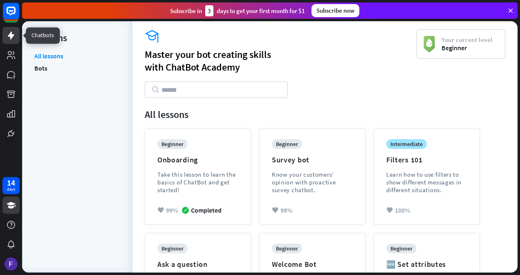
click at [17, 37] on link at bounding box center [10, 35] width 17 height 17
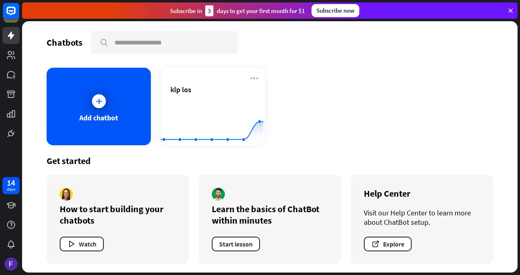
scroll to position [2, 0]
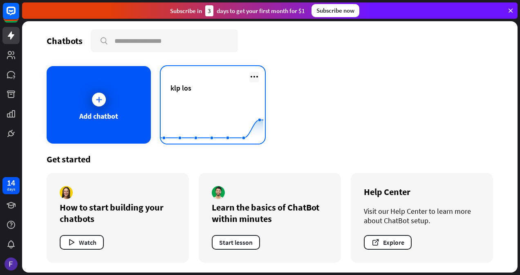
click at [255, 75] on icon at bounding box center [254, 77] width 10 height 10
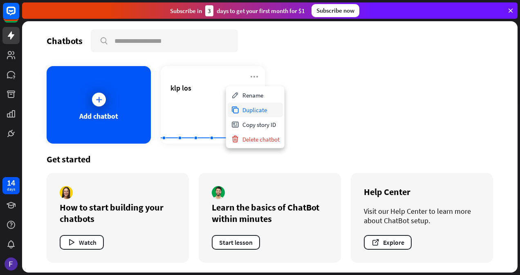
click at [250, 110] on div "Duplicate" at bounding box center [255, 110] width 55 height 15
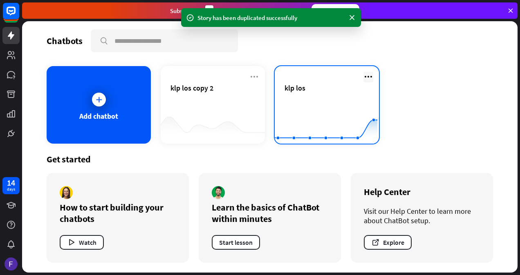
click at [367, 76] on icon at bounding box center [368, 77] width 10 height 10
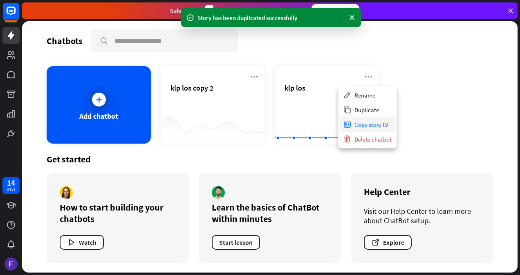
click at [359, 124] on div "Copy story ID" at bounding box center [367, 124] width 55 height 15
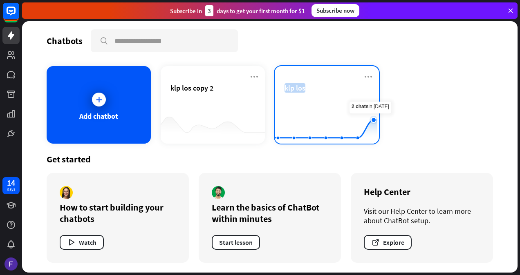
drag, startPoint x: 360, startPoint y: 78, endPoint x: 362, endPoint y: 117, distance: 38.5
click at [362, 117] on div "klp los Created with Highcharts 10.1.0 0 2 4" at bounding box center [327, 105] width 104 height 78
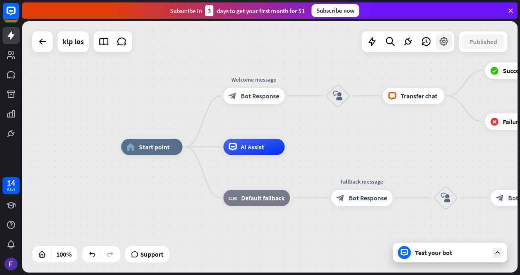
click at [448, 41] on icon at bounding box center [443, 41] width 11 height 11
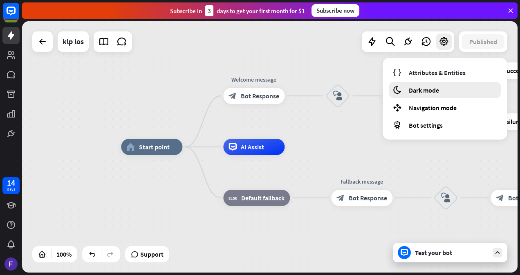
click at [430, 90] on span "Dark mode" at bounding box center [424, 90] width 30 height 8
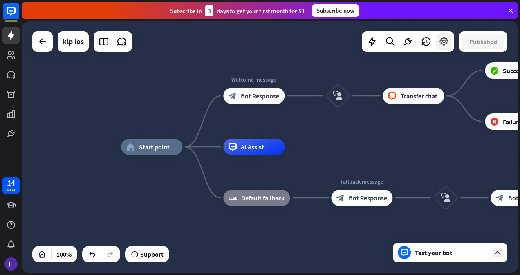
click at [445, 42] on icon at bounding box center [443, 41] width 11 height 11
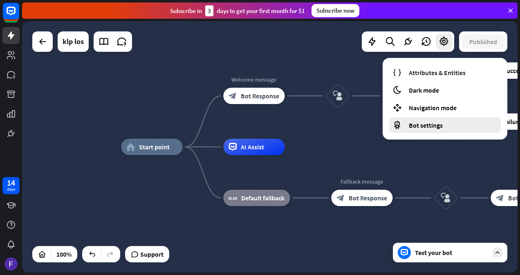
click at [427, 128] on span "Bot settings" at bounding box center [426, 125] width 34 height 8
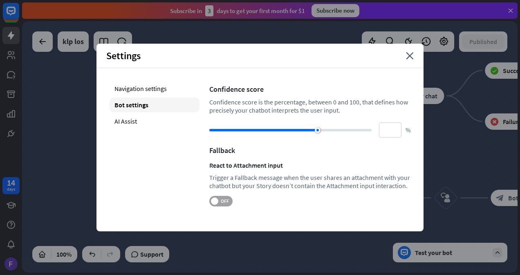
click at [226, 204] on span "OFF" at bounding box center [224, 201] width 13 height 7
click at [154, 121] on div "AI Assist" at bounding box center [155, 121] width 90 height 15
type input "**"
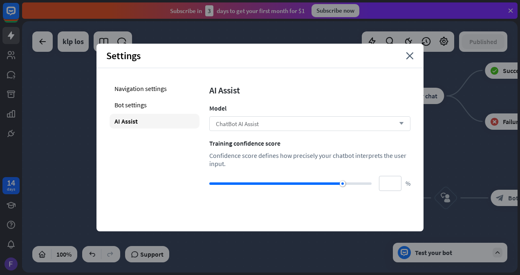
click at [402, 126] on icon "arrow_down" at bounding box center [399, 123] width 9 height 5
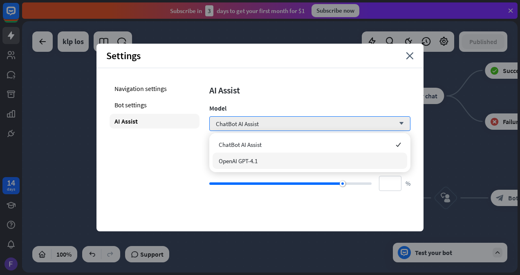
click at [319, 156] on div "OpenAI GPT-4.1" at bounding box center [309, 161] width 195 height 16
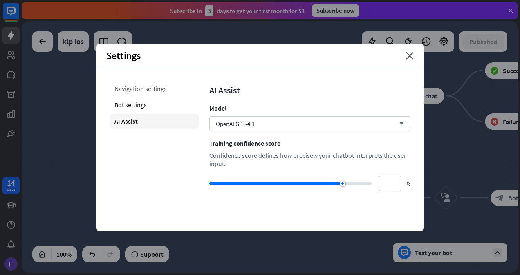
click at [151, 90] on div "Navigation settings" at bounding box center [155, 88] width 90 height 15
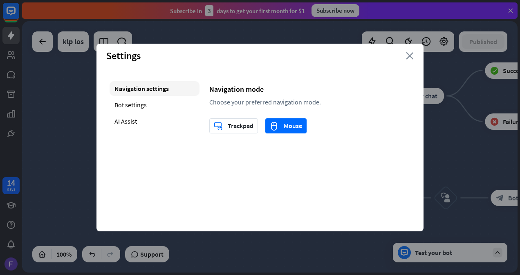
click at [409, 57] on icon "close" at bounding box center [410, 55] width 8 height 7
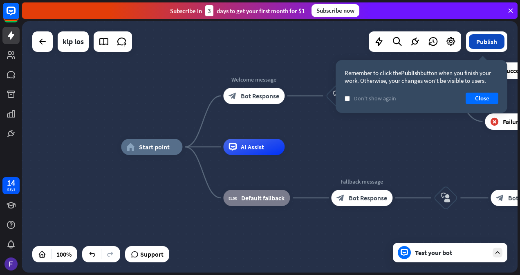
click at [485, 44] on button "Publish" at bounding box center [487, 41] width 36 height 15
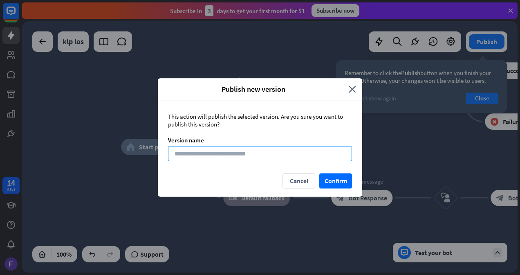
click at [311, 150] on input at bounding box center [260, 153] width 184 height 15
click at [352, 82] on div "Publish new version close" at bounding box center [260, 89] width 204 height 22
click at [353, 95] on div "Publish new version close" at bounding box center [260, 89] width 204 height 22
click at [352, 87] on icon "close" at bounding box center [352, 89] width 7 height 9
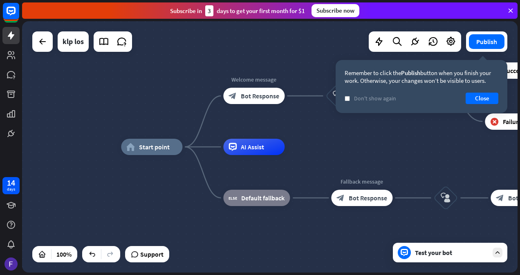
click at [223, 65] on div "home_2 Start point Welcome message block_bot_response Bot Response block_user_i…" at bounding box center [269, 147] width 495 height 252
click at [479, 98] on button "Close" at bounding box center [481, 98] width 33 height 11
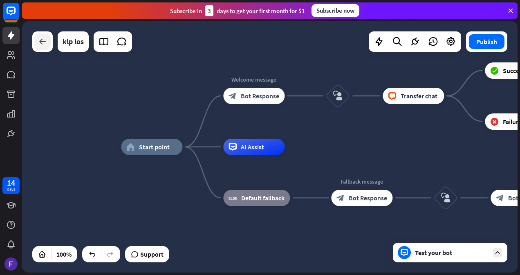
click at [41, 42] on icon at bounding box center [43, 42] width 10 height 10
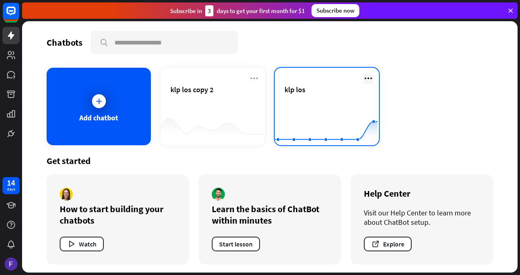
click at [365, 80] on icon at bounding box center [368, 79] width 10 height 10
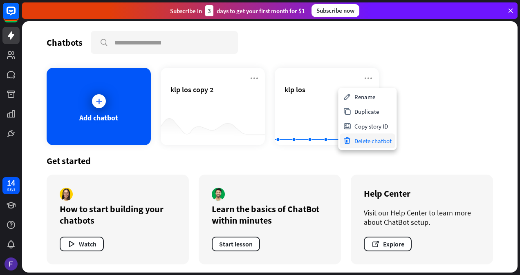
click at [359, 140] on div "Delete chatbot" at bounding box center [367, 141] width 55 height 15
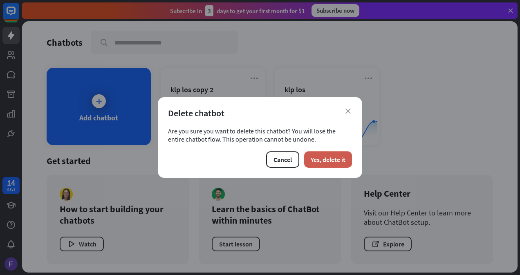
click at [333, 158] on button "Yes, delete it" at bounding box center [328, 160] width 48 height 16
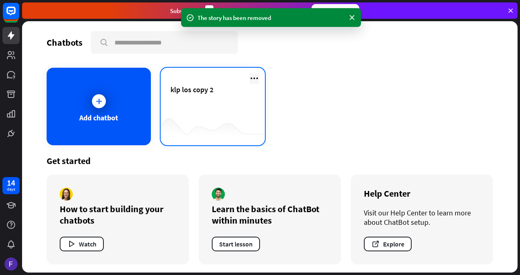
click at [251, 74] on icon at bounding box center [254, 79] width 10 height 10
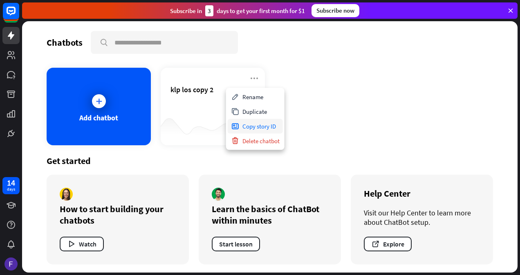
click at [258, 128] on div "Copy story ID" at bounding box center [255, 126] width 55 height 15
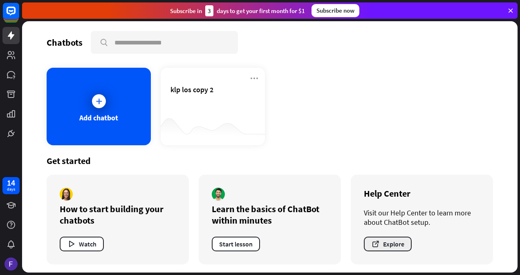
click at [381, 240] on button "Explore" at bounding box center [388, 244] width 48 height 15
click at [391, 248] on button "Explore" at bounding box center [388, 244] width 48 height 15
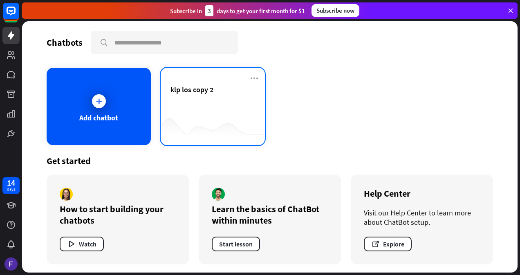
scroll to position [2, 0]
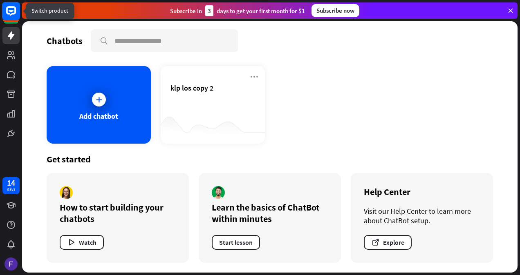
click at [4, 11] on rect at bounding box center [11, 11] width 18 height 18
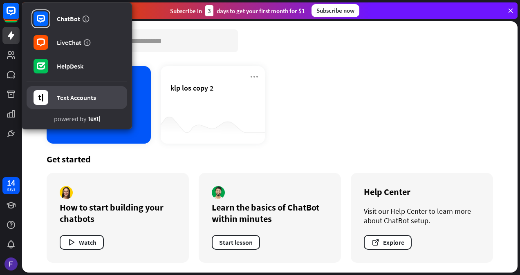
click at [90, 98] on div "Text Accounts" at bounding box center [76, 98] width 39 height 8
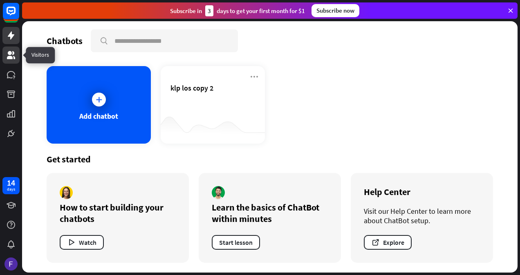
click at [7, 60] on icon at bounding box center [11, 55] width 10 height 10
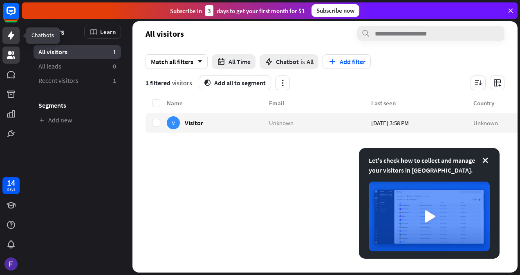
click at [14, 37] on icon at bounding box center [11, 36] width 10 height 10
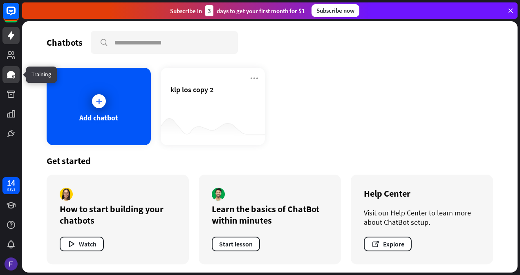
click at [11, 77] on icon at bounding box center [11, 74] width 8 height 7
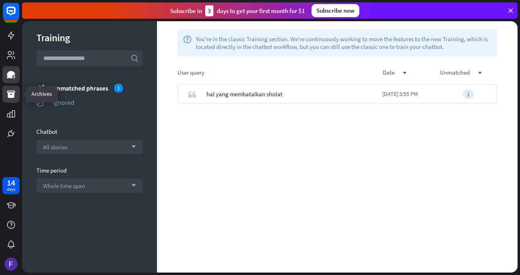
click at [15, 92] on icon at bounding box center [11, 94] width 8 height 7
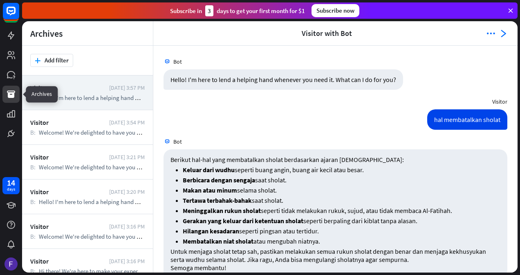
scroll to position [546, 0]
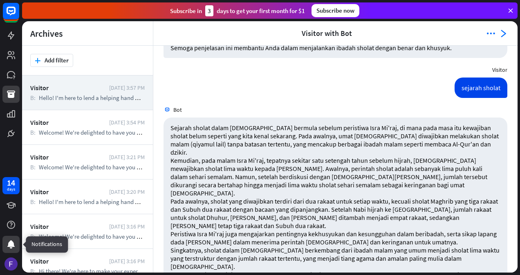
click at [11, 243] on icon at bounding box center [10, 245] width 7 height 8
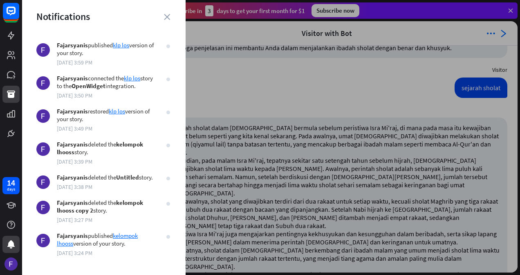
scroll to position [0, 0]
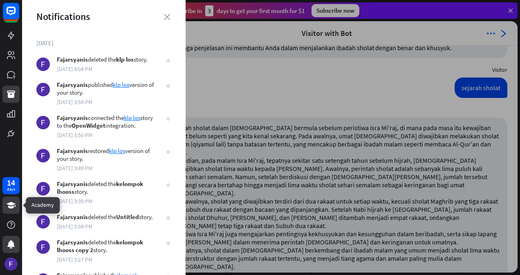
click at [15, 211] on link at bounding box center [10, 205] width 17 height 17
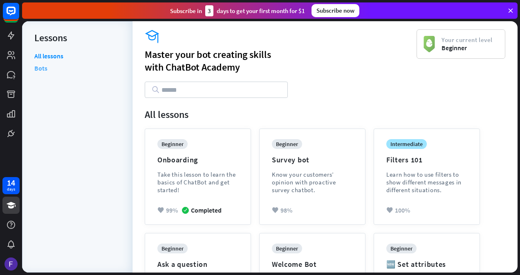
click at [42, 68] on link "Bots" at bounding box center [40, 68] width 13 height 12
click at [7, 219] on div at bounding box center [10, 225] width 17 height 17
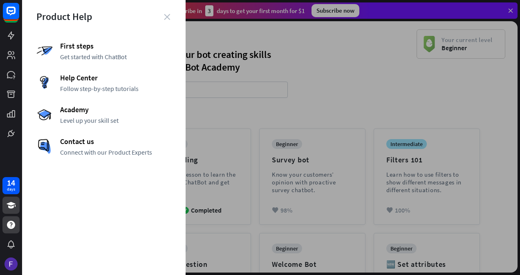
click at [166, 15] on icon "close" at bounding box center [167, 17] width 6 height 6
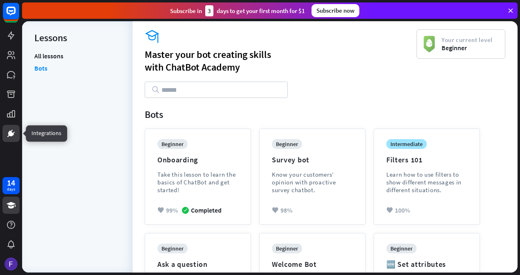
click at [15, 134] on icon at bounding box center [11, 134] width 10 height 10
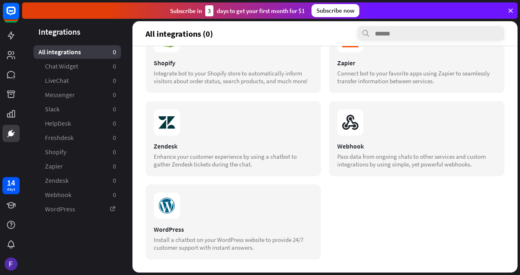
scroll to position [338, 0]
click at [79, 208] on link "WordPress" at bounding box center [77, 209] width 87 height 13
click at [78, 92] on link "Messenger 0" at bounding box center [77, 94] width 87 height 13
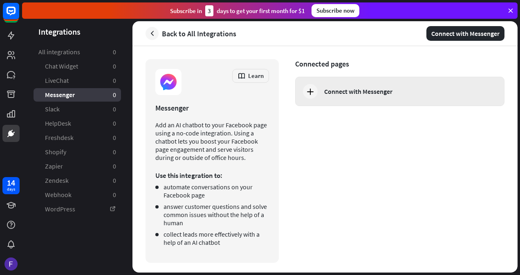
click at [314, 94] on icon at bounding box center [310, 92] width 10 height 10
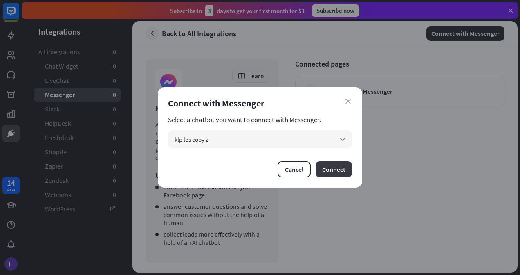
click at [327, 170] on button "Connect" at bounding box center [333, 169] width 36 height 16
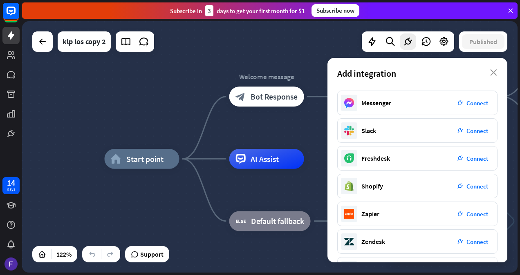
scroll to position [138, 0]
